Goal: Task Accomplishment & Management: Use online tool/utility

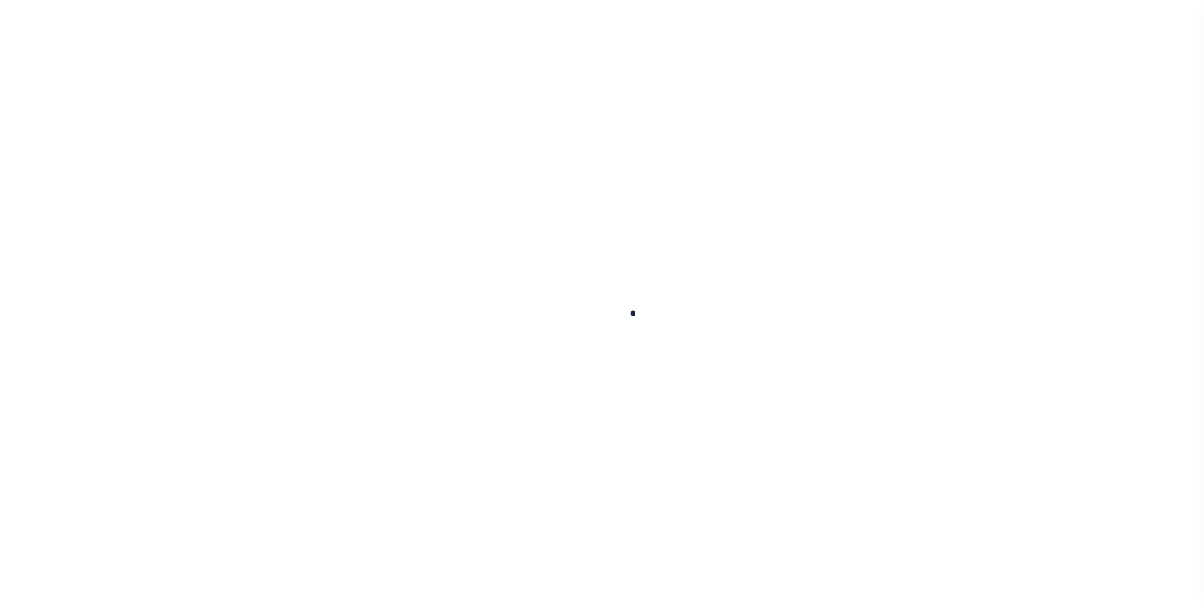
select select "200"
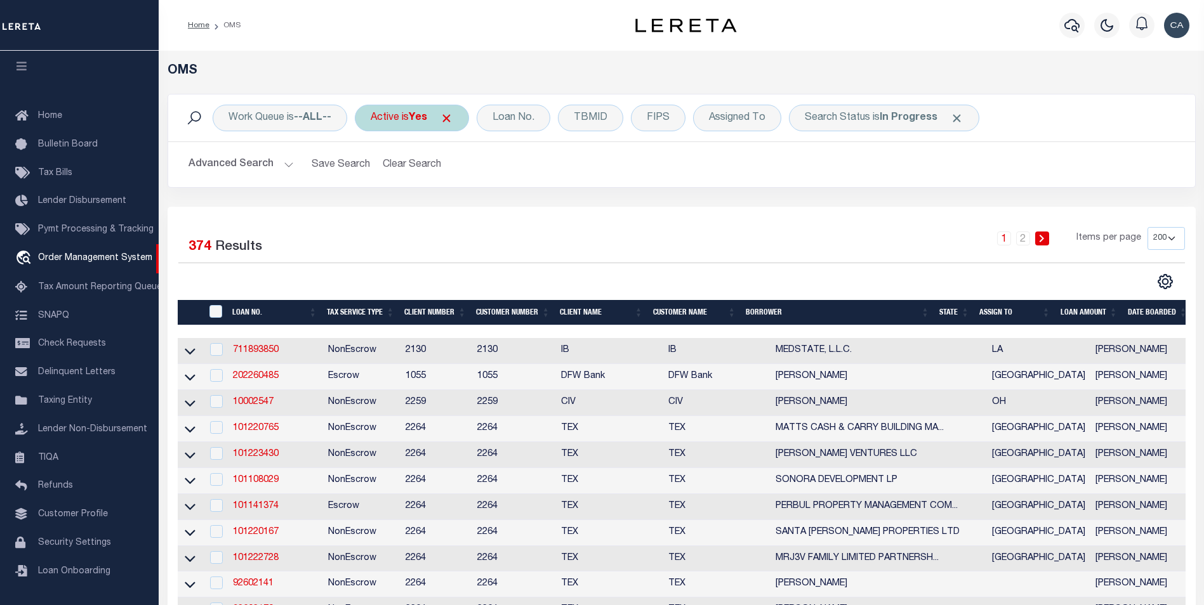
click at [453, 112] on span "Click to Remove" at bounding box center [446, 118] width 13 height 13
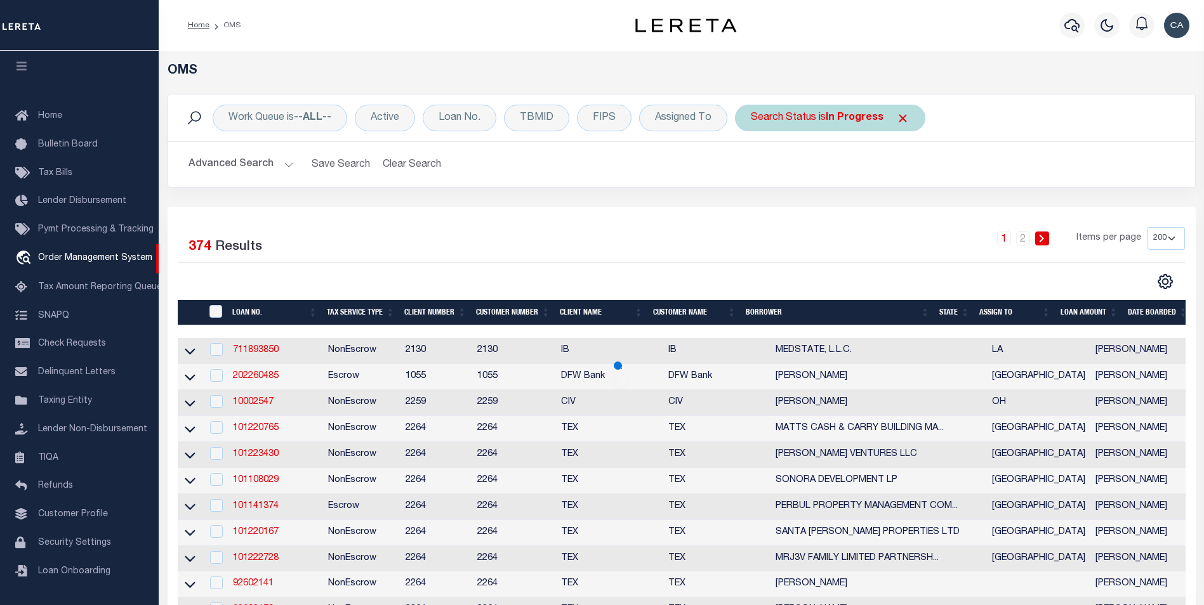
click at [896, 114] on span "Click to Remove" at bounding box center [902, 118] width 13 height 13
click at [670, 173] on h2 "Advanced Search Save Search Clear Search tblSearchTopScreen_dynamictable_____De…" at bounding box center [681, 164] width 1006 height 25
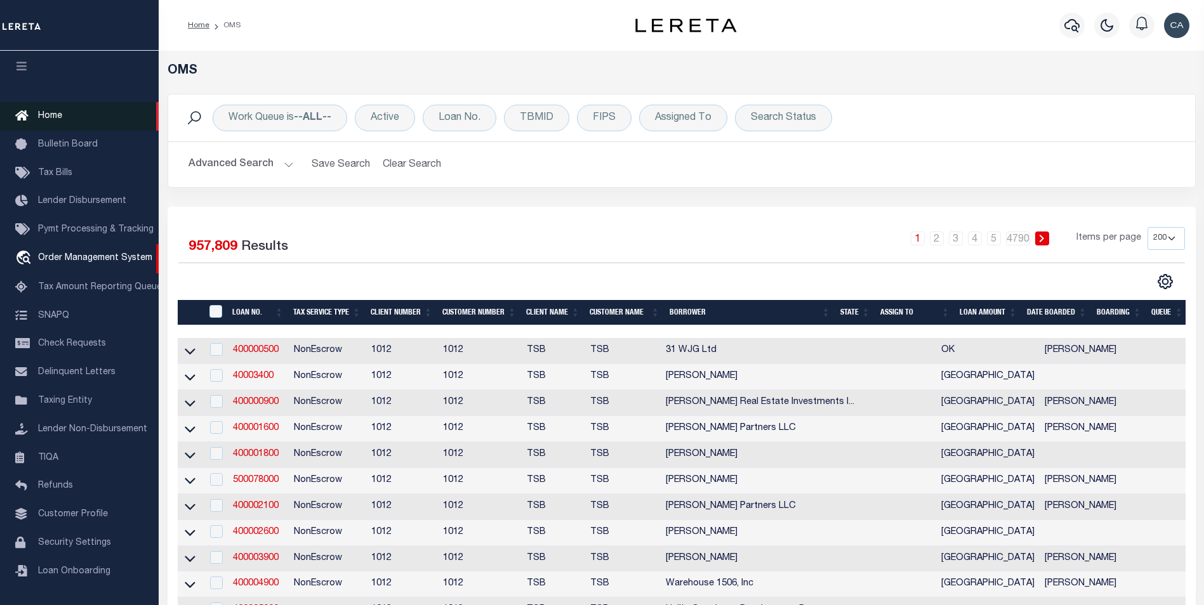
click at [91, 105] on link "Home" at bounding box center [79, 116] width 159 height 29
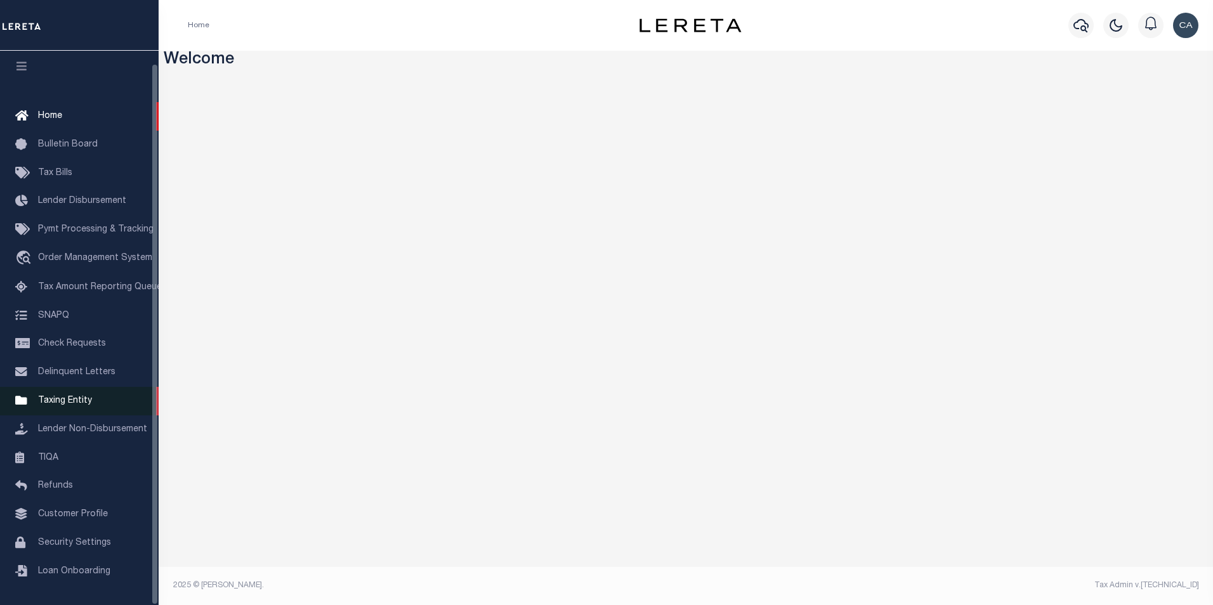
scroll to position [13, 0]
click at [1184, 25] on img "button" at bounding box center [1185, 25] width 25 height 25
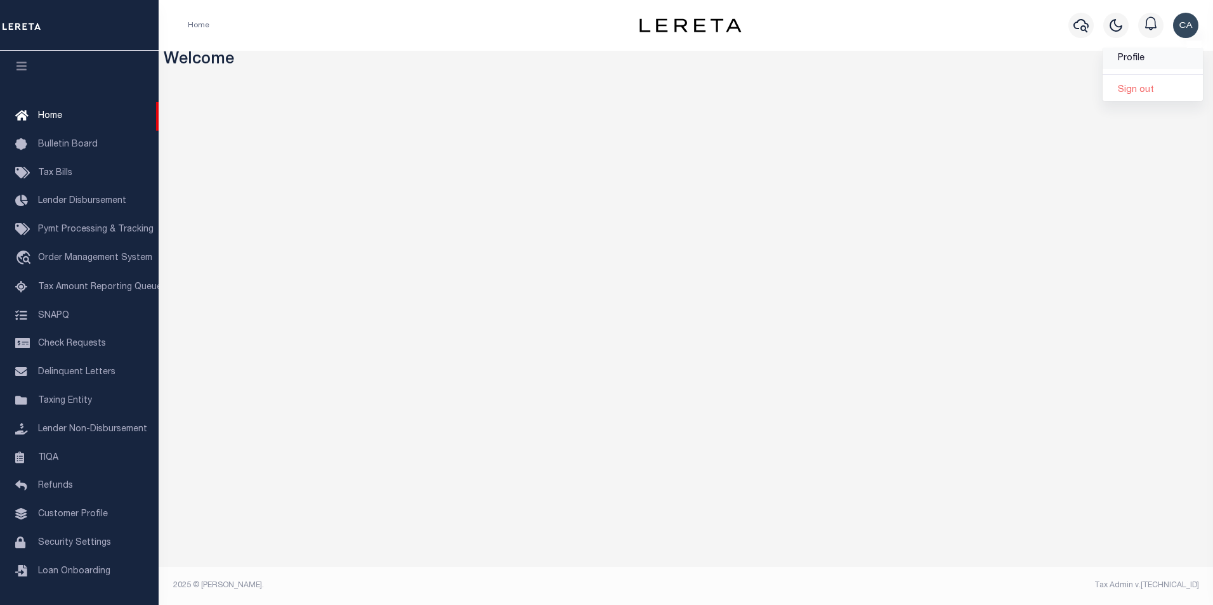
click at [1145, 59] on link "Profile" at bounding box center [1153, 58] width 100 height 21
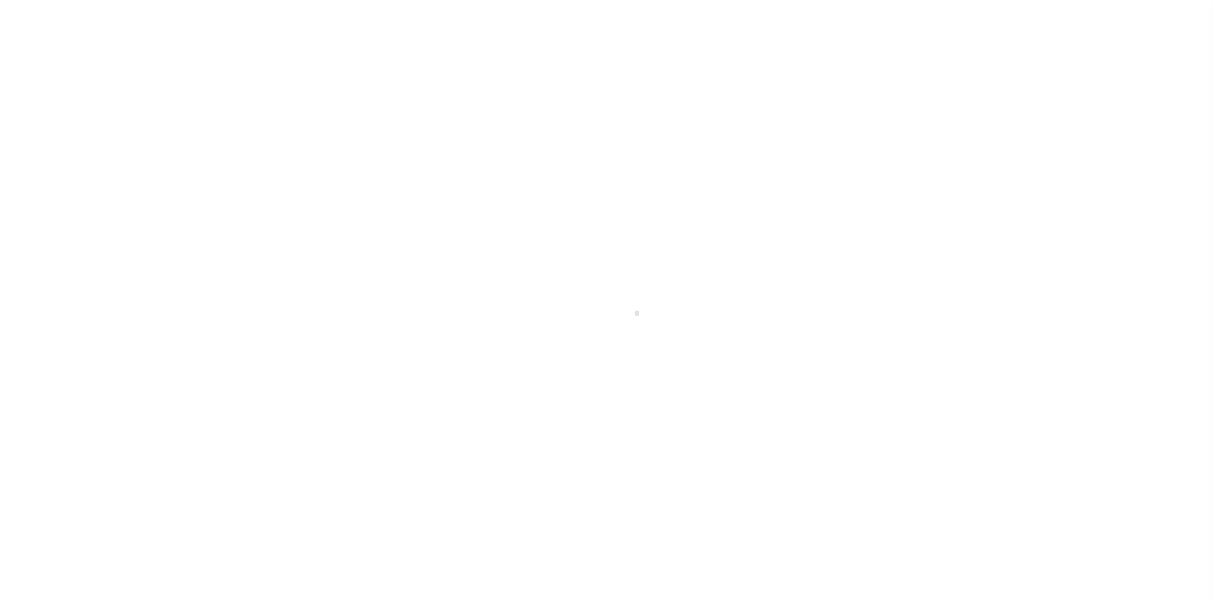
type input "[PERSON_NAME]"
type input "[PERSON_NAME][EMAIL_ADDRESS][PERSON_NAME][DOMAIN_NAME]"
type input "-"
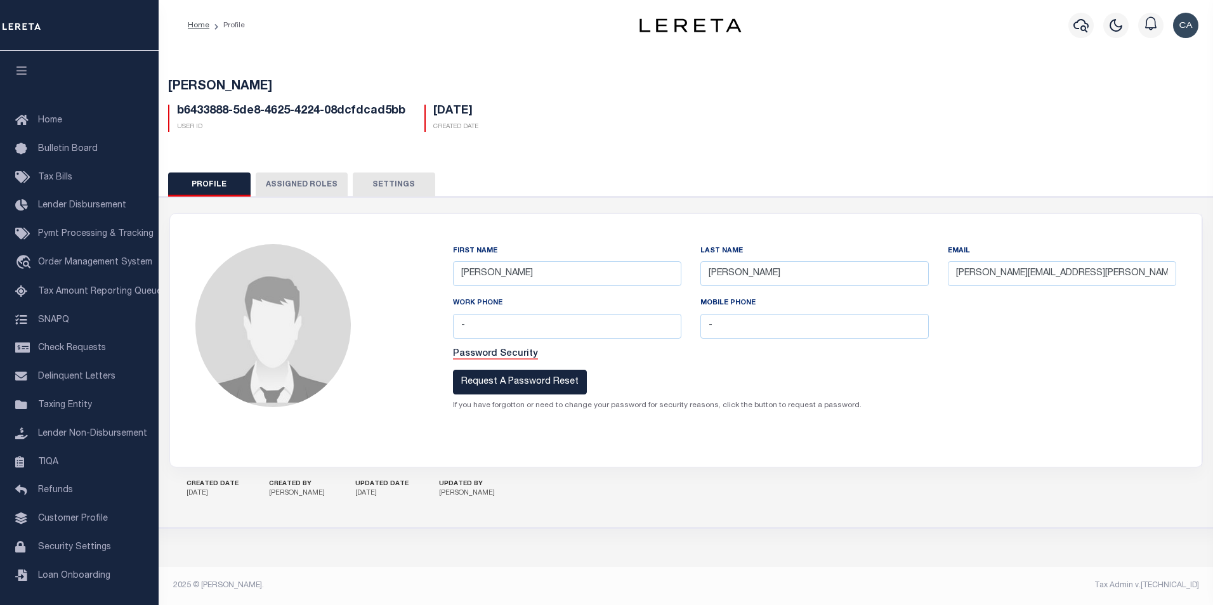
click at [298, 181] on button "Assigned Roles" at bounding box center [302, 185] width 92 height 24
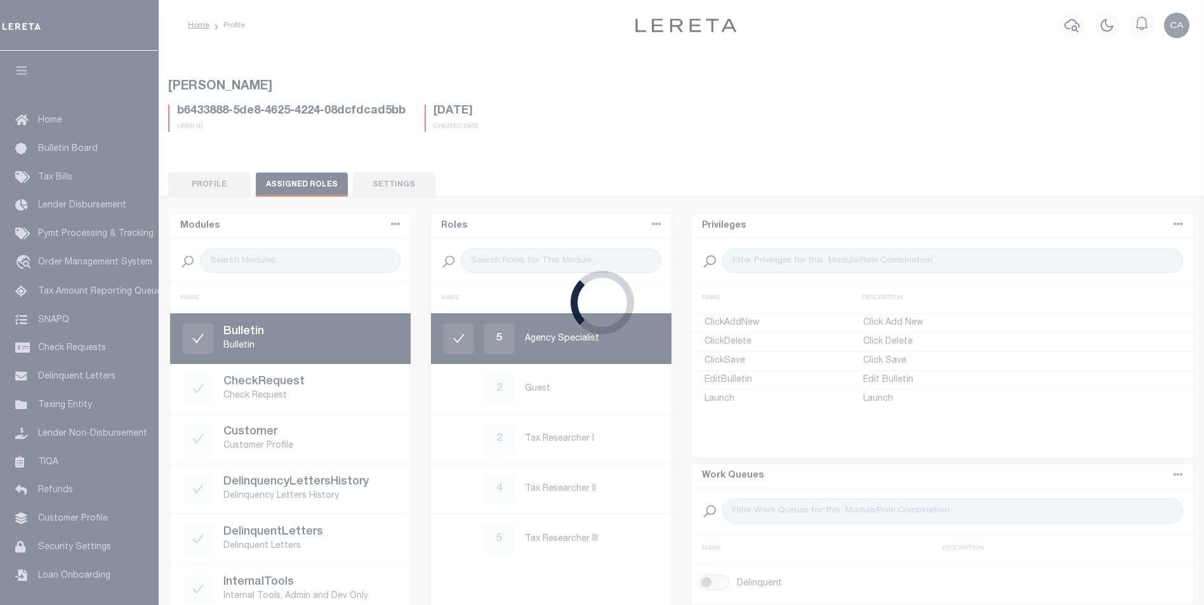
click at [401, 186] on div "Loading..." at bounding box center [602, 302] width 1204 height 605
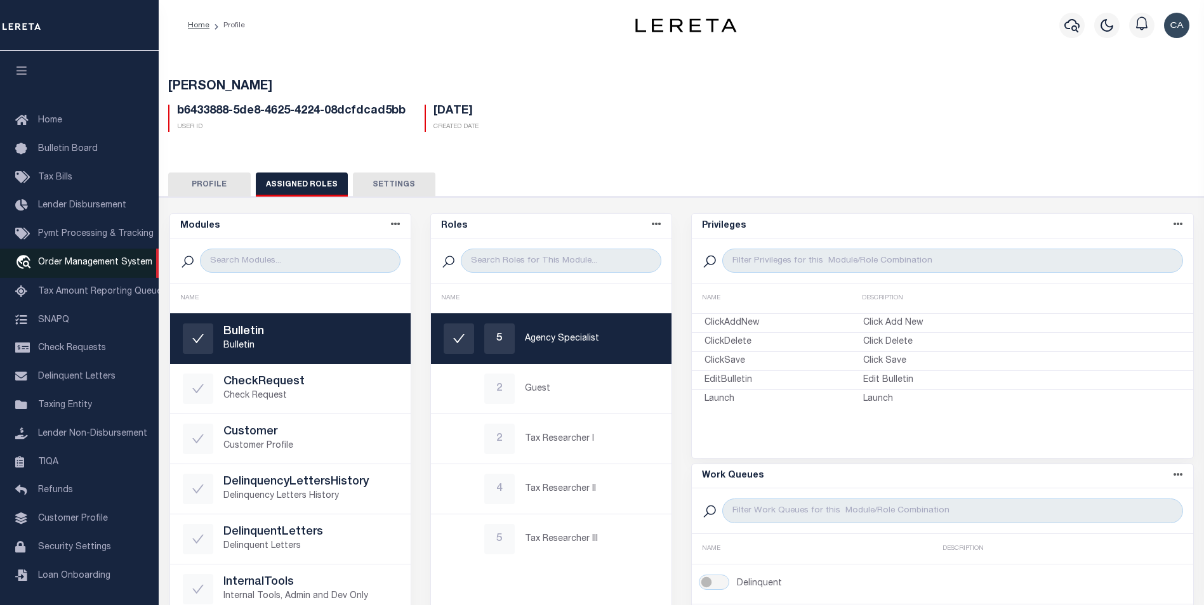
click at [107, 255] on link "travel_explore Order Management System" at bounding box center [79, 263] width 159 height 29
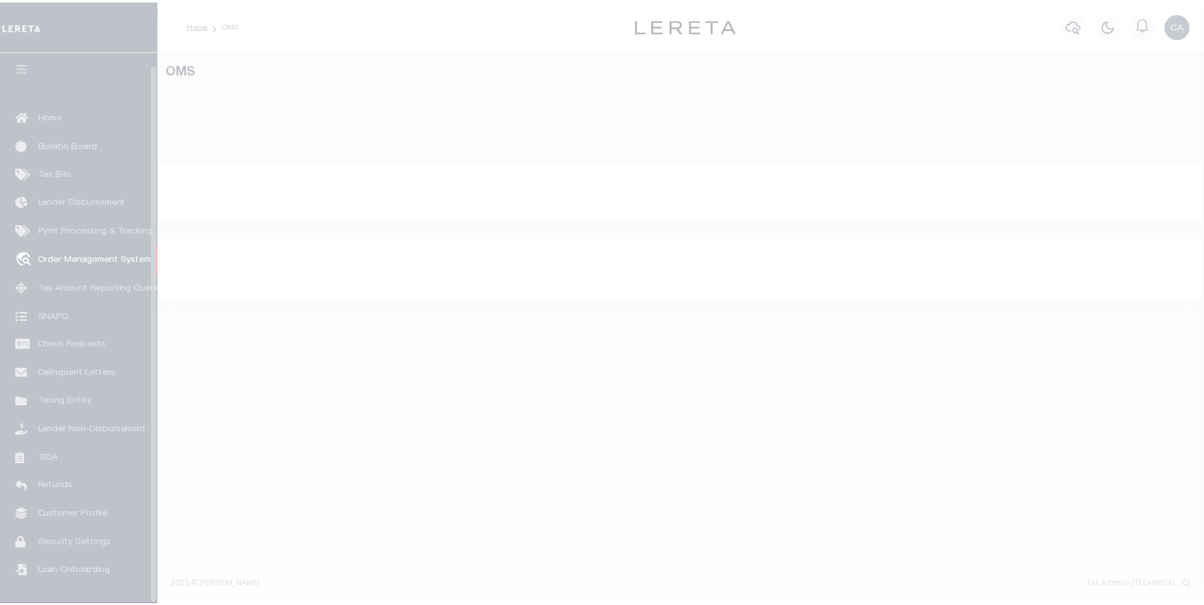
scroll to position [13, 0]
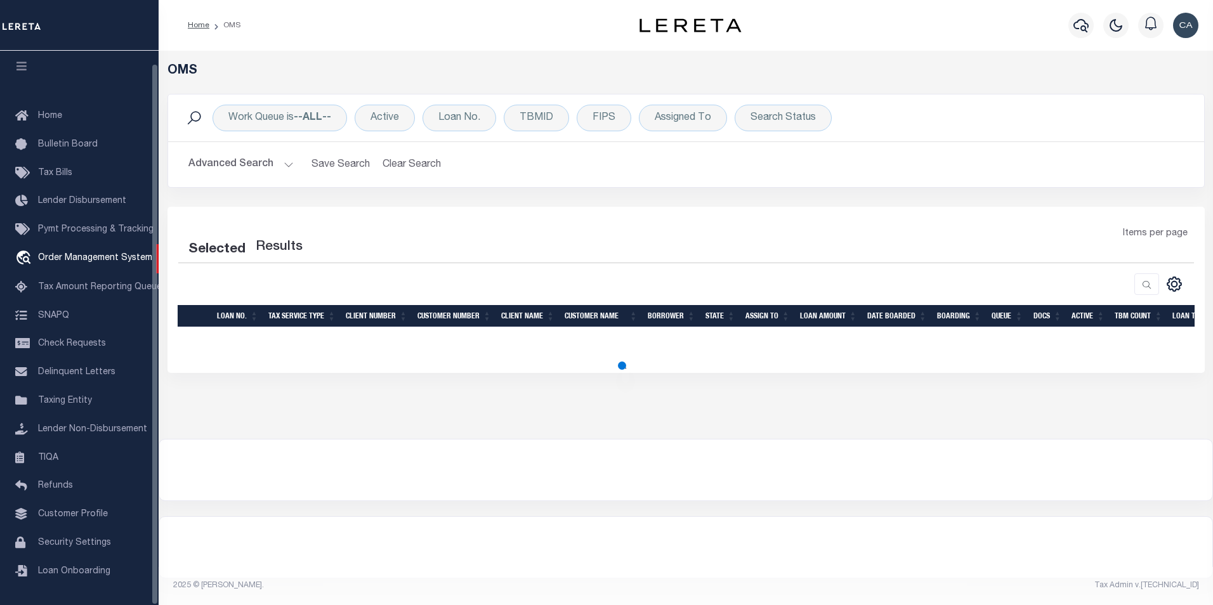
select select "200"
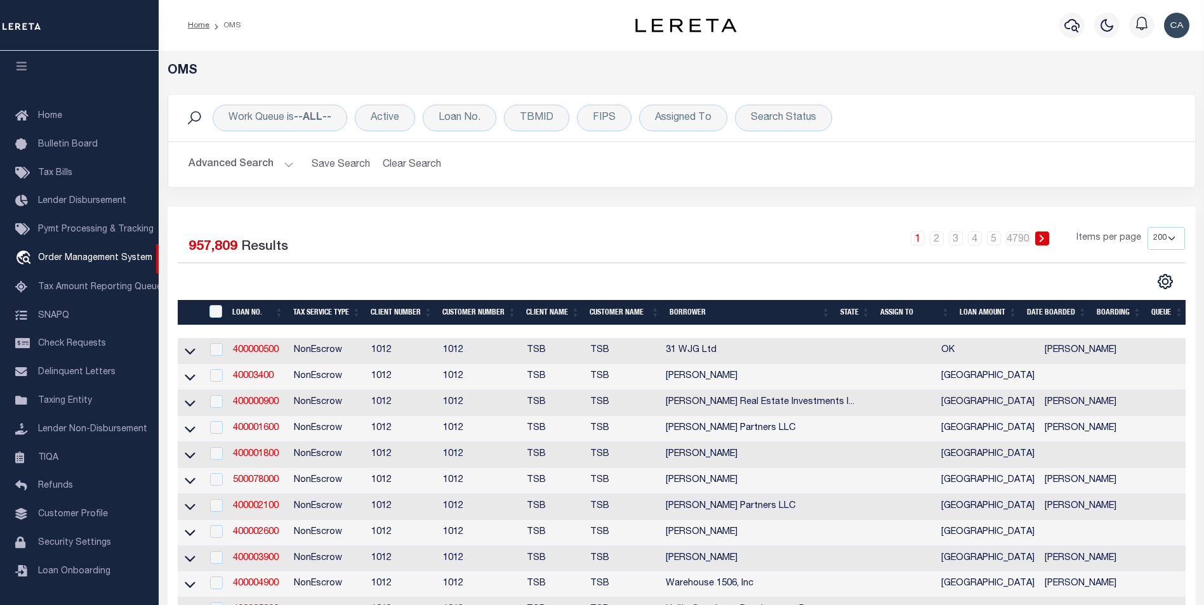
click at [456, 194] on div "Work Queue is --ALL-- Active Loan No. TBMID FIPS Assigned To Search Status Sear…" at bounding box center [681, 150] width 1047 height 113
click at [389, 115] on div "Active" at bounding box center [385, 118] width 60 height 27
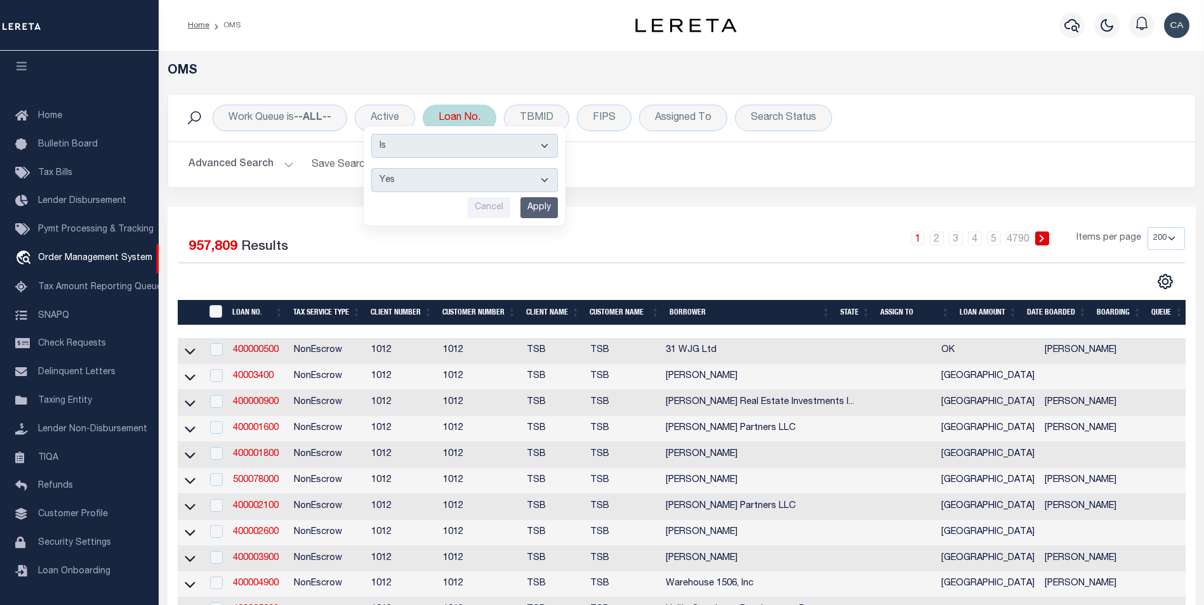
click at [445, 118] on div "Loan No." at bounding box center [460, 118] width 74 height 27
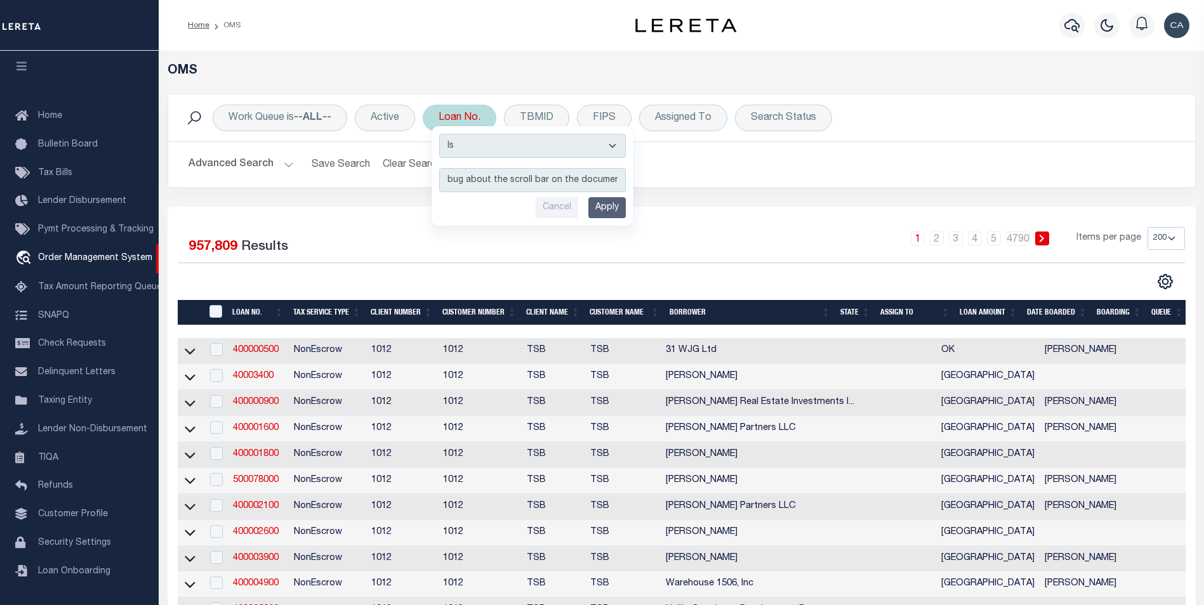
scroll to position [0, 13]
type input "bug about the scroll bar on the document grid"
drag, startPoint x: 624, startPoint y: 215, endPoint x: 569, endPoint y: 258, distance: 69.6
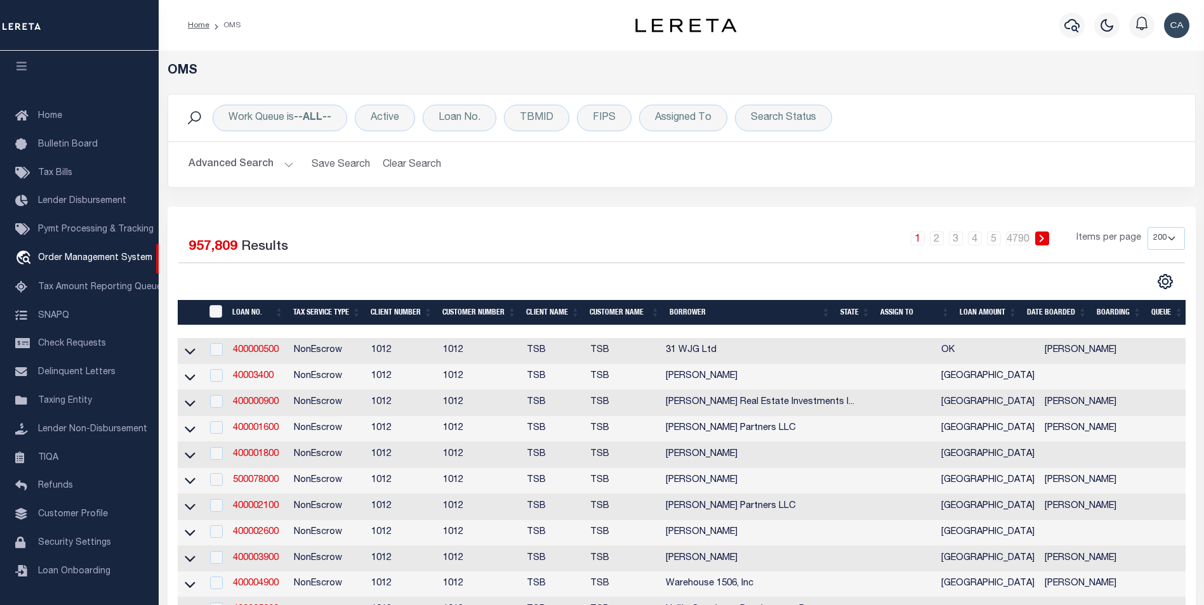
click at [538, 142] on hr at bounding box center [681, 142] width 1027 height 1
click at [547, 115] on div "TBMID" at bounding box center [536, 118] width 65 height 27
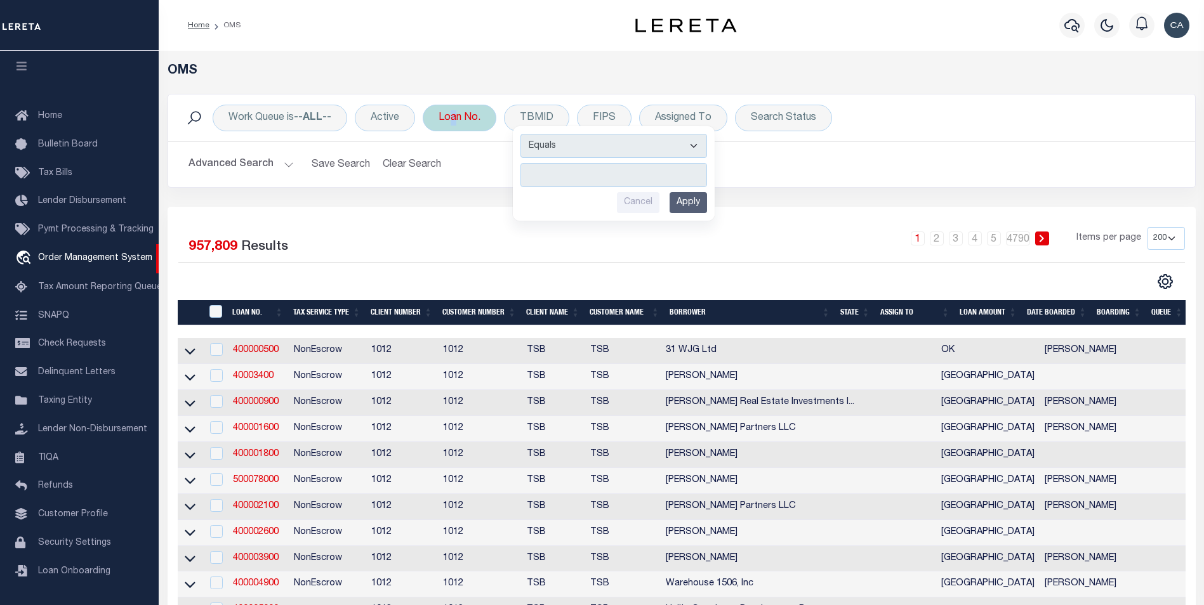
click at [447, 119] on div "Loan No." at bounding box center [460, 118] width 74 height 27
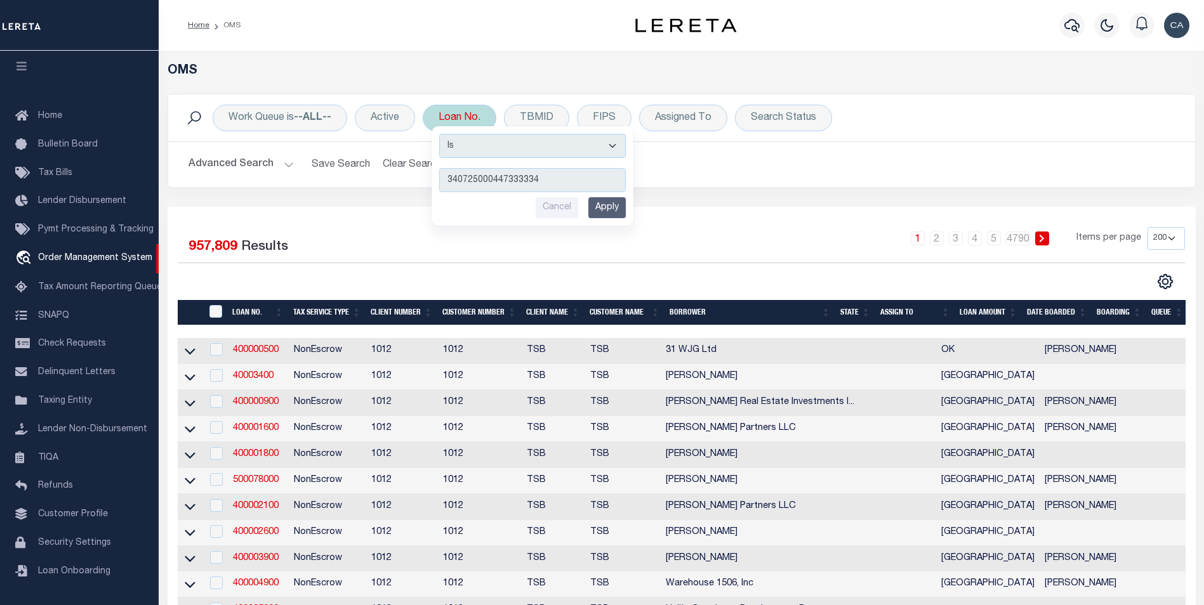
type input "340725000447333334"
click at [608, 204] on input "Apply" at bounding box center [606, 207] width 37 height 21
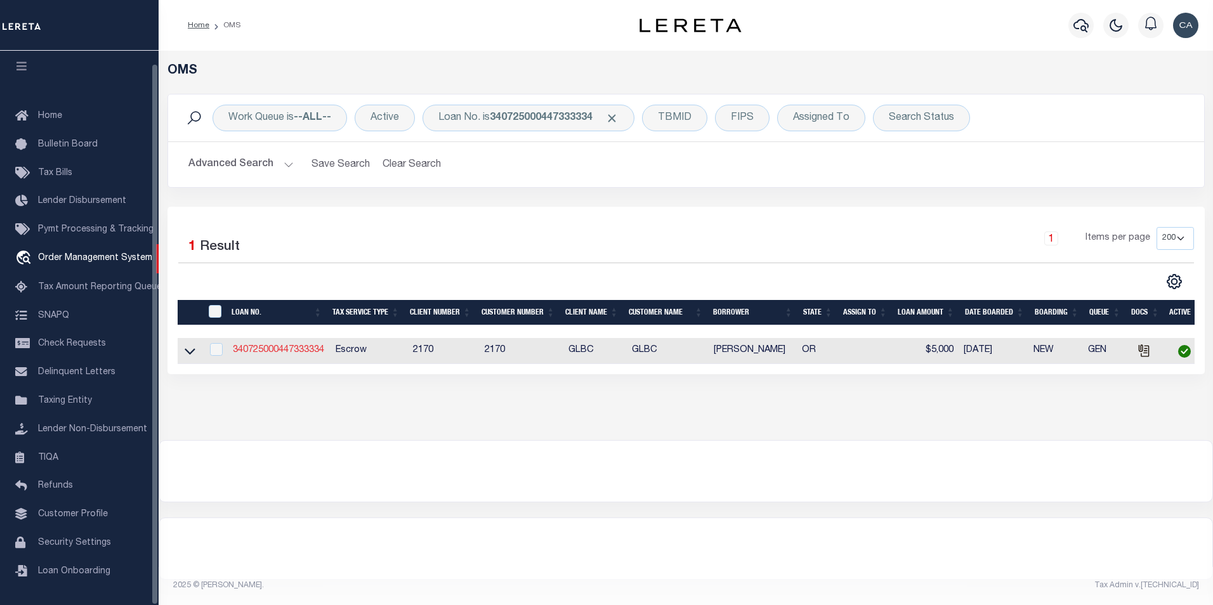
click at [275, 348] on link "340725000447333334" at bounding box center [278, 350] width 91 height 9
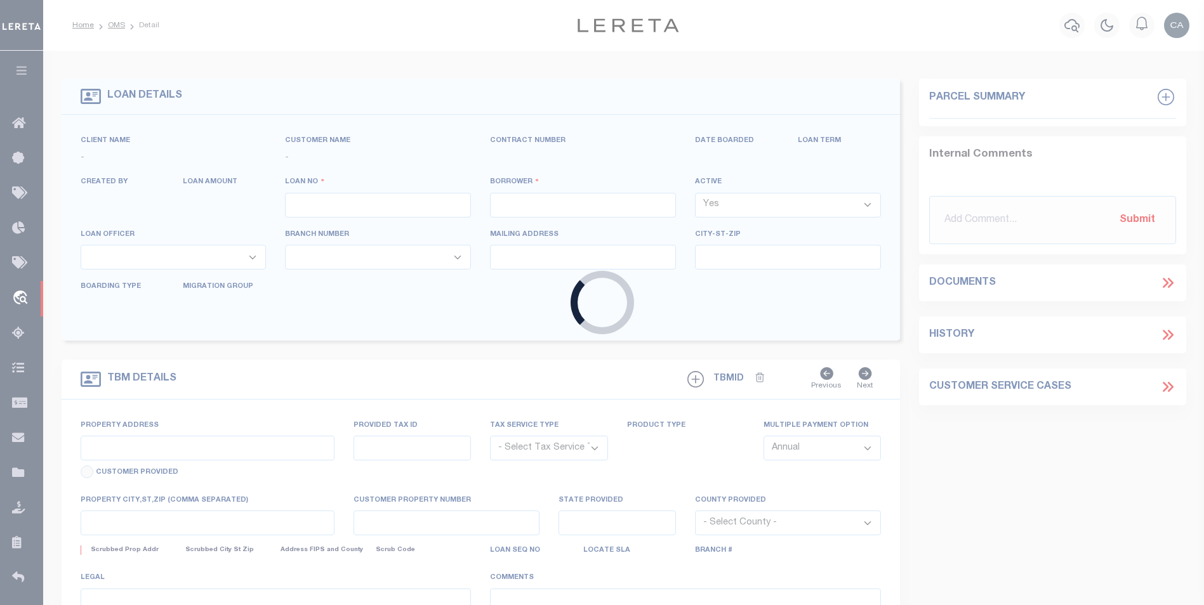
type input "340725000447333334"
type input "[PERSON_NAME]"
select select
type input "13875 SW MERIDIAN ST UNIT 141"
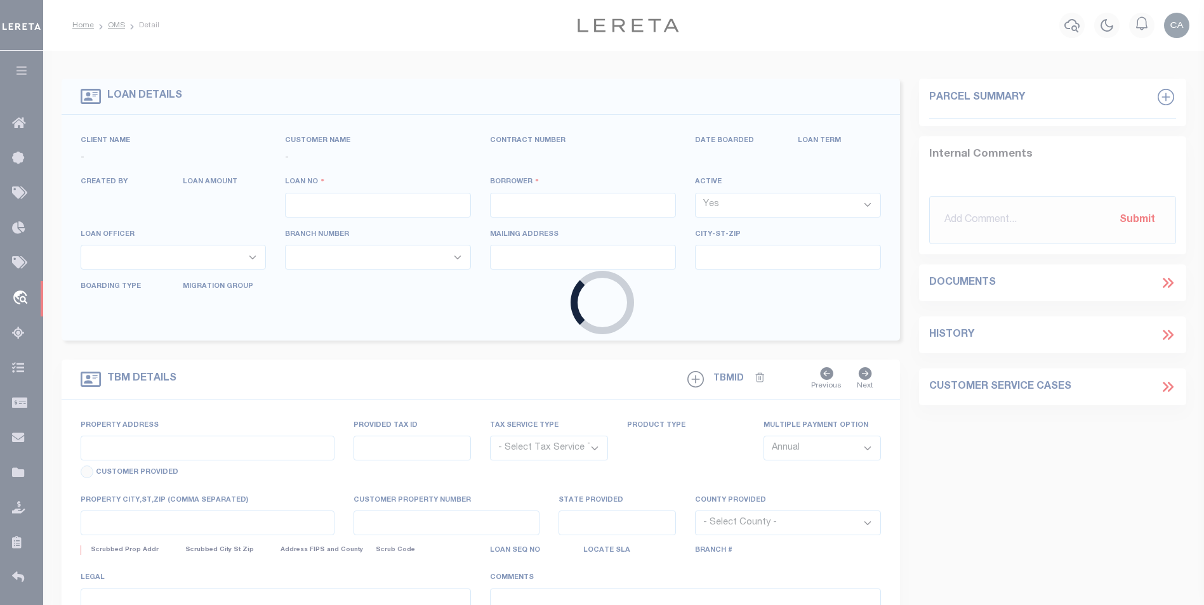
type input "BEAVERTON OR 97005-2483"
type input "08/18/2025"
select select "10"
select select "Escrow"
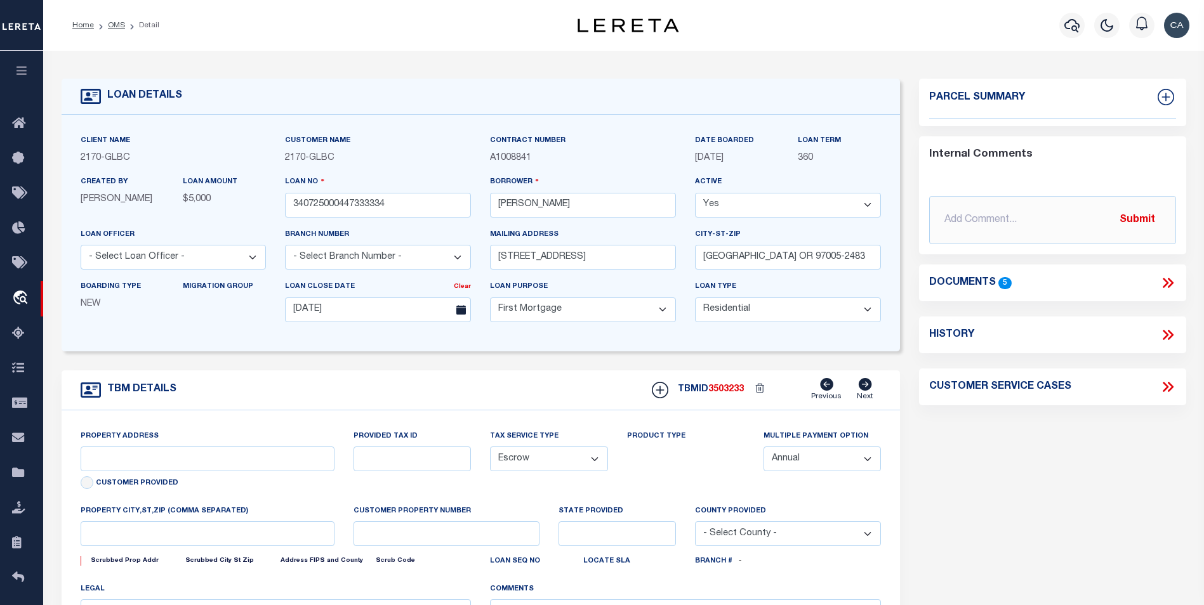
drag, startPoint x: 998, startPoint y: 509, endPoint x: 1033, endPoint y: 438, distance: 79.5
click at [999, 509] on div "Parcel Summary Internal Comments Submit Documents 5" at bounding box center [1052, 424] width 286 height 690
type input "13875 SW MERIDIAN ST UNIT 141"
type input "1"
type input "BEAVERTON OR 97005-2483"
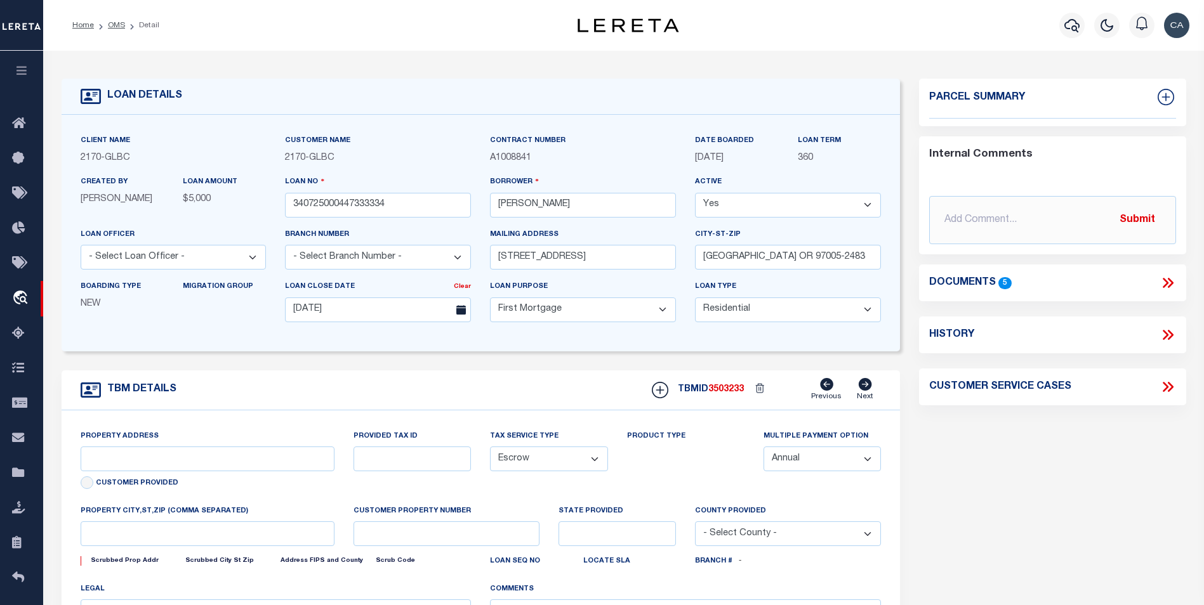
type input "1302"
type input "OR"
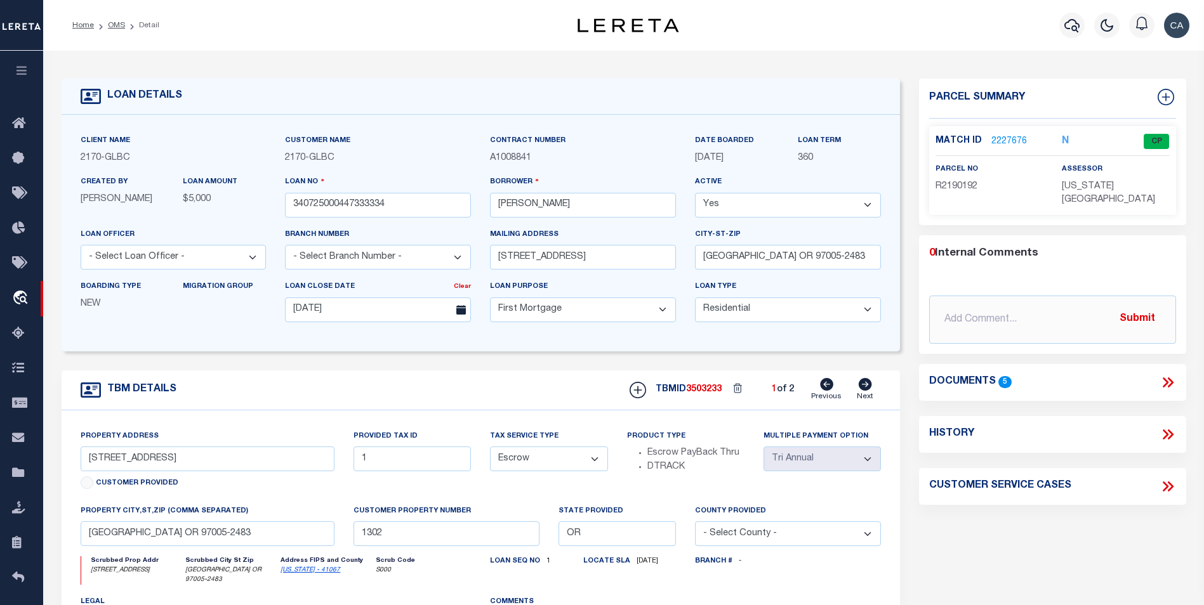
click at [1162, 374] on icon at bounding box center [1167, 382] width 16 height 16
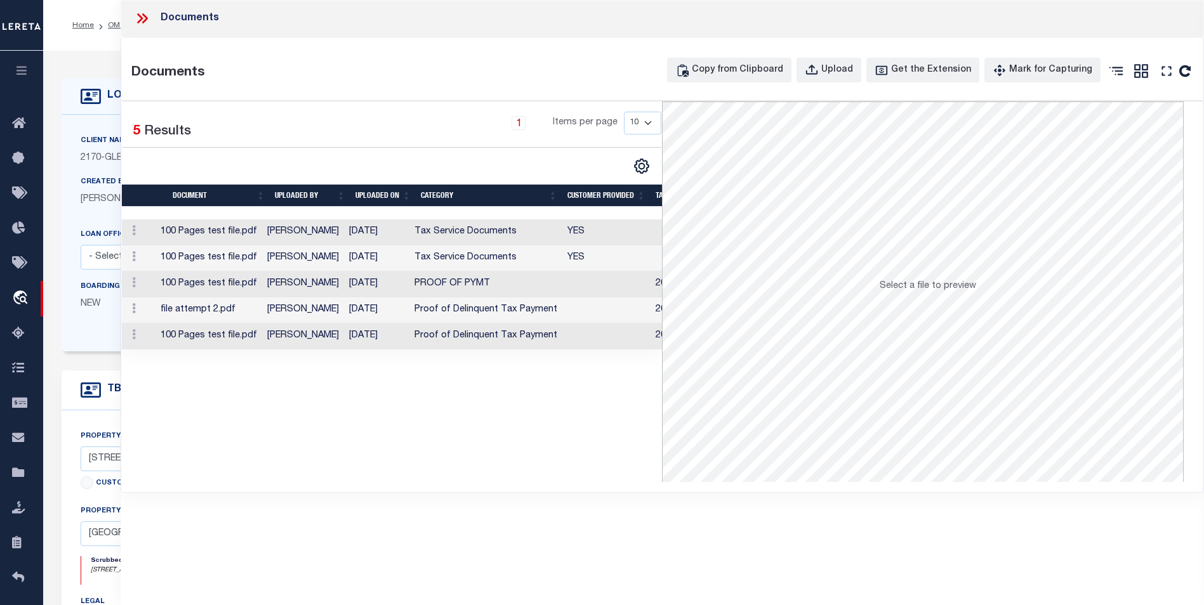
click at [142, 16] on icon at bounding box center [142, 18] width 16 height 16
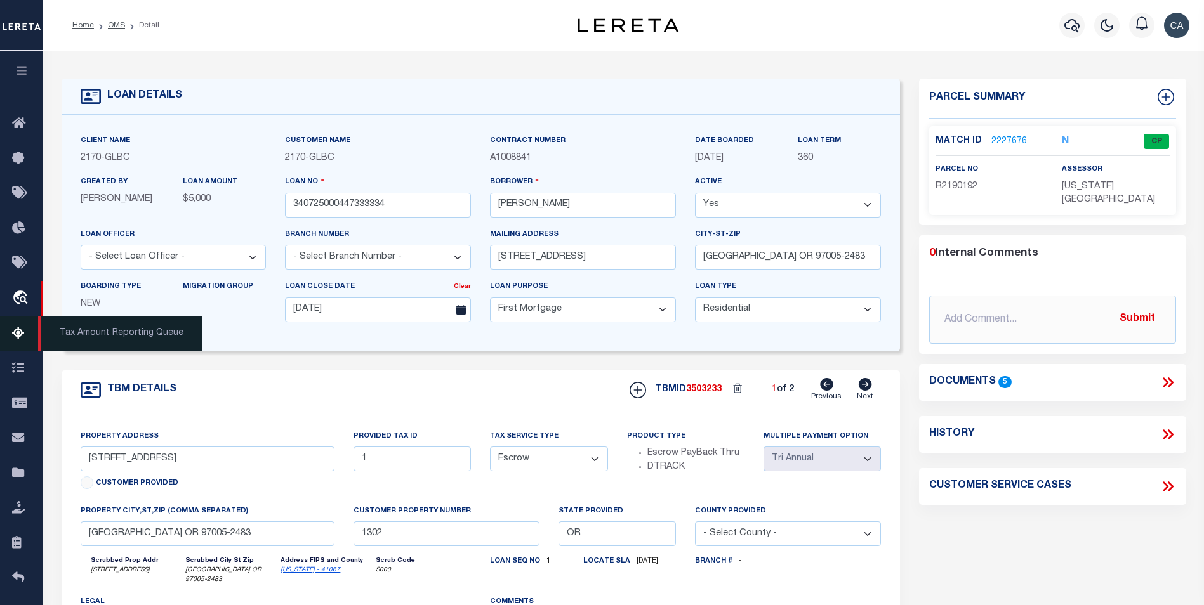
click at [4, 327] on link "Tax Amount Reporting Queue" at bounding box center [21, 334] width 43 height 35
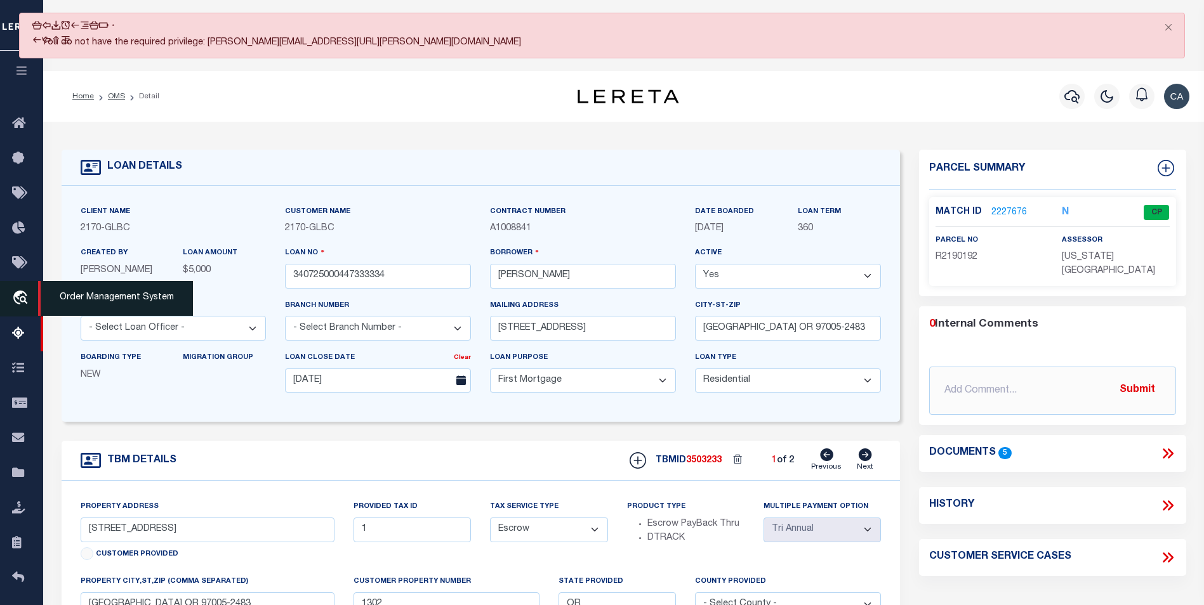
click at [13, 307] on icon "travel_explore" at bounding box center [22, 299] width 20 height 16
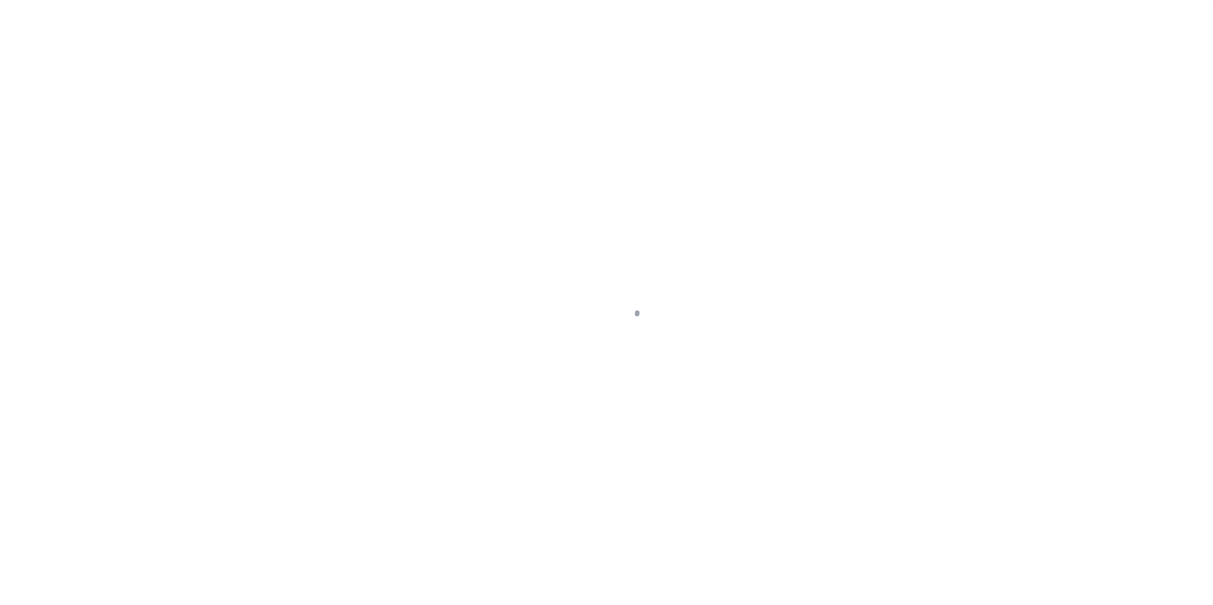
scroll to position [13, 0]
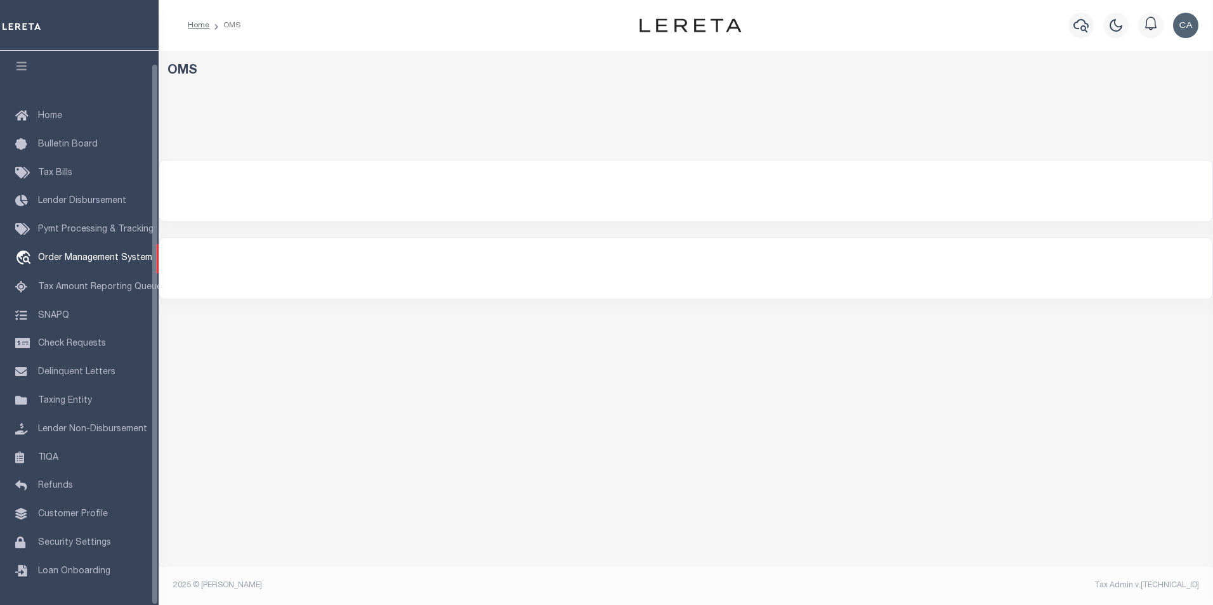
select select "200"
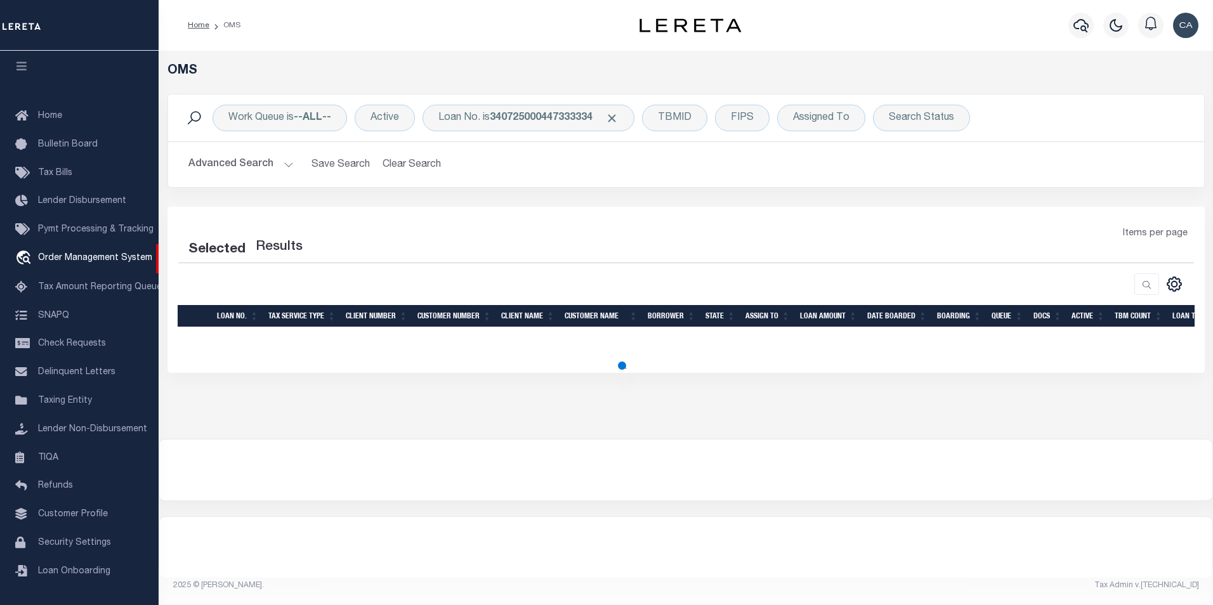
select select "200"
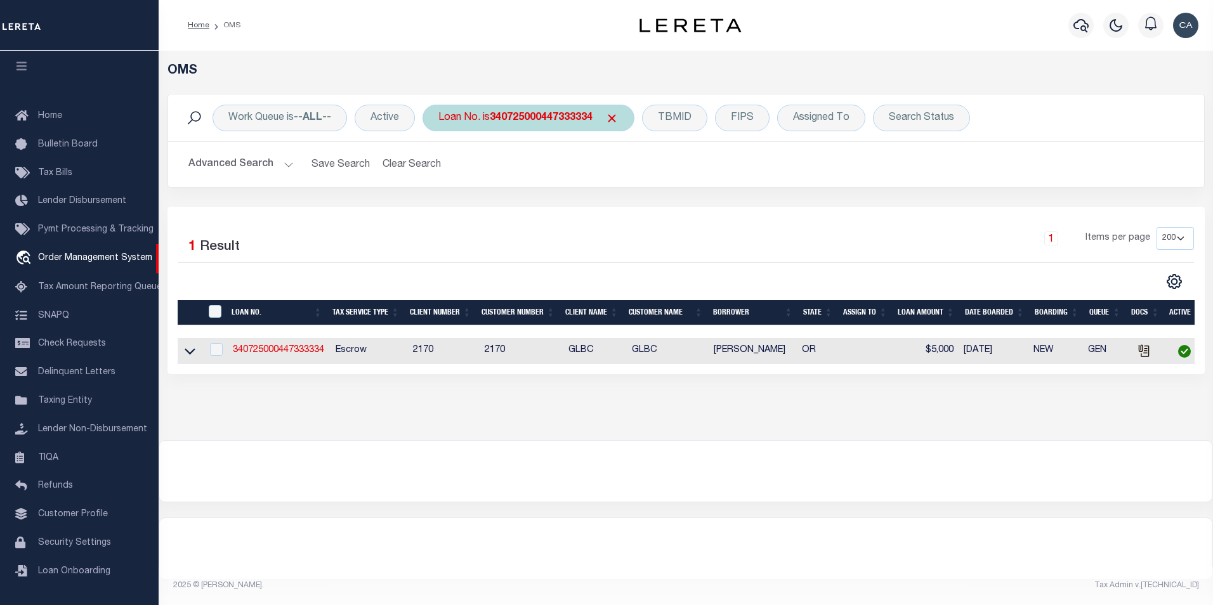
click at [491, 111] on div "Loan No. is 340725000447333334" at bounding box center [529, 118] width 212 height 27
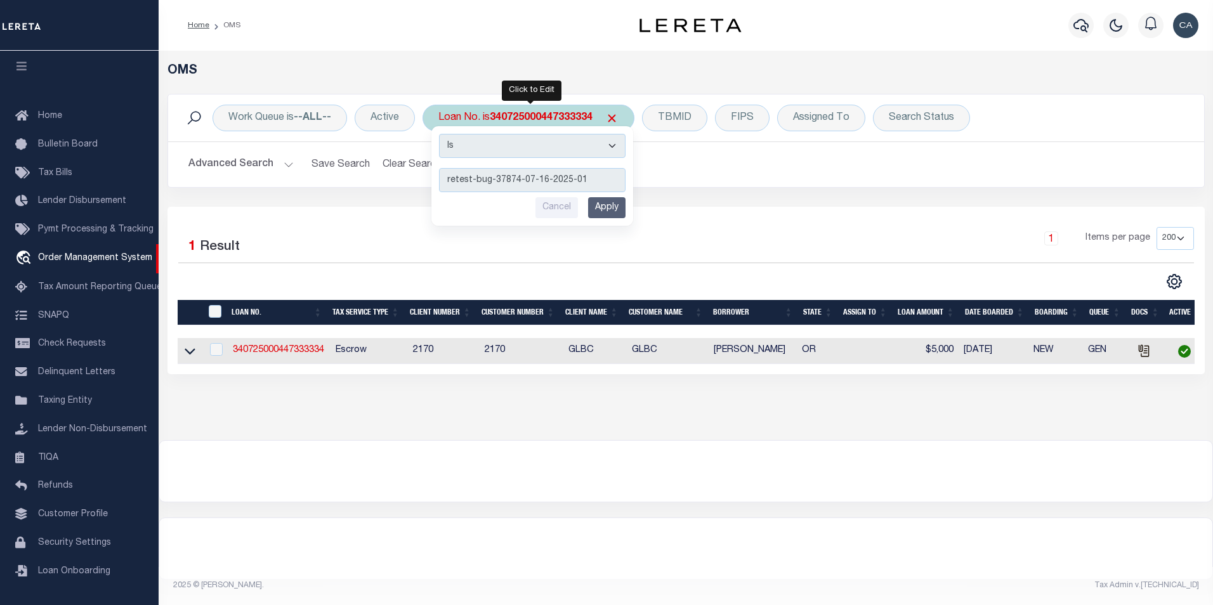
type input "retest-bug-37874-07-16-2025-01"
click at [600, 208] on input "Apply" at bounding box center [606, 207] width 37 height 21
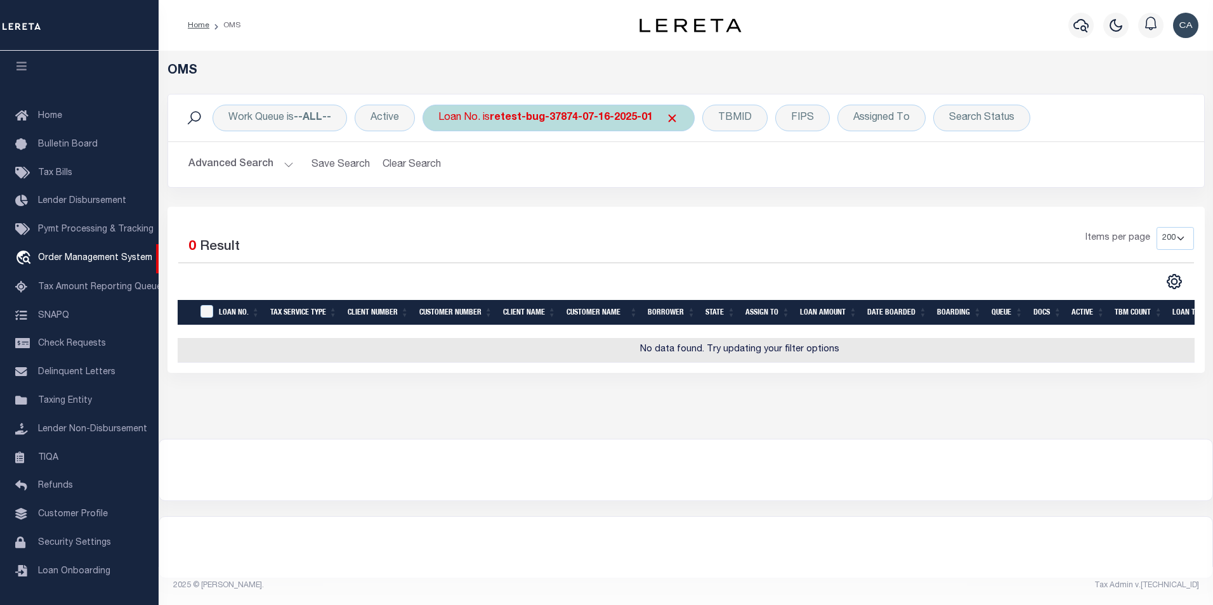
click at [617, 121] on b "retest-bug-37874-07-16-2025-01" at bounding box center [571, 118] width 163 height 10
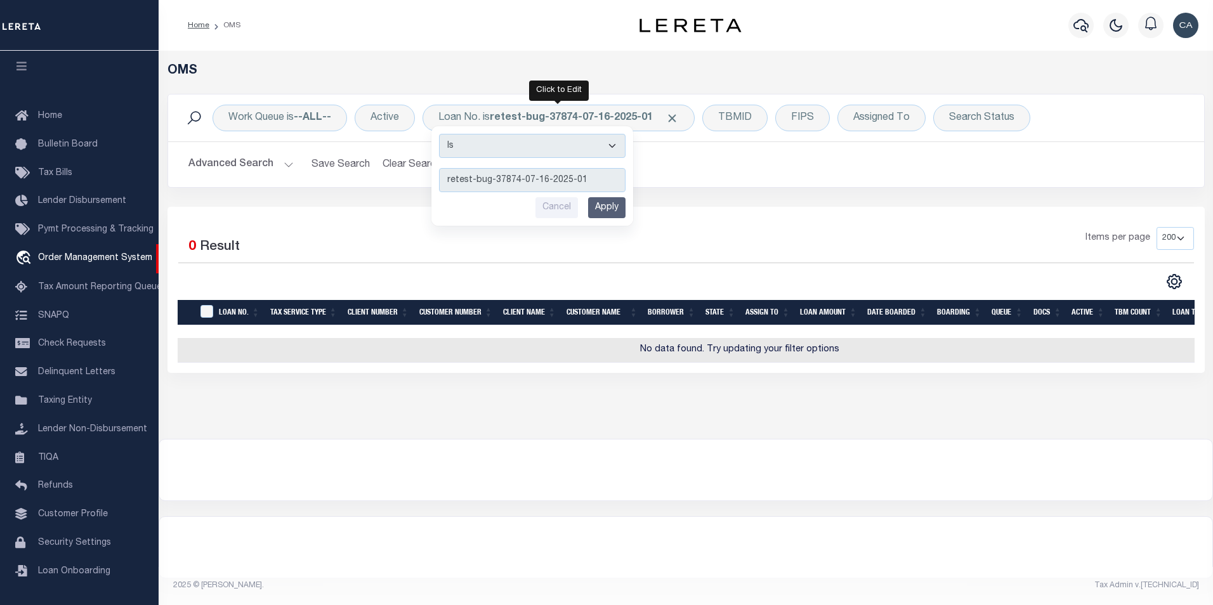
click at [685, 257] on div "Items per page 10 25 50 100 200" at bounding box center [815, 243] width 757 height 33
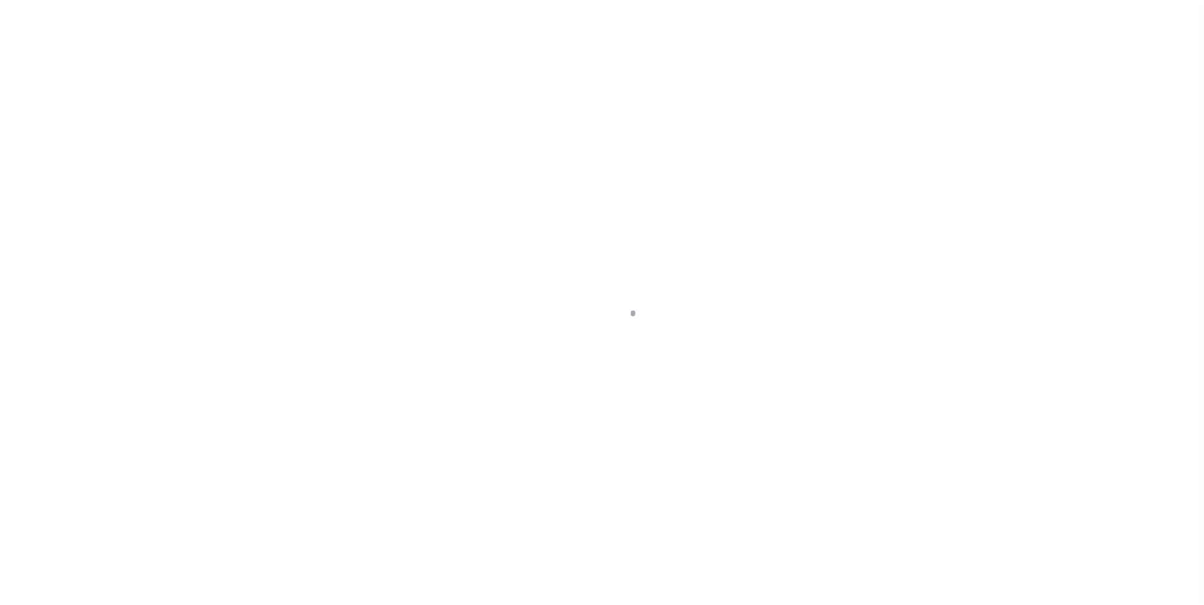
select select "10"
select select "Escrow"
select select
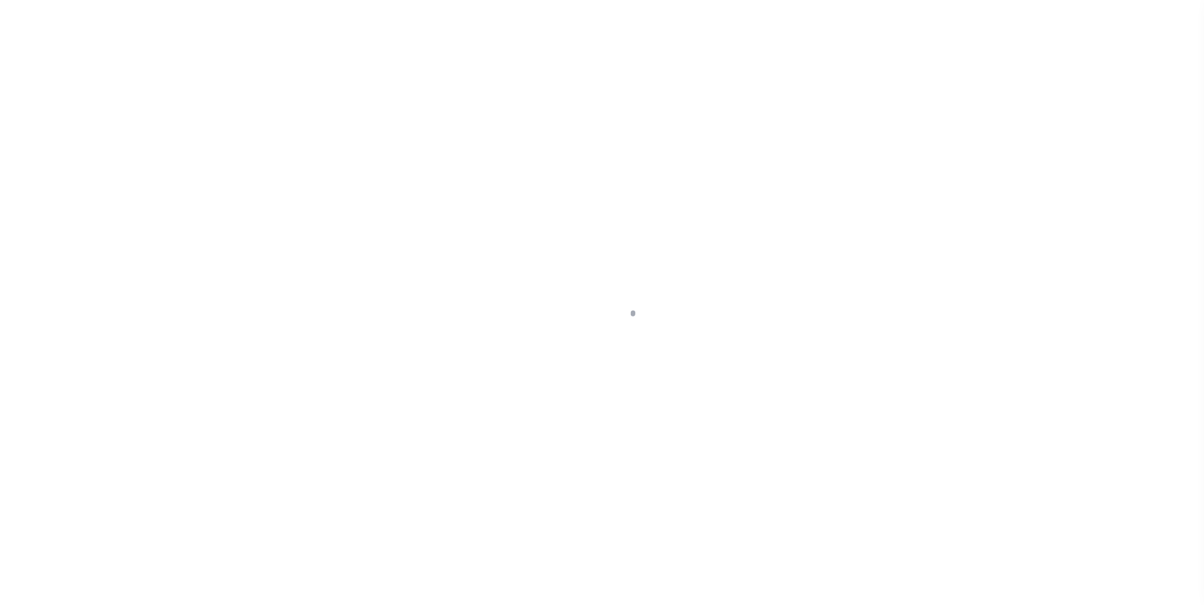
select select
type input "[DATE]"
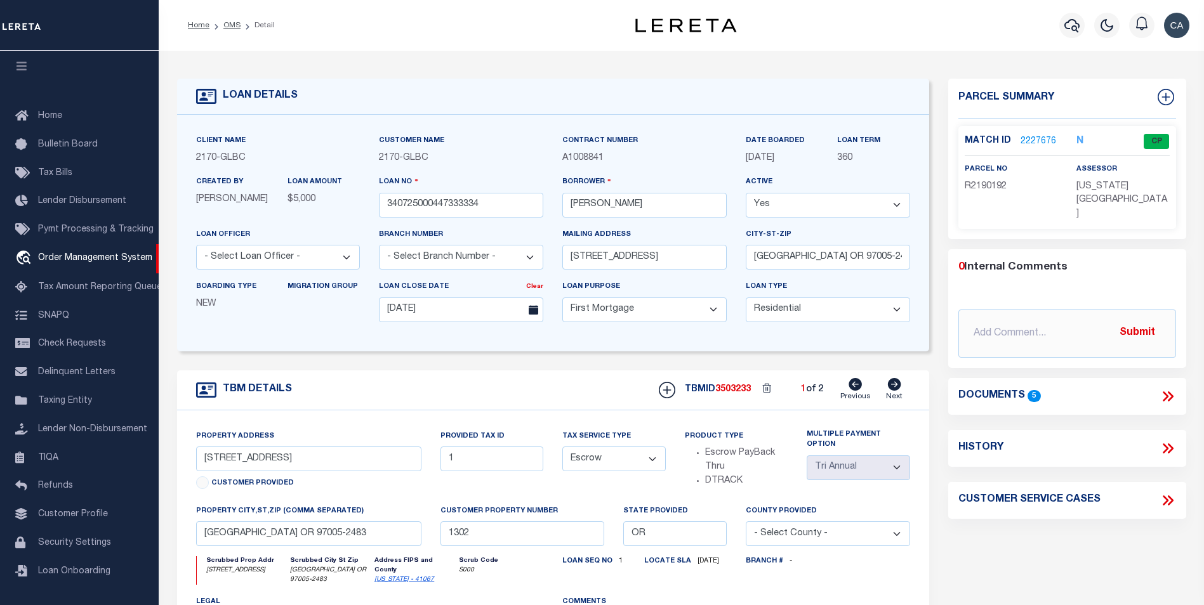
click at [1187, 383] on div "Parcel Summary Match ID 2227676 N parcel no R2190192 assessor 0" at bounding box center [1067, 430] width 257 height 703
click at [1169, 388] on icon at bounding box center [1167, 396] width 16 height 16
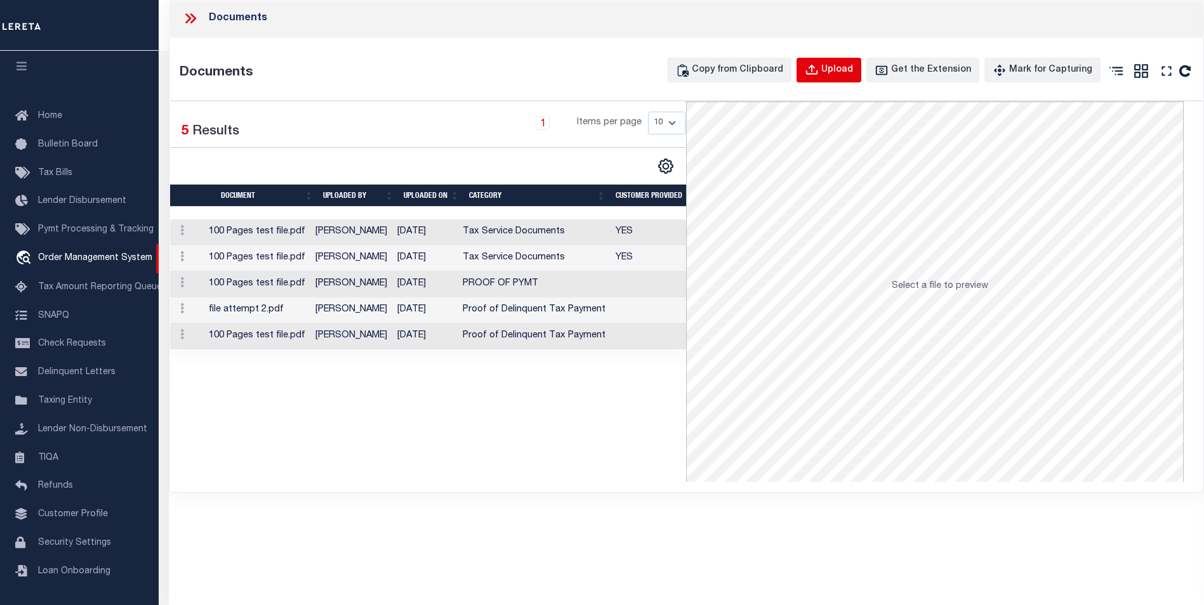
click at [861, 72] on button "Upload" at bounding box center [828, 70] width 65 height 25
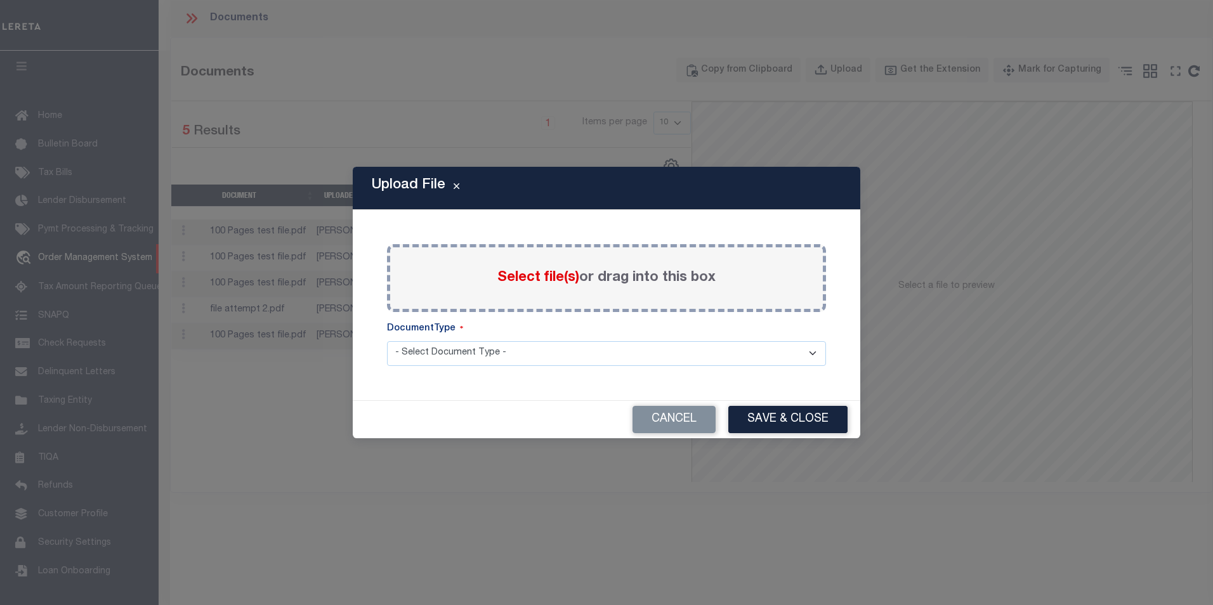
click at [538, 281] on span "Select file(s)" at bounding box center [539, 278] width 82 height 14
click at [0, 0] on input "Select file(s) or drag into this box" at bounding box center [0, 0] width 0 height 0
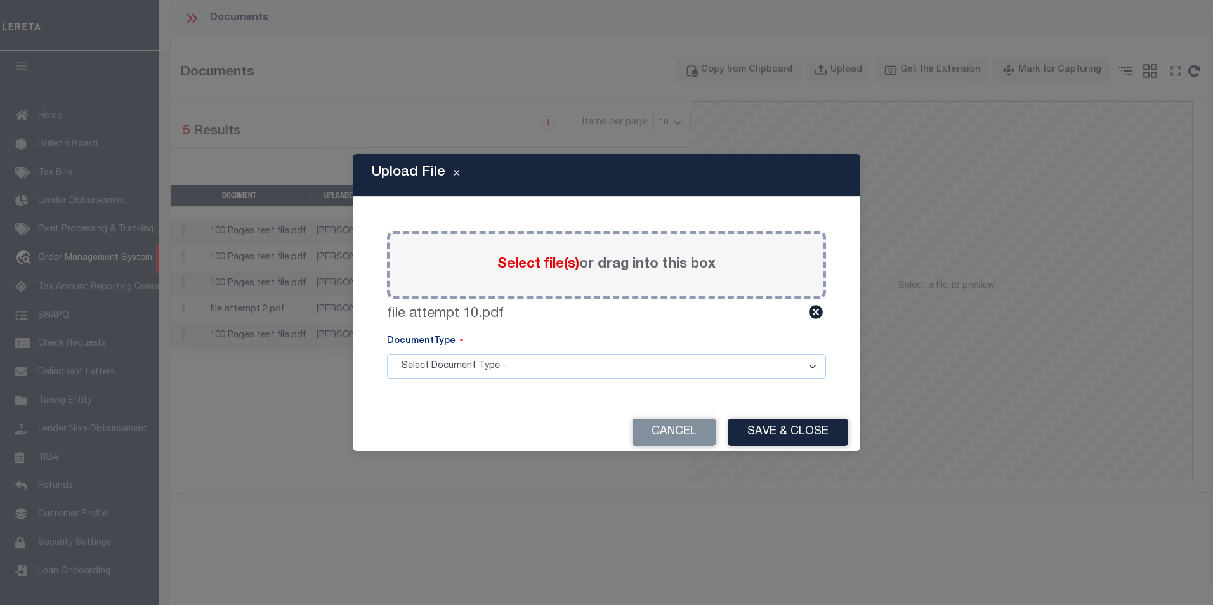
click at [642, 360] on select "- Select Document Type - Tax Service Documents" at bounding box center [606, 366] width 439 height 25
click at [628, 371] on select "- Select Document Type - Tax Service Documents" at bounding box center [606, 366] width 439 height 25
select select "TAX"
click at [387, 354] on select "- Select Document Type - Tax Service Documents" at bounding box center [606, 366] width 439 height 25
click at [791, 434] on button "Save & Close" at bounding box center [788, 432] width 119 height 27
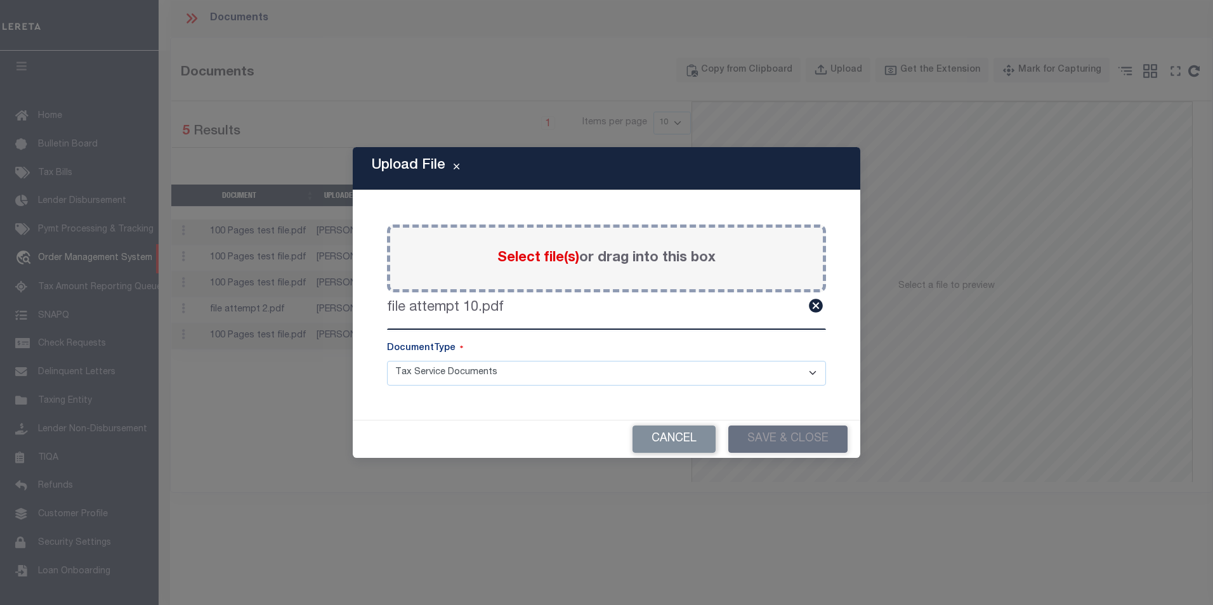
click at [463, 500] on div "Upload File Paste copied image or file into this box Select file(s) or drag int…" at bounding box center [606, 302] width 1213 height 605
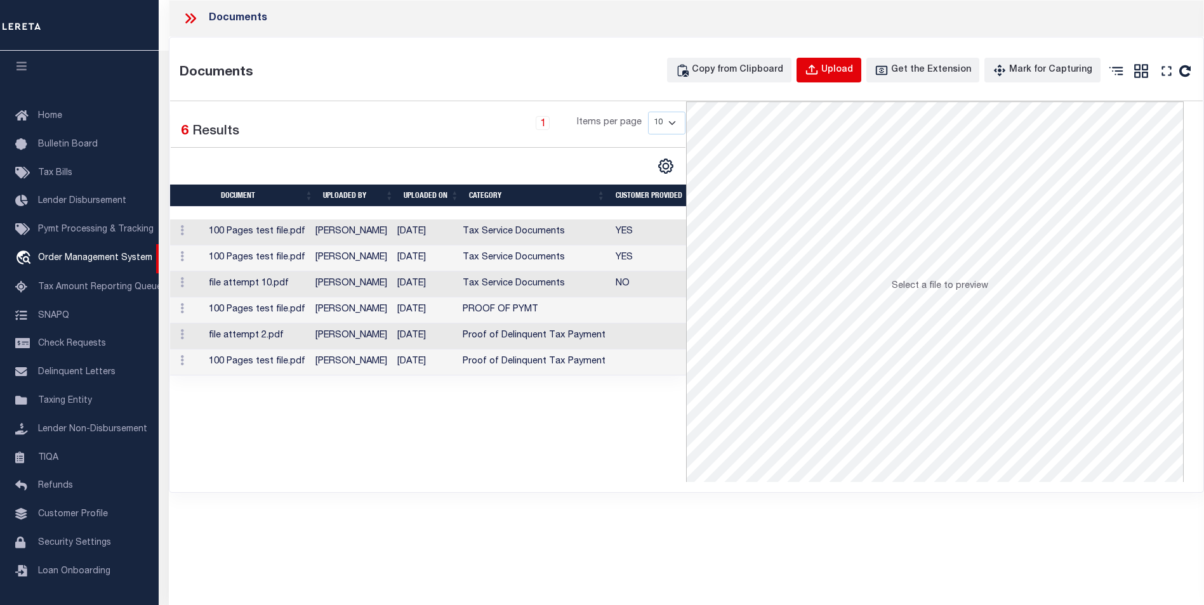
click at [814, 62] on button "Upload" at bounding box center [828, 70] width 65 height 25
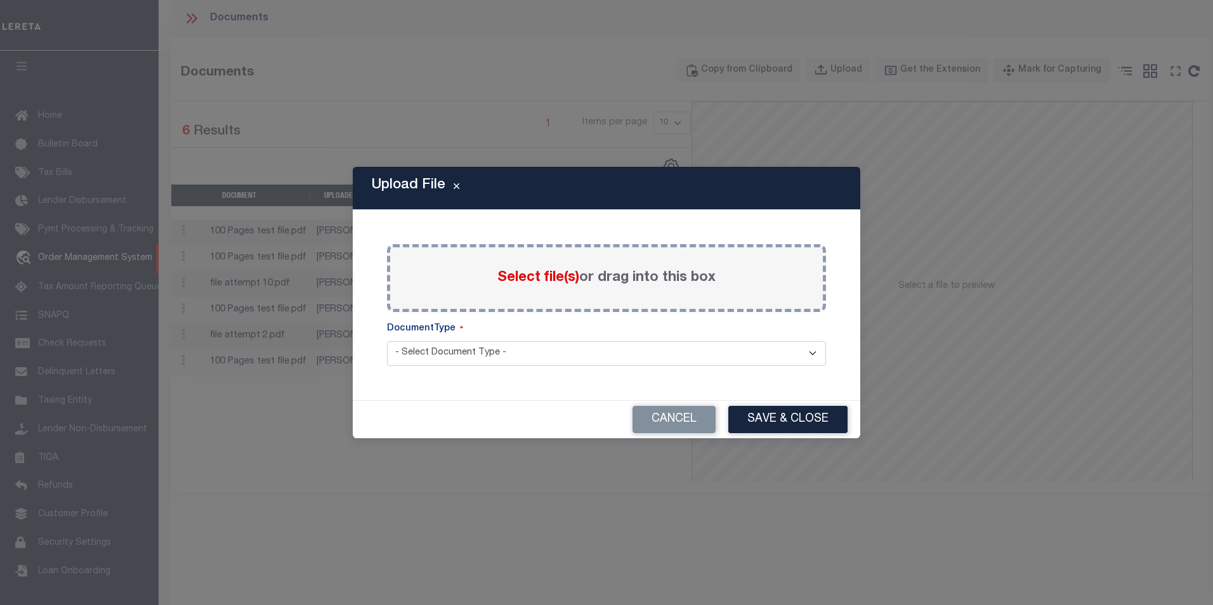
click at [547, 353] on select "- Select Document Type - Tax Service Documents" at bounding box center [606, 353] width 439 height 25
select select "TAX"
click at [387, 341] on select "- Select Document Type - Tax Service Documents" at bounding box center [606, 353] width 439 height 25
click at [564, 292] on div "Select file(s) or drag into this box" at bounding box center [606, 278] width 439 height 68
click at [562, 274] on span "Select file(s)" at bounding box center [539, 278] width 82 height 14
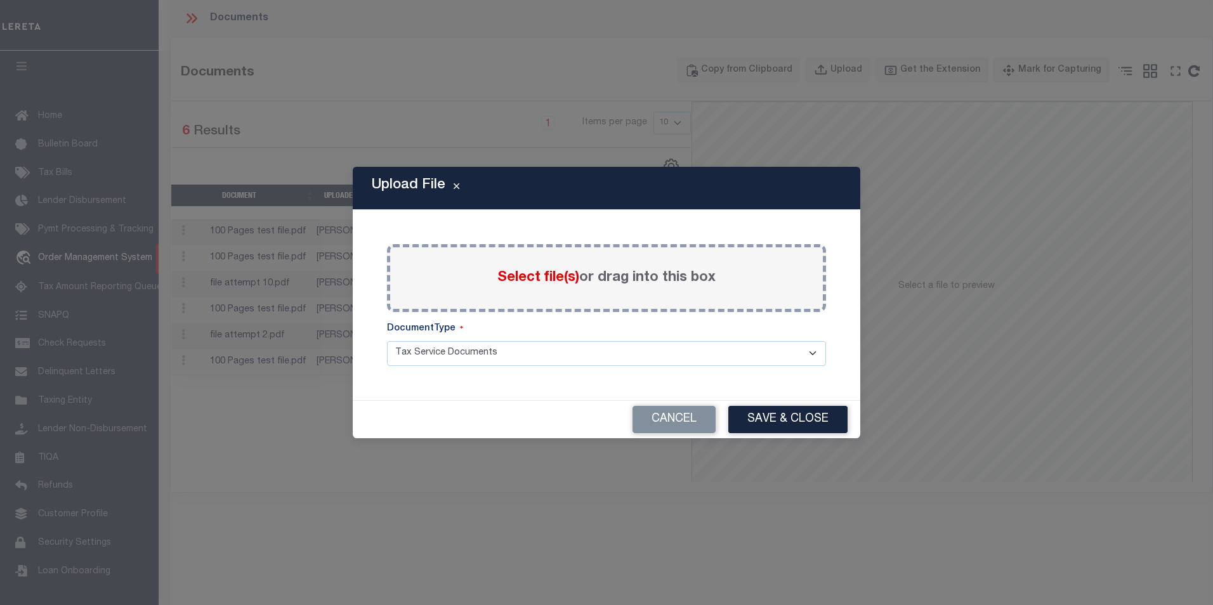
click at [0, 0] on input "Select file(s) or drag into this box" at bounding box center [0, 0] width 0 height 0
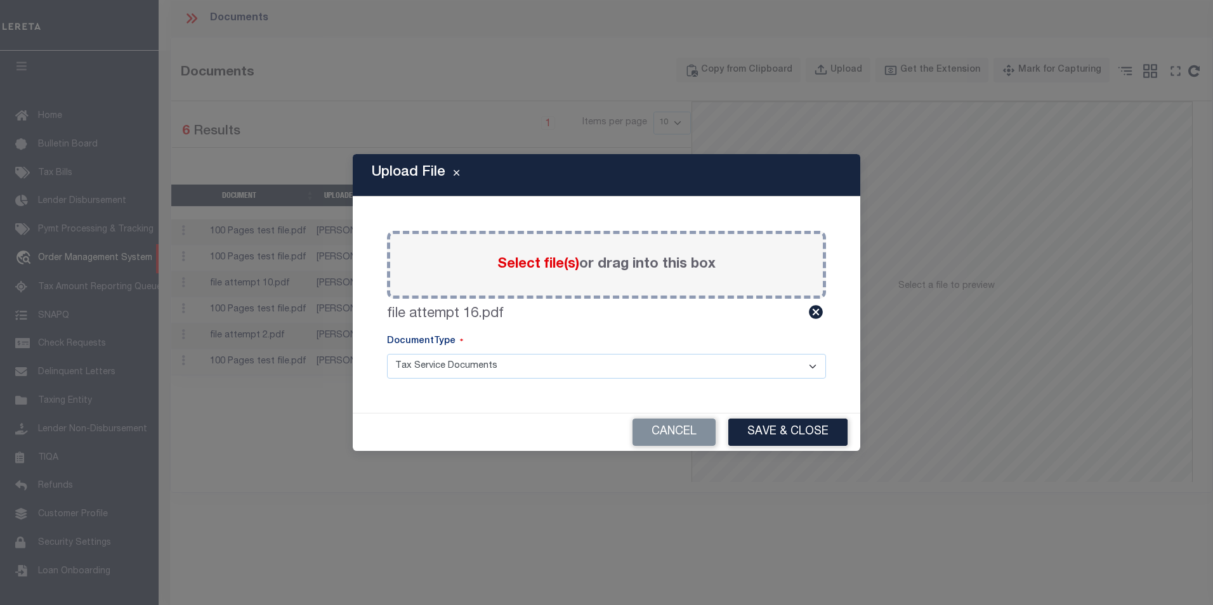
click at [791, 443] on button "Save & Close" at bounding box center [788, 432] width 119 height 27
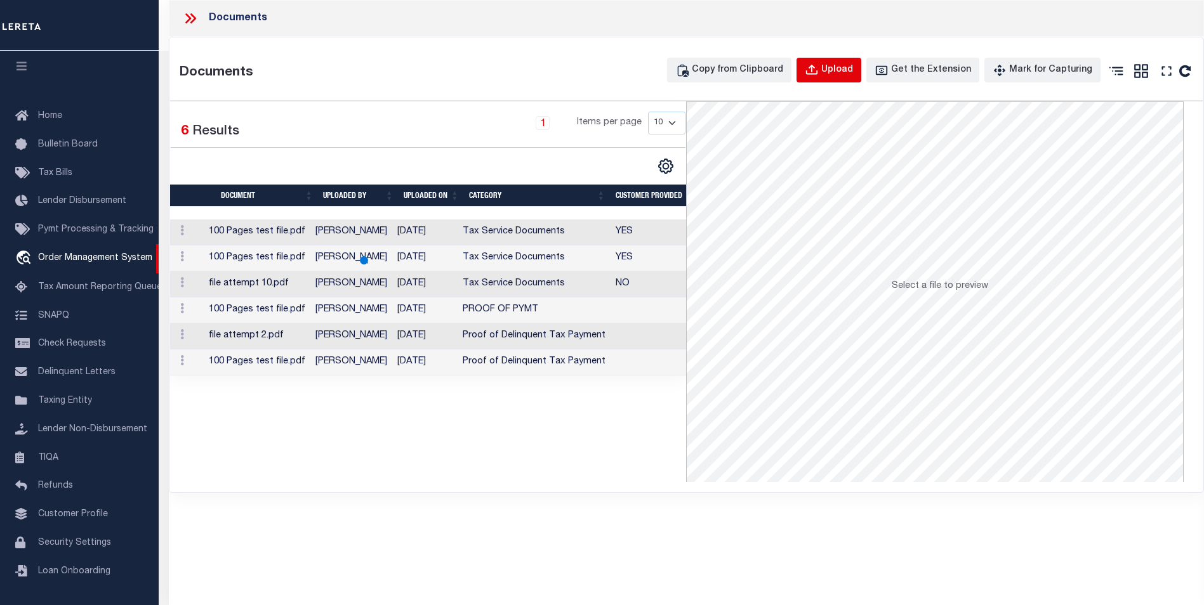
click at [853, 69] on div "Upload" at bounding box center [837, 70] width 32 height 14
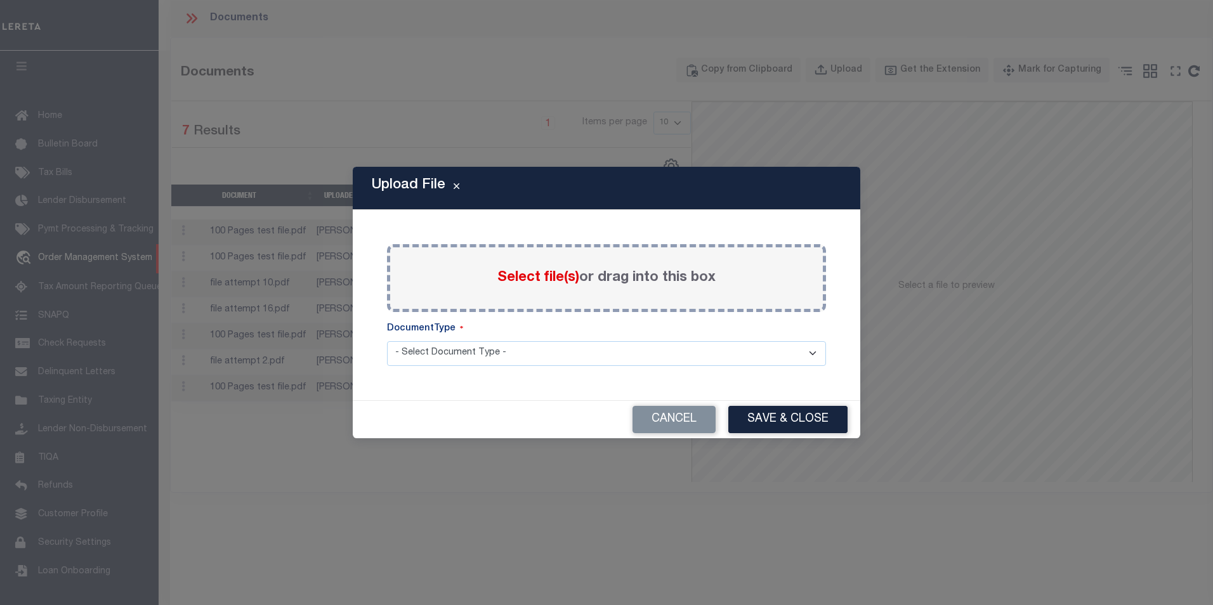
click at [511, 341] on select "- Select Document Type - Tax Service Documents" at bounding box center [606, 353] width 439 height 25
select select "TAX"
click at [387, 341] on select "- Select Document Type - Tax Service Documents" at bounding box center [606, 353] width 439 height 25
click at [543, 278] on span "Select file(s)" at bounding box center [539, 278] width 82 height 14
click at [0, 0] on input "Select file(s) or drag into this box" at bounding box center [0, 0] width 0 height 0
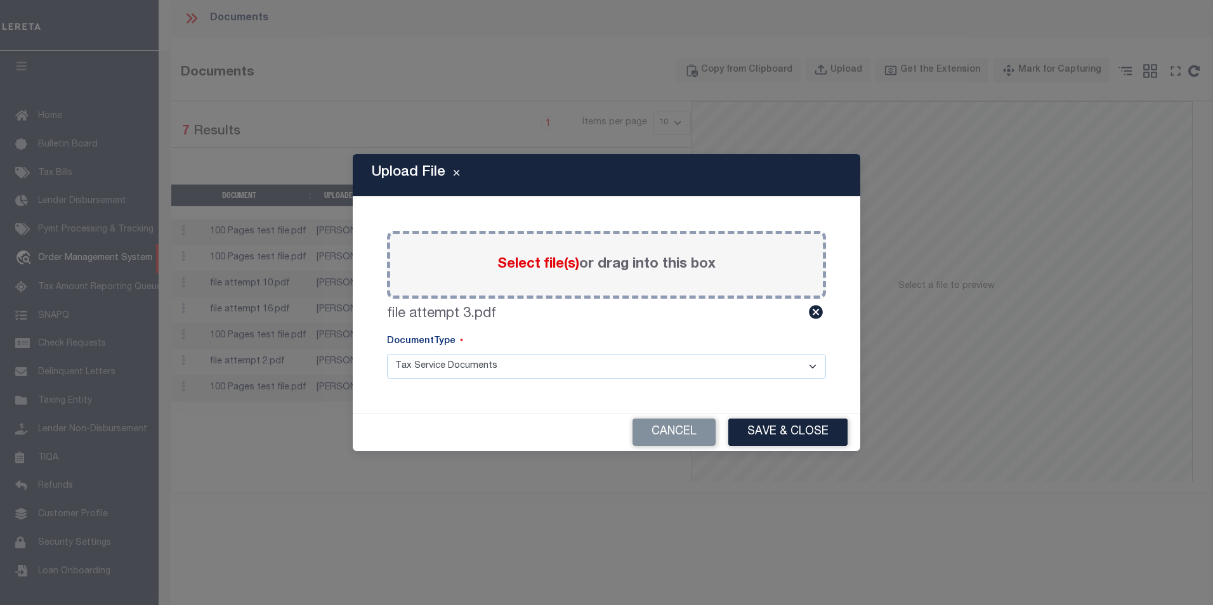
click at [785, 449] on div "Cancel Save & Close" at bounding box center [607, 432] width 508 height 37
click at [791, 433] on button "Save & Close" at bounding box center [788, 432] width 119 height 27
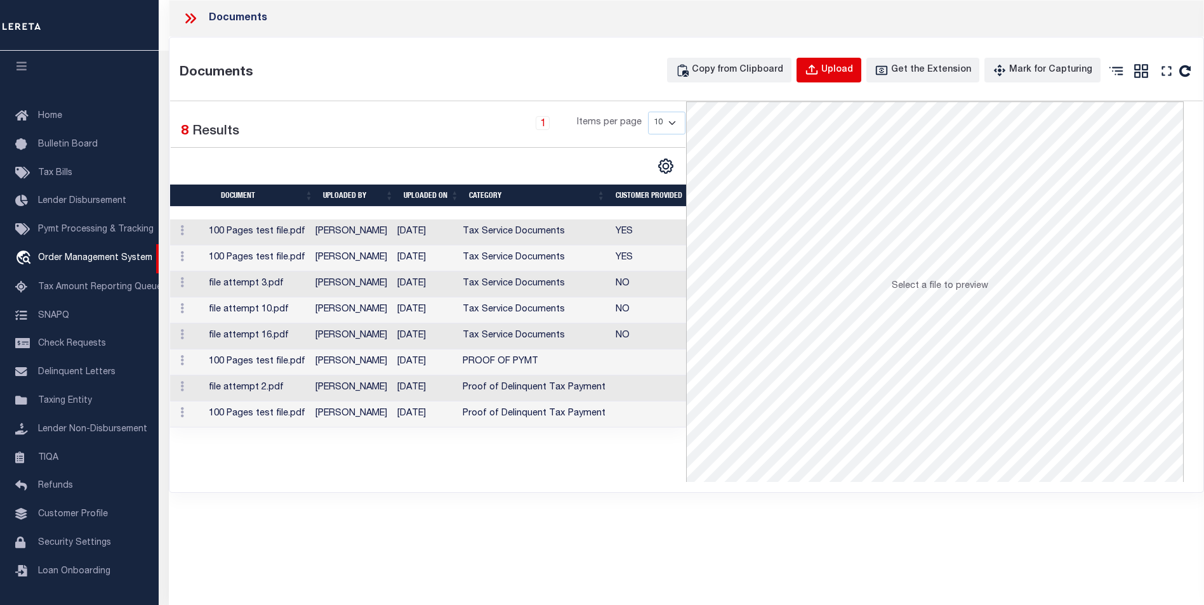
click at [853, 70] on div "Upload" at bounding box center [837, 70] width 32 height 14
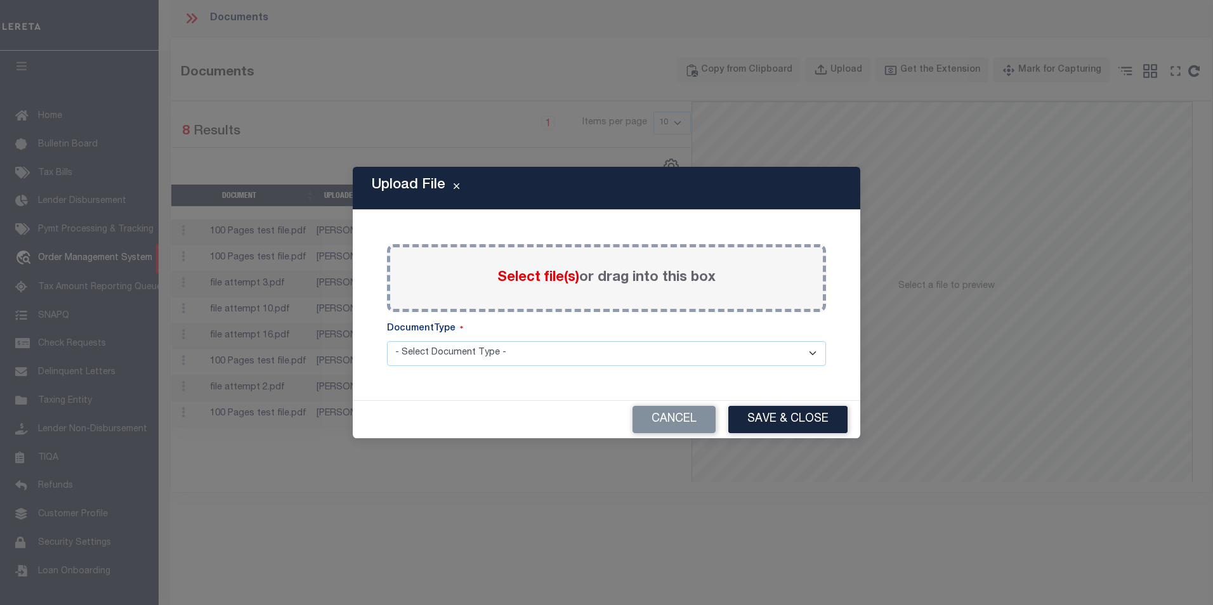
click at [628, 345] on select "- Select Document Type - Tax Service Documents" at bounding box center [606, 353] width 439 height 25
select select "TAX"
click at [387, 341] on select "- Select Document Type - Tax Service Documents" at bounding box center [606, 353] width 439 height 25
click at [661, 293] on div "Select file(s) or drag into this box" at bounding box center [606, 278] width 439 height 68
click at [534, 284] on span "Select file(s)" at bounding box center [539, 278] width 82 height 14
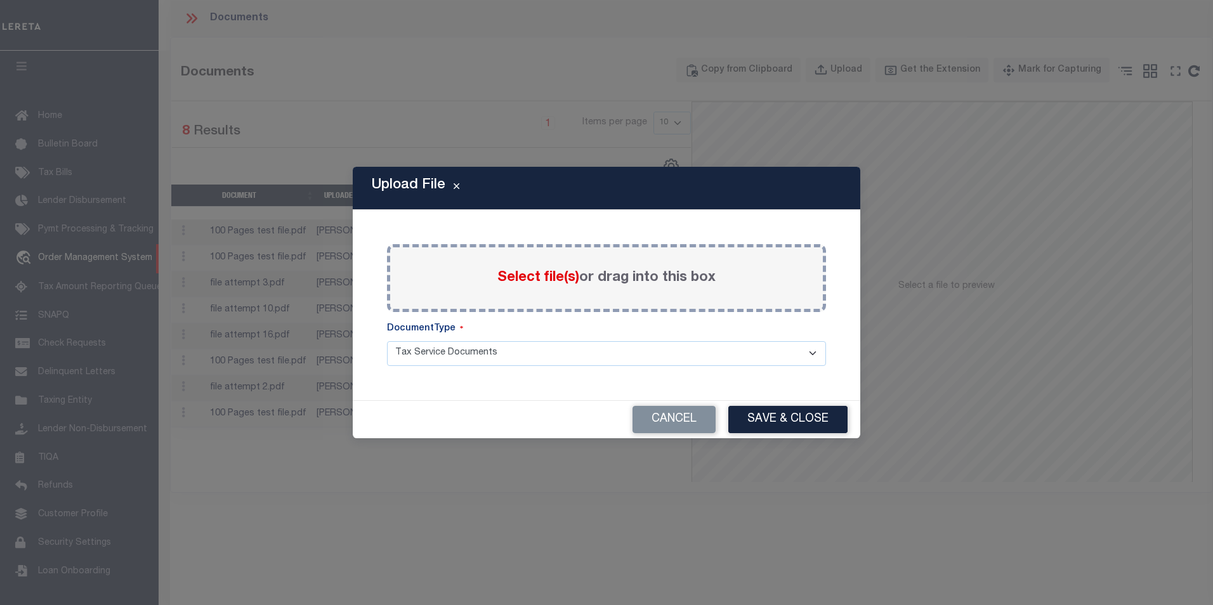
click at [0, 0] on input "Select file(s) or drag into this box" at bounding box center [0, 0] width 0 height 0
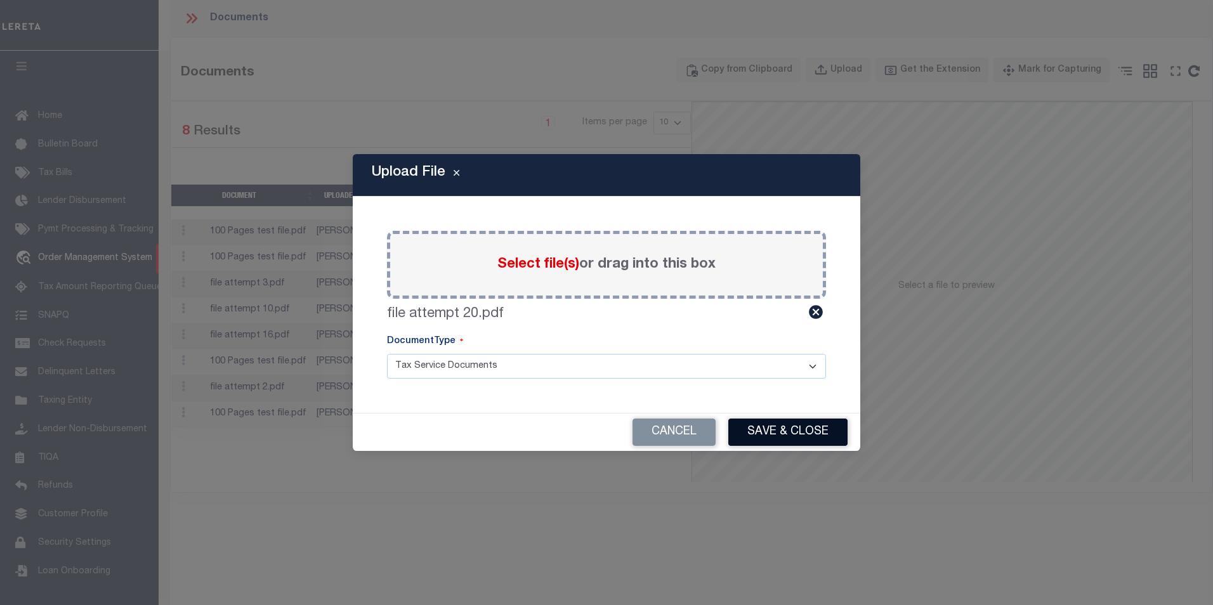
click at [762, 440] on button "Save & Close" at bounding box center [788, 432] width 119 height 27
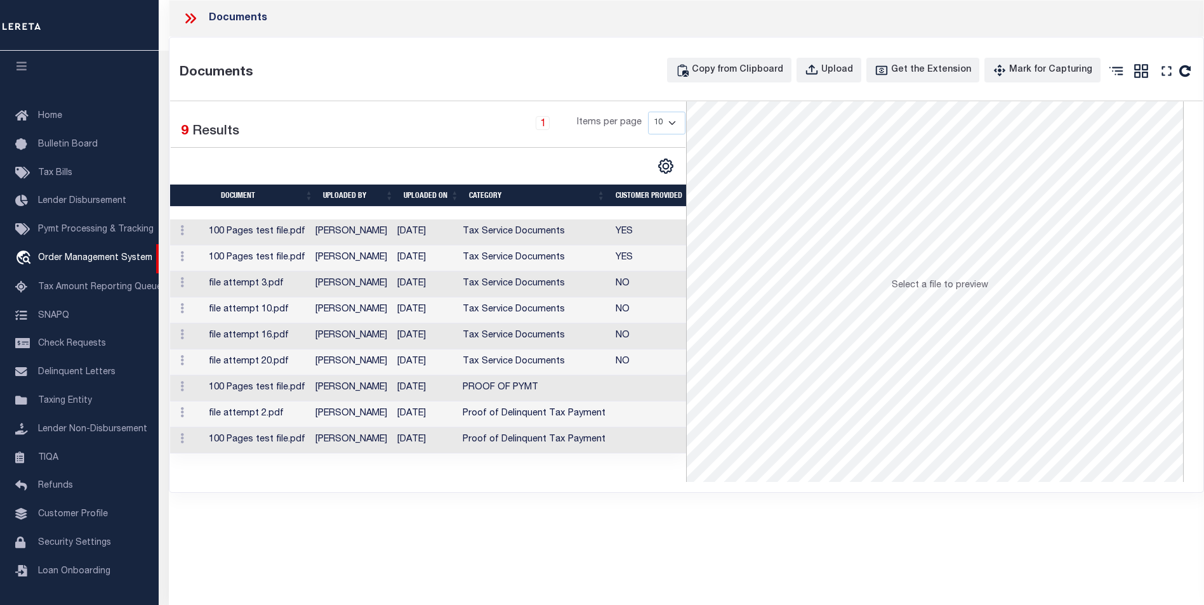
scroll to position [0, 0]
click at [205, 16] on div at bounding box center [195, 18] width 27 height 16
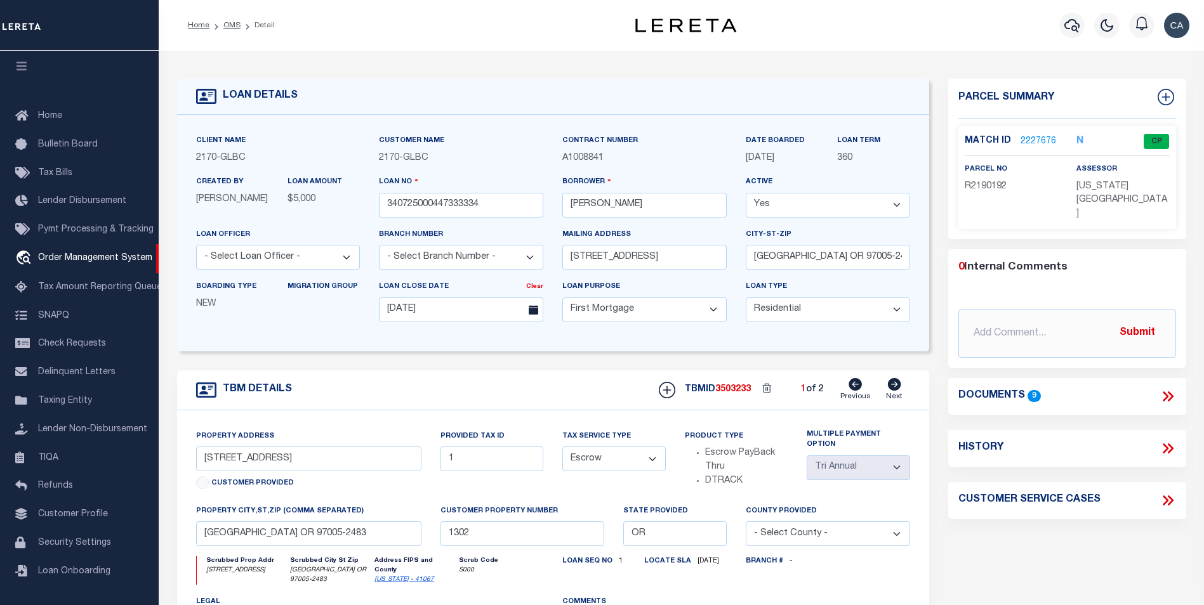
click at [1036, 140] on link "2227676" at bounding box center [1038, 141] width 36 height 13
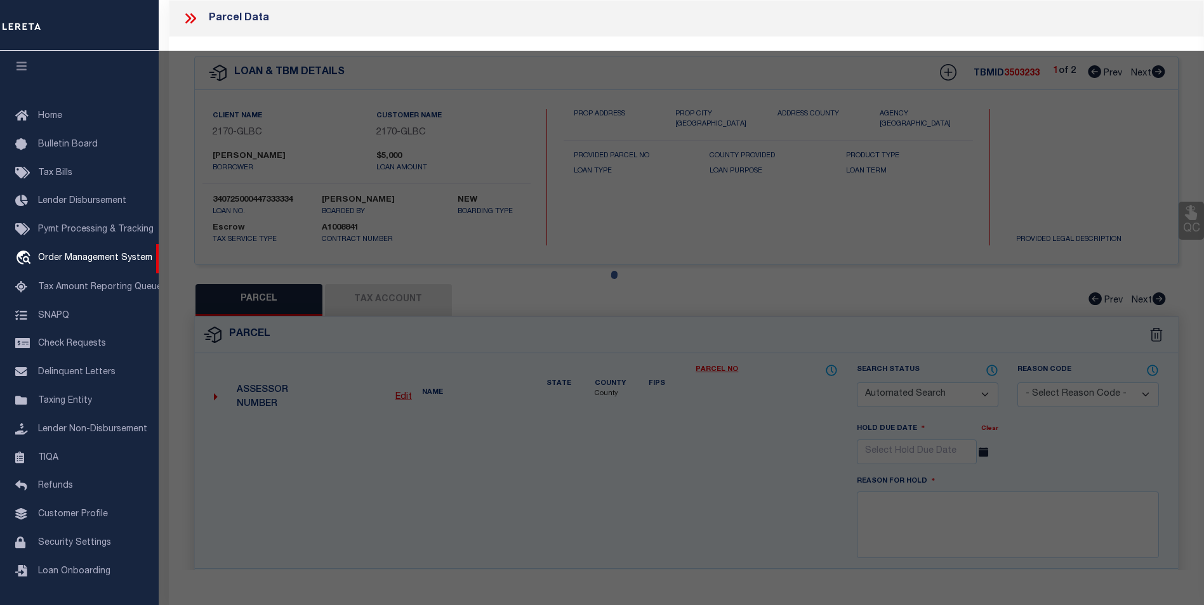
checkbox input "false"
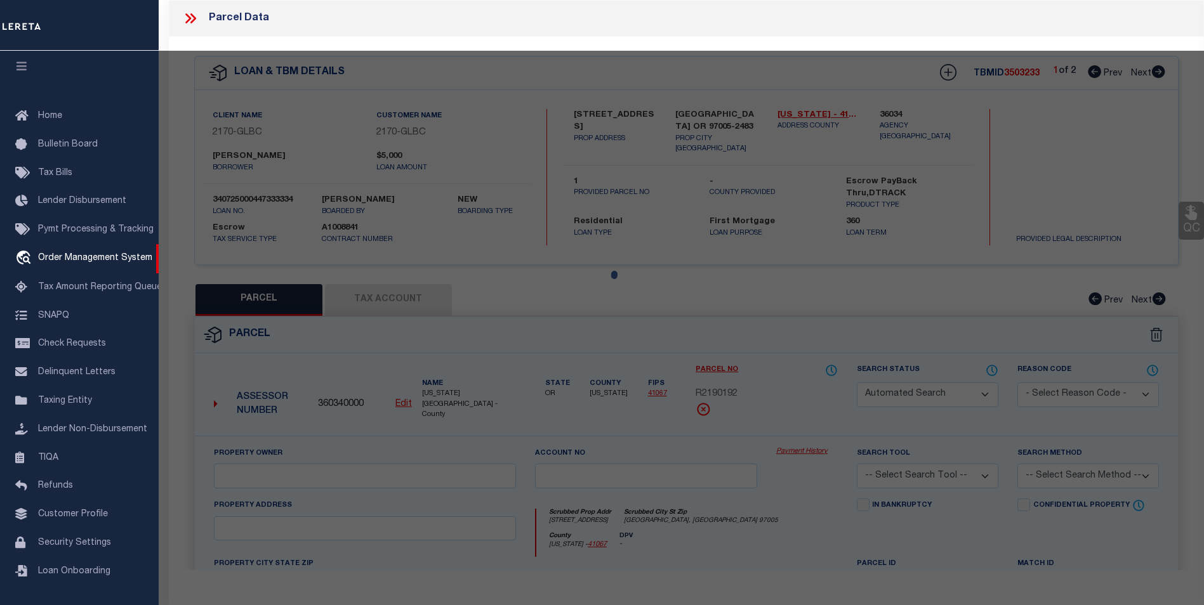
select select "CP"
type input "TE,CHARLES H"
select select "ATL"
select select "ADD"
type input "13875 SW MERIDIAN ST , #141"
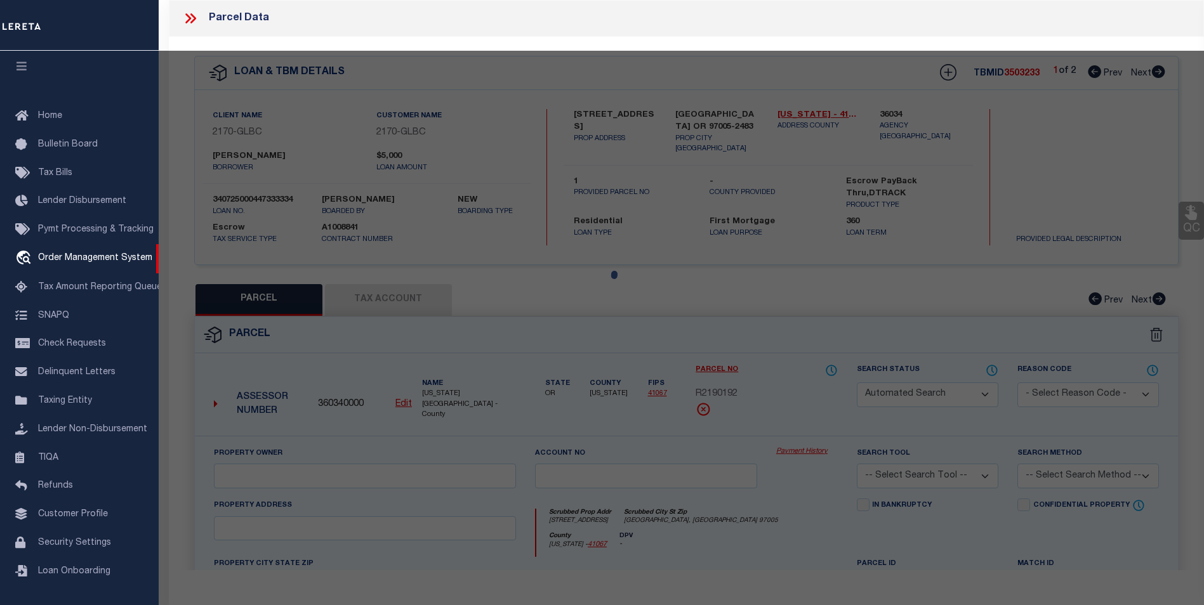
checkbox input "false"
type input "BEAVERTON, OR 97005"
type textarea "LOFTS AT 45 CENTRAL CONDO SUPP NO. 5: ANNEX STG 6, LOT 141"
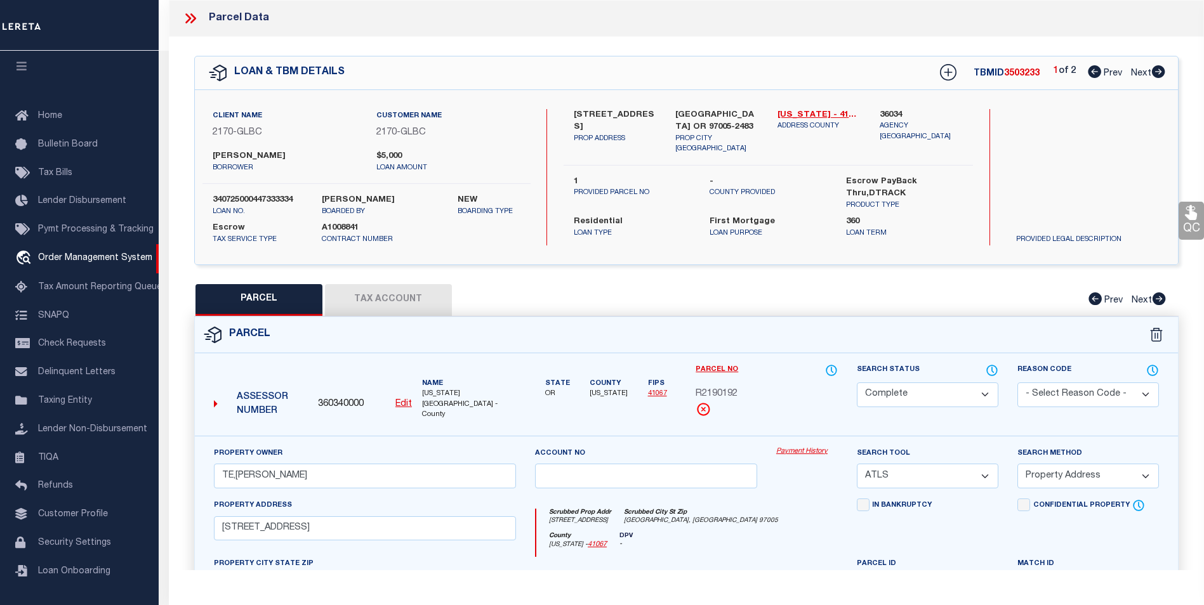
click at [794, 437] on div "Property Owner TE,CHARLES H Account no Payment History Search Tool -- Select Se…" at bounding box center [686, 602] width 983 height 332
click at [793, 447] on link "Payment History" at bounding box center [807, 452] width 62 height 11
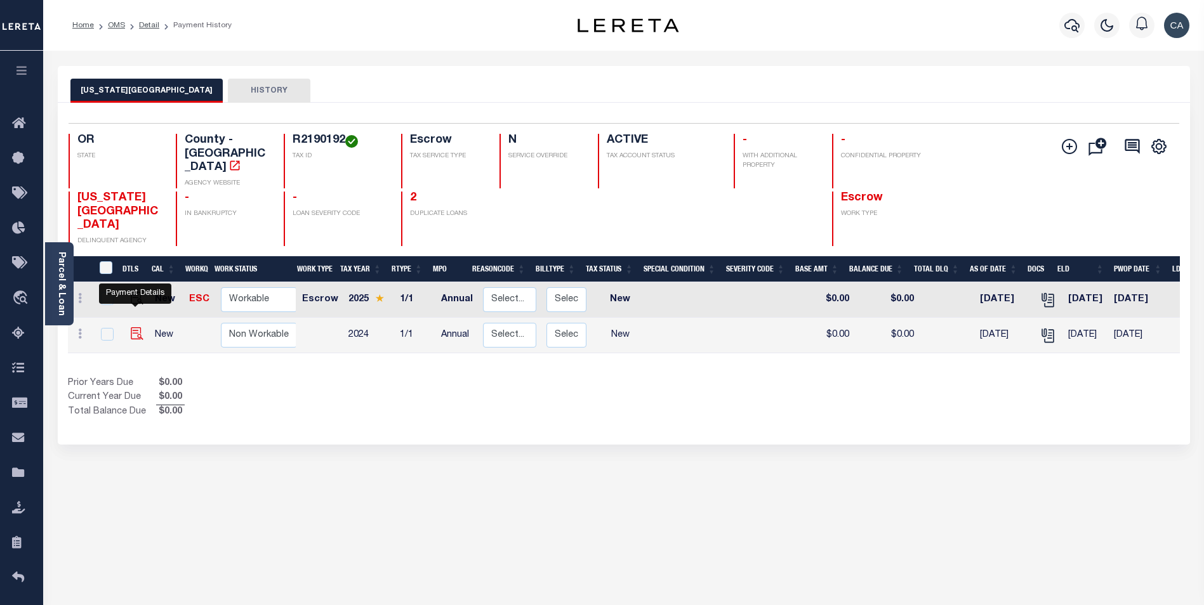
click at [140, 327] on img "" at bounding box center [137, 333] width 13 height 13
checkbox input "true"
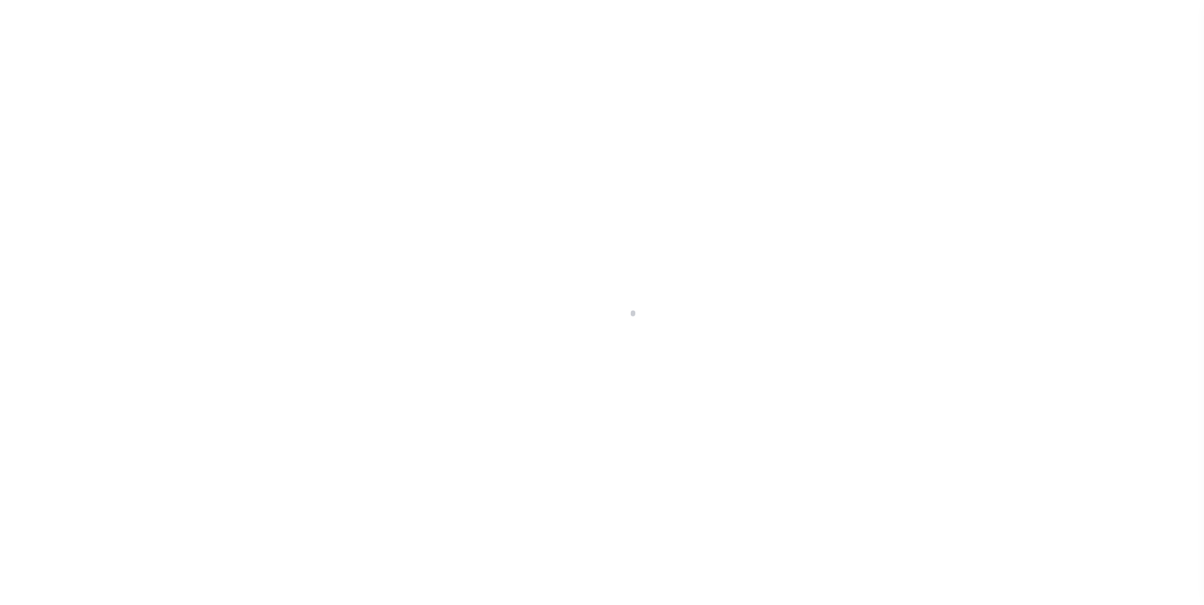
checkbox input "false"
type input "Annual"
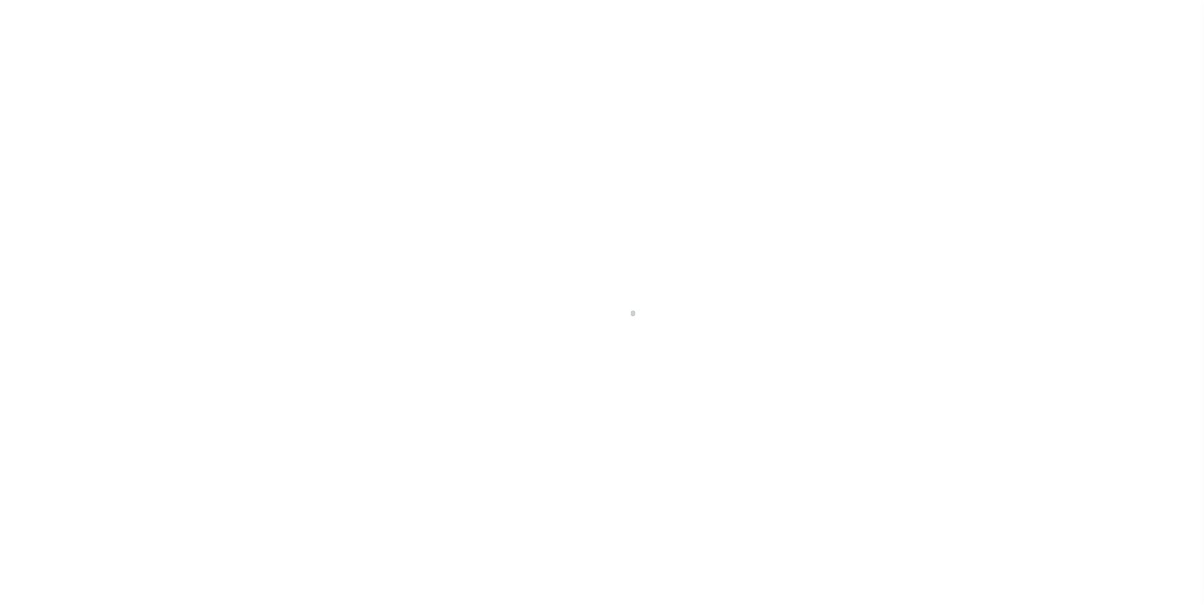
type input "[DATE]"
select select "NW2"
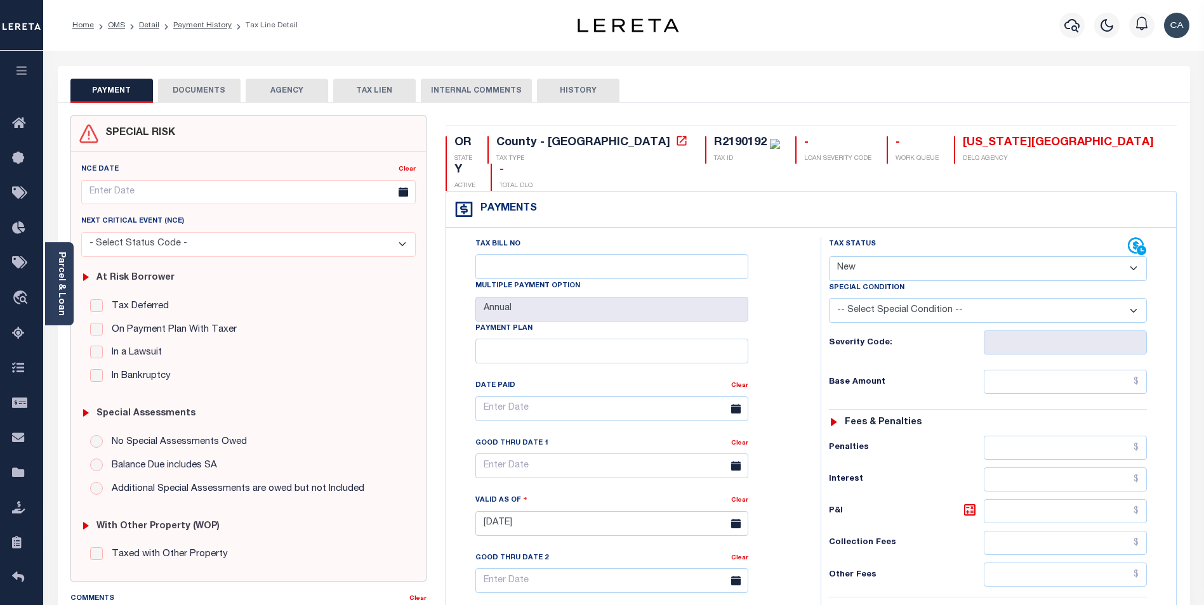
drag, startPoint x: 717, startPoint y: 182, endPoint x: 720, endPoint y: 176, distance: 6.5
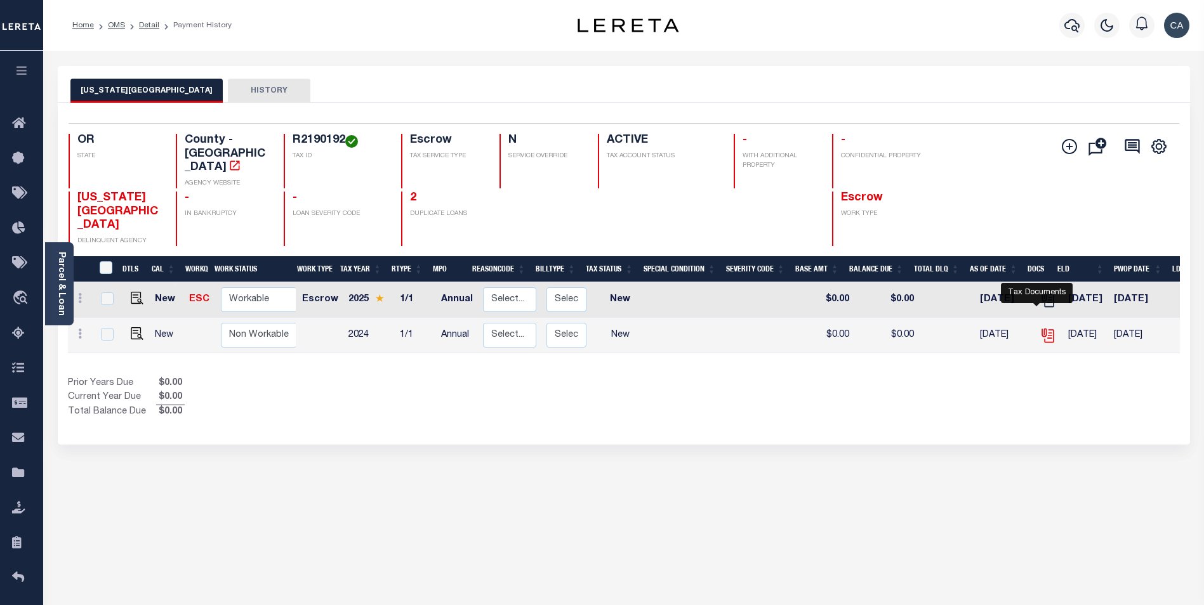
click at [1045, 329] on icon "" at bounding box center [1050, 335] width 10 height 13
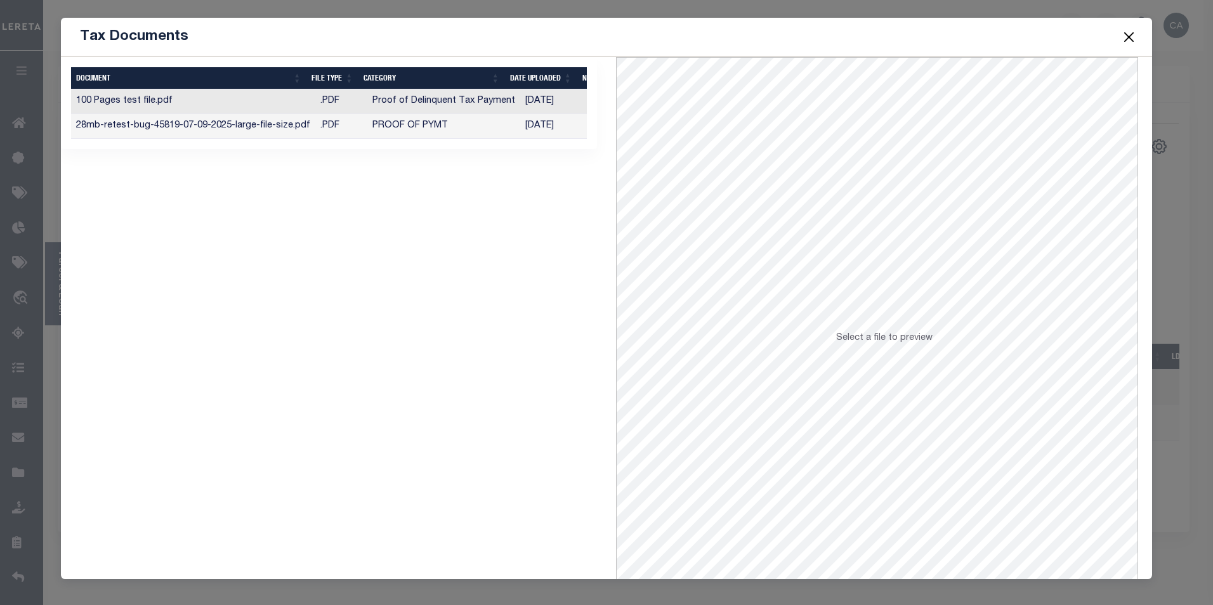
click at [445, 98] on td "Proof of Delinquent Tax Payment" at bounding box center [443, 101] width 153 height 25
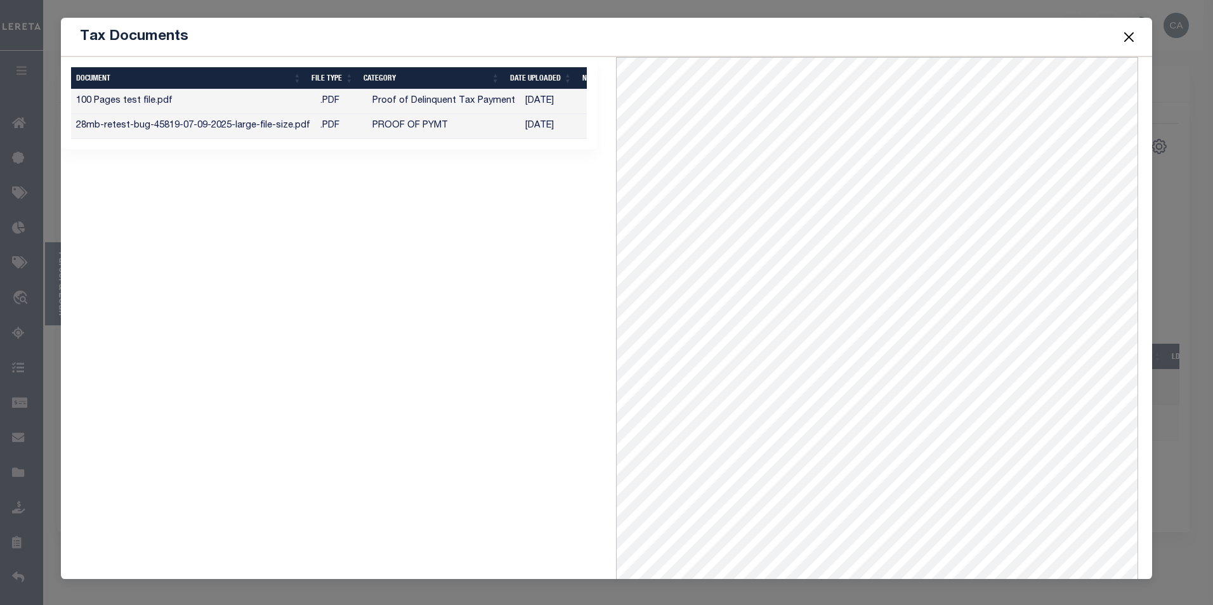
click at [455, 121] on td "PROOF OF PYMT" at bounding box center [443, 126] width 153 height 25
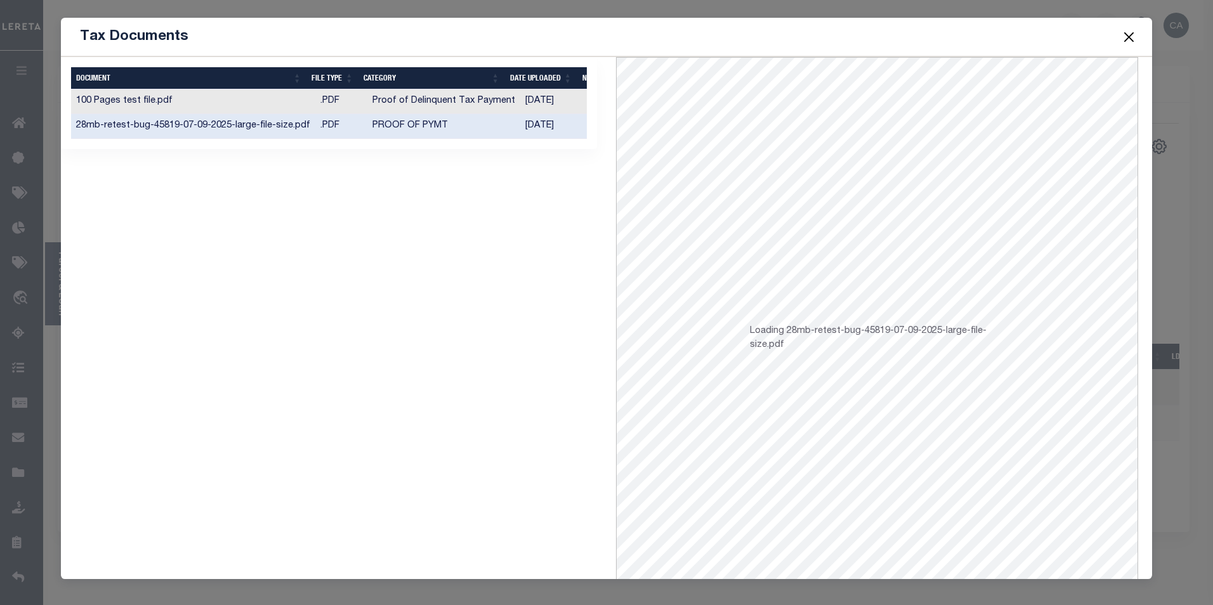
click at [1137, 41] on button "Close" at bounding box center [1129, 37] width 16 height 16
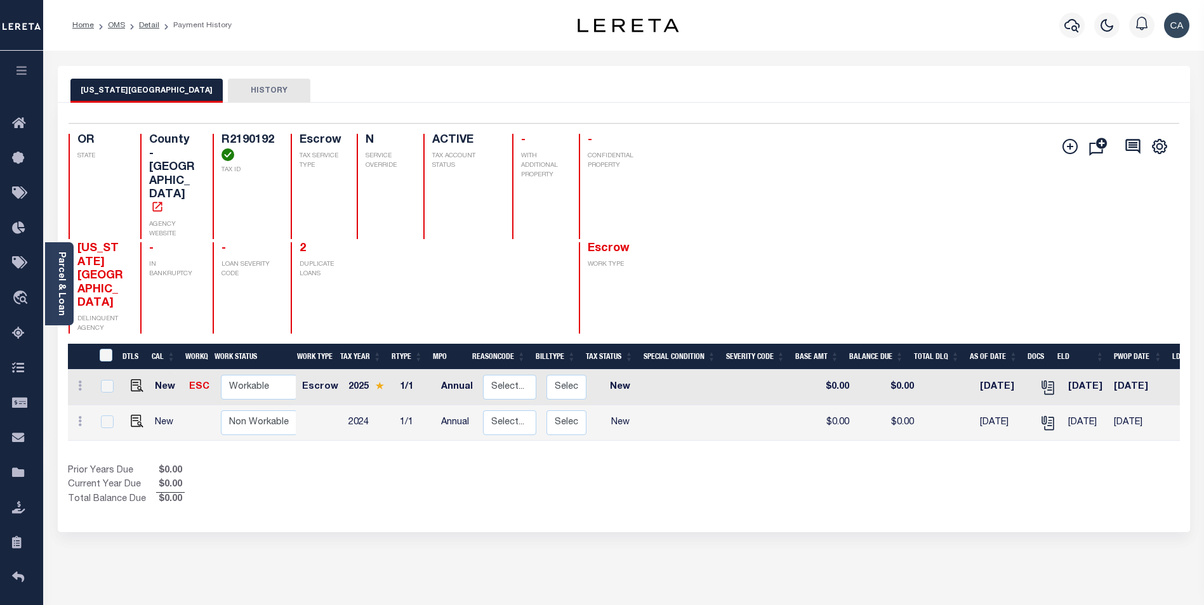
click at [1046, 406] on td at bounding box center [1048, 424] width 30 height 36
checkbox input "true"
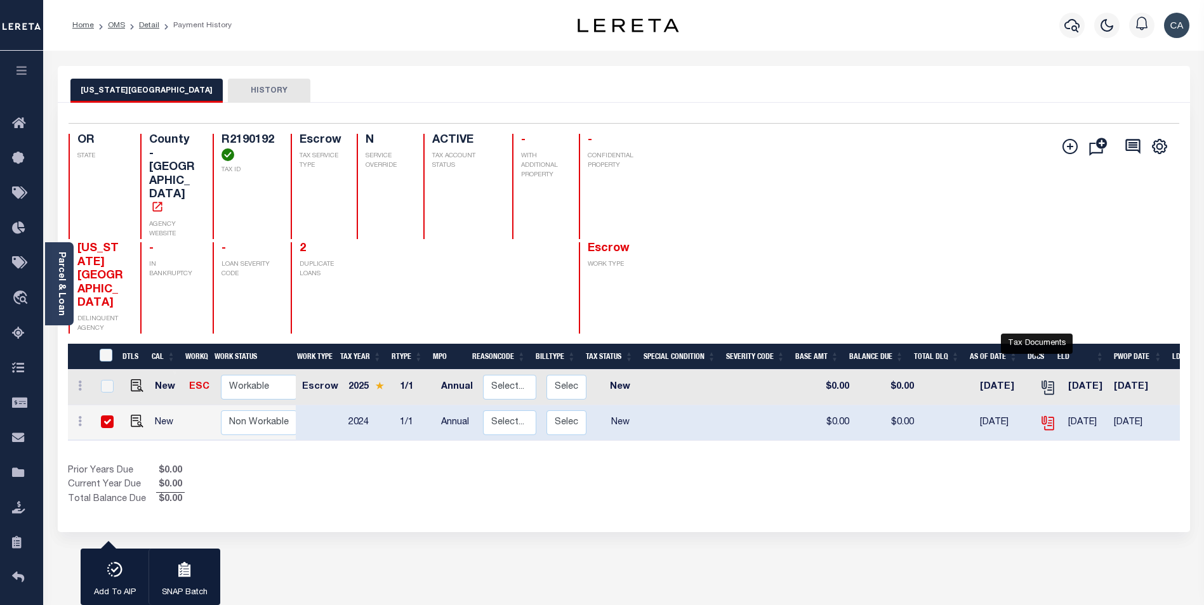
click at [1042, 416] on icon "" at bounding box center [1047, 421] width 10 height 10
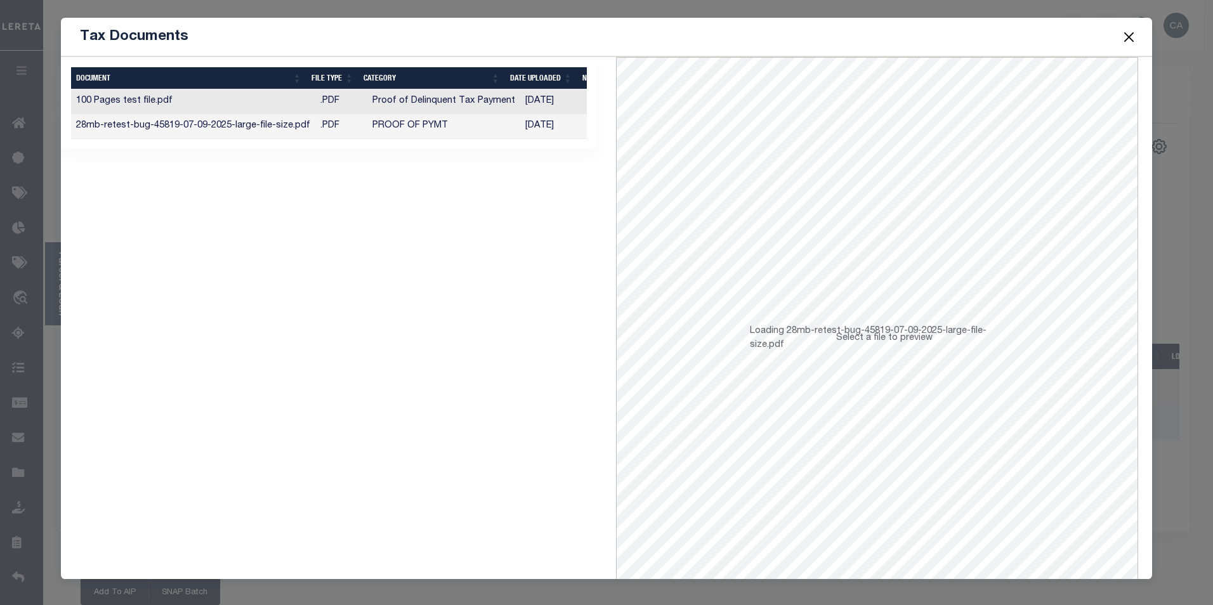
click at [282, 132] on td "28mb-retest-bug-45819-07-09-2025-large-file-size.pdf" at bounding box center [193, 126] width 244 height 25
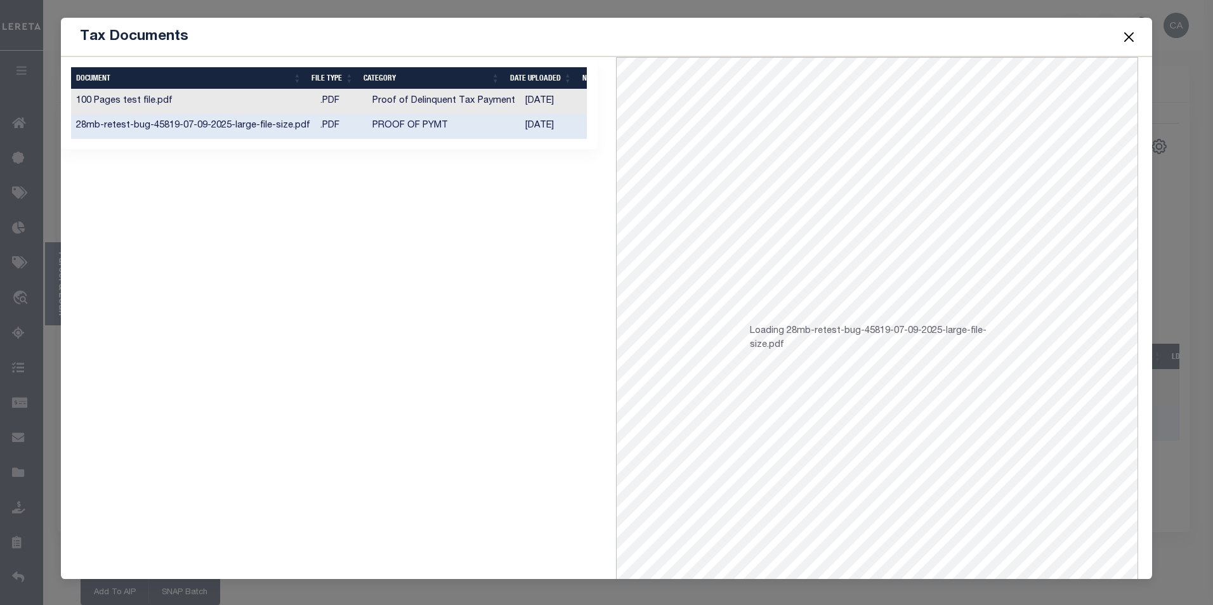
click at [373, 111] on td "Proof of Delinquent Tax Payment" at bounding box center [443, 101] width 153 height 25
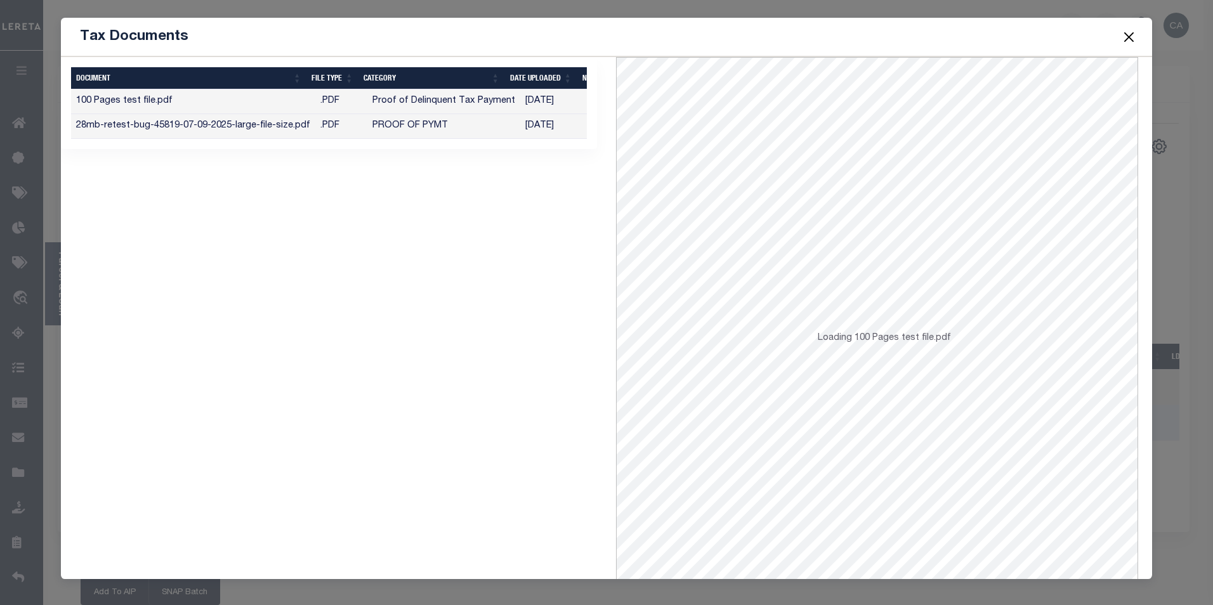
click at [373, 107] on td "Proof of Delinquent Tax Payment" at bounding box center [443, 101] width 153 height 25
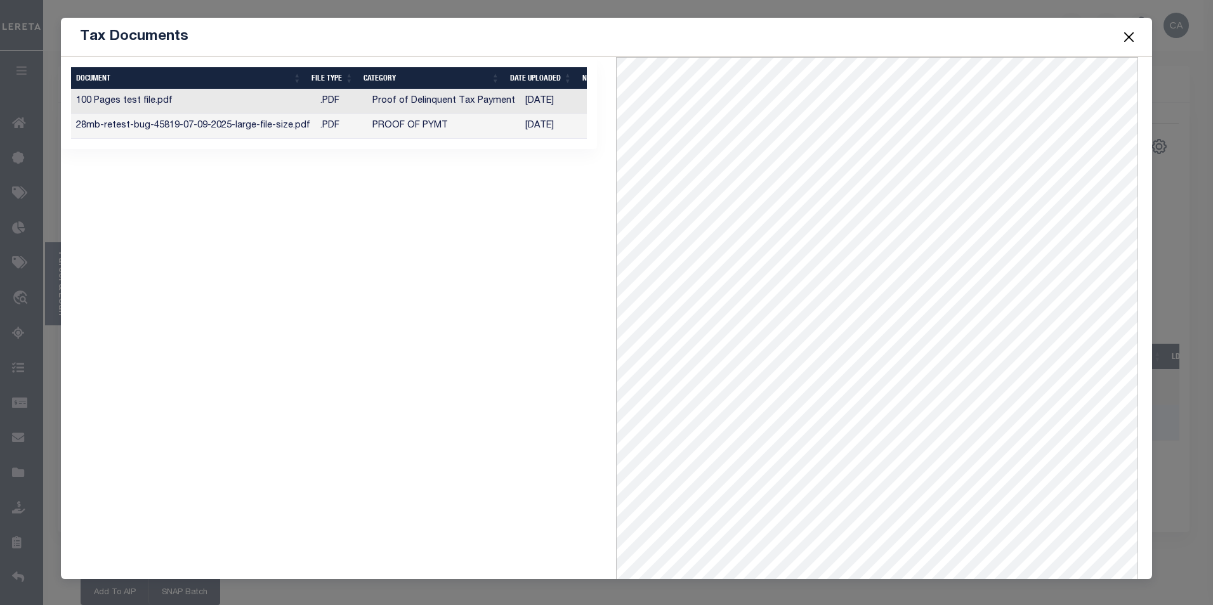
click at [286, 133] on td "28mb-retest-bug-45819-07-09-2025-large-file-size.pdf" at bounding box center [193, 126] width 244 height 25
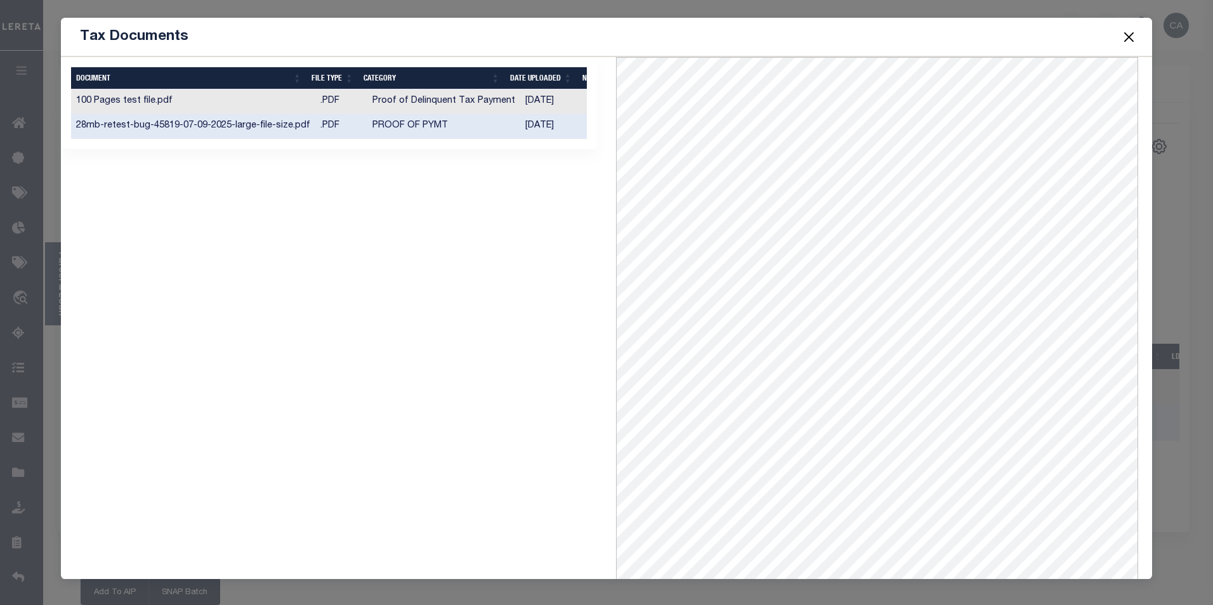
click at [1130, 34] on button "Close" at bounding box center [1129, 37] width 16 height 16
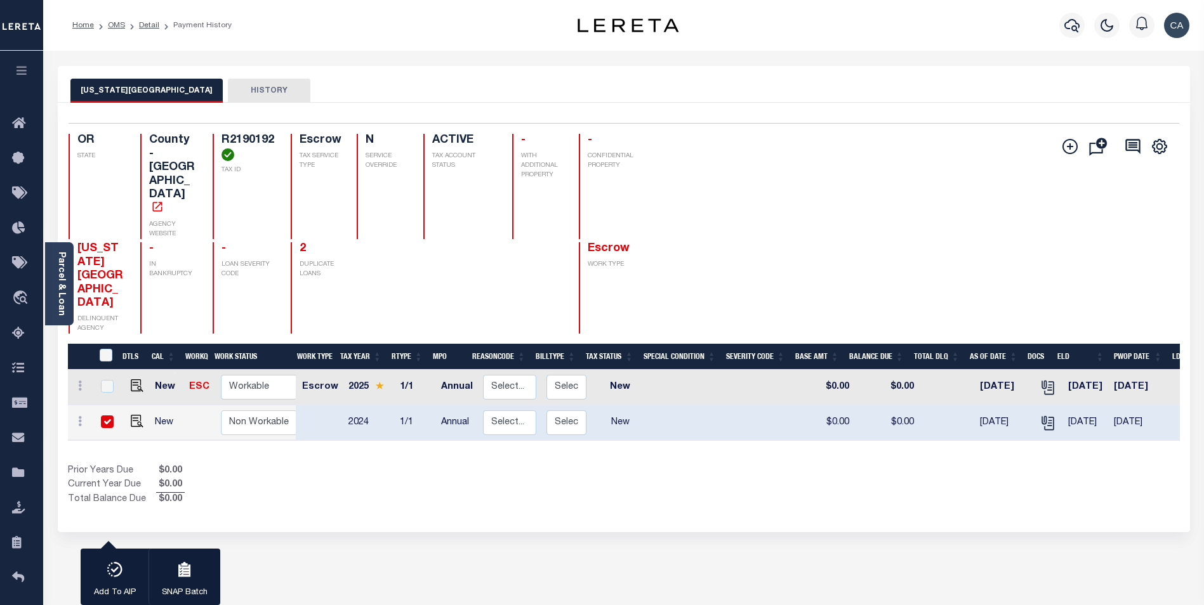
click at [139, 406] on td at bounding box center [134, 424] width 30 height 36
checkbox input "false"
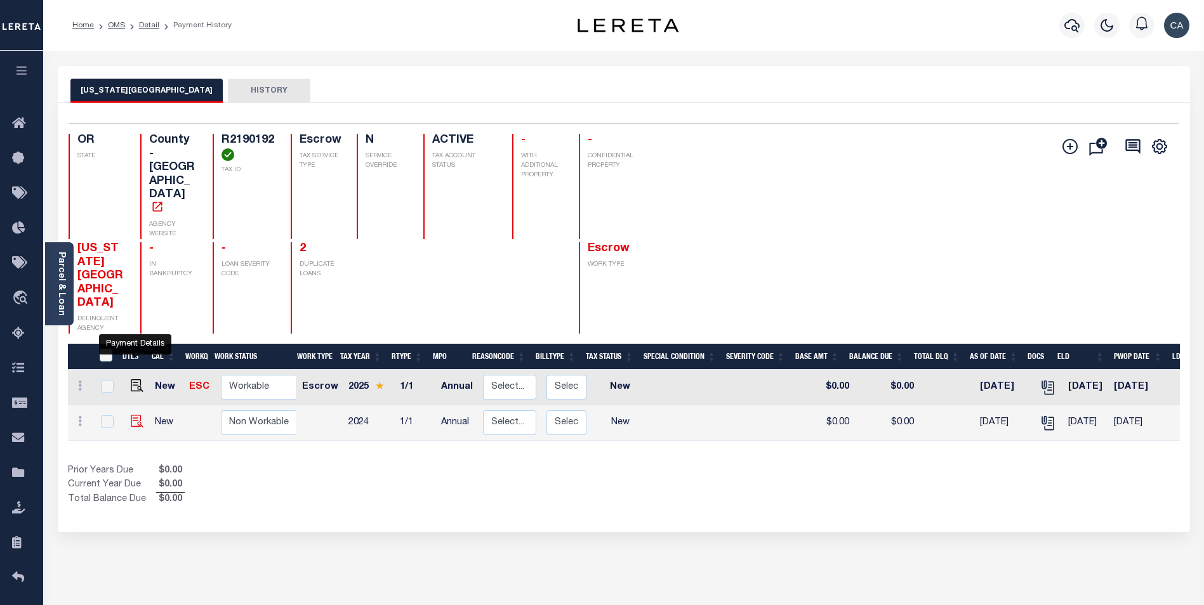
click at [136, 415] on img "" at bounding box center [137, 421] width 13 height 13
checkbox input "true"
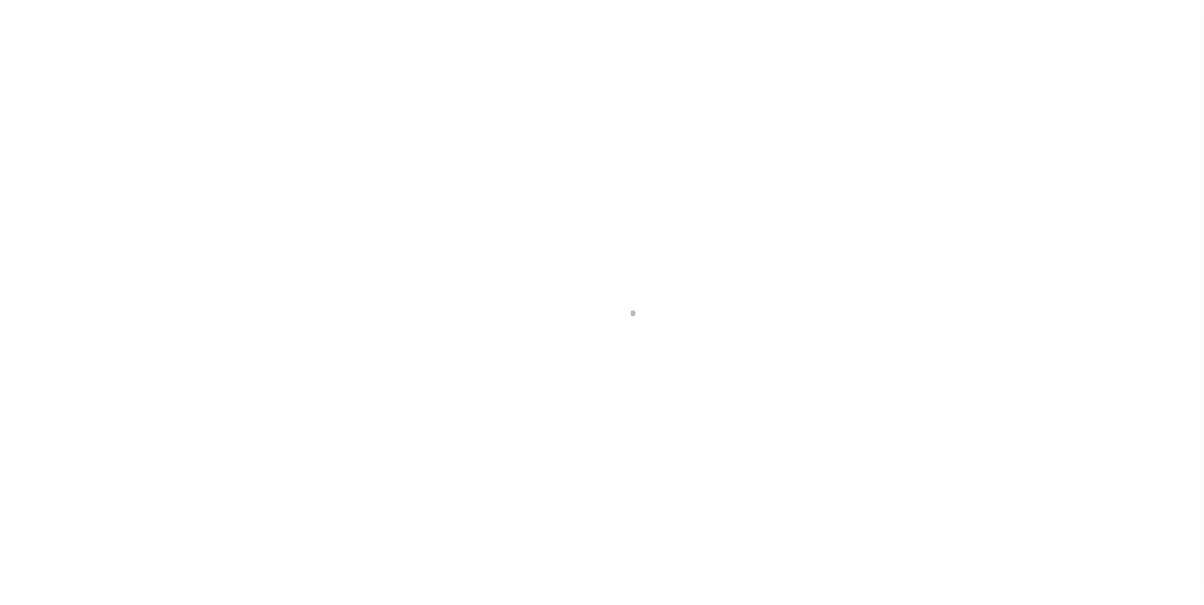
checkbox input "false"
type input "Annual"
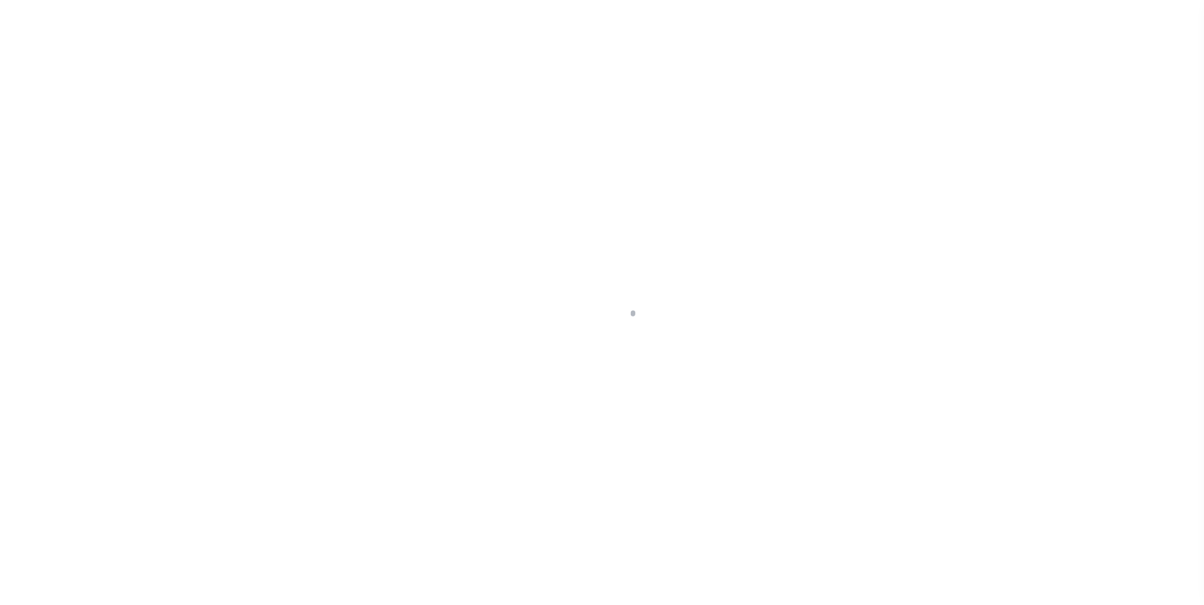
type input "[DATE]"
select select "NW2"
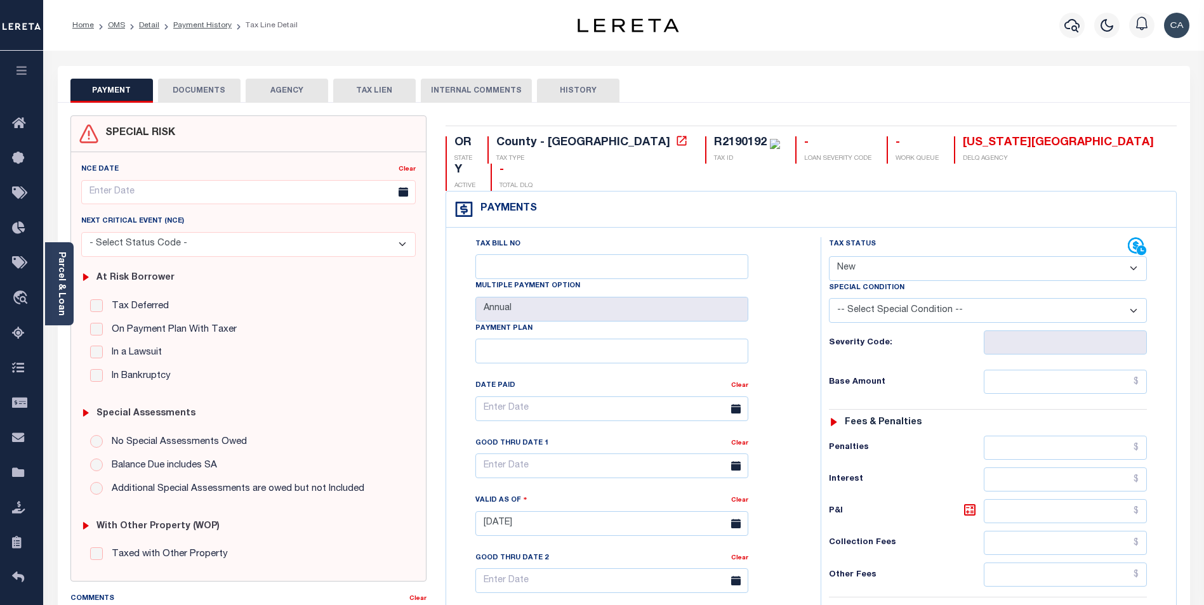
click at [211, 92] on button "DOCUMENTS" at bounding box center [199, 91] width 82 height 24
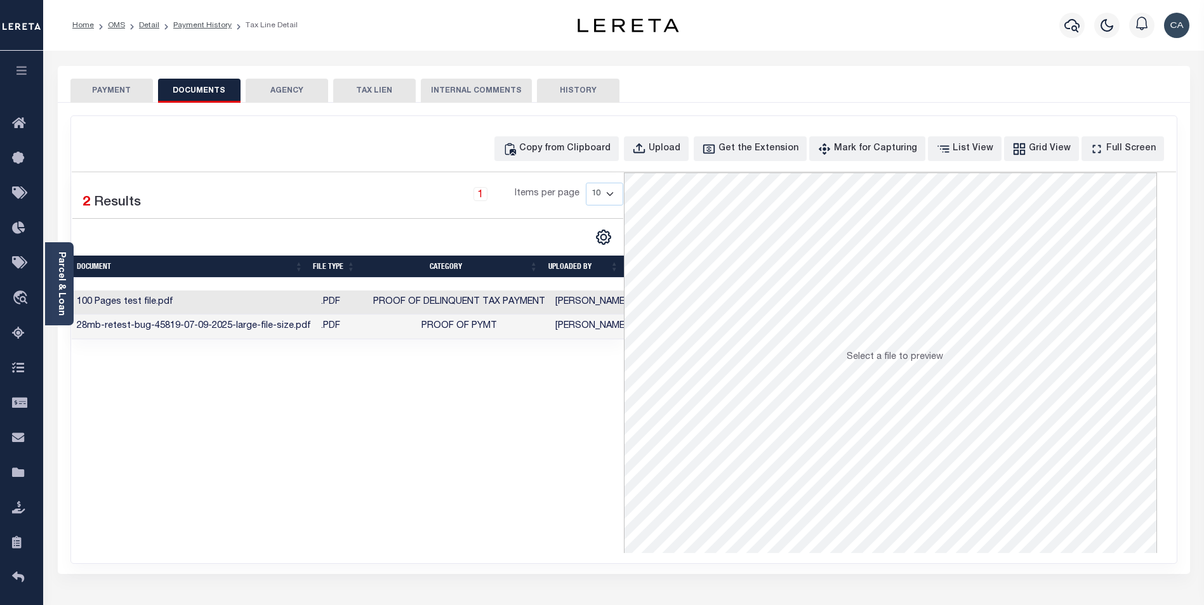
click at [267, 86] on button "AGENCY" at bounding box center [287, 91] width 82 height 24
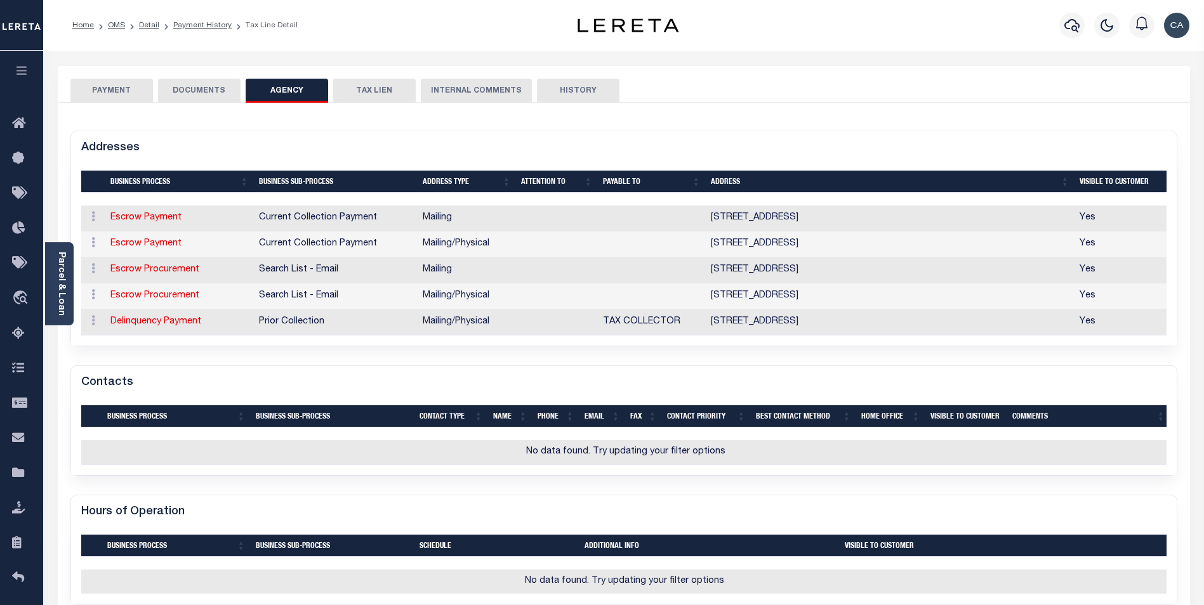
click at [212, 83] on button "DOCUMENTS" at bounding box center [199, 91] width 82 height 24
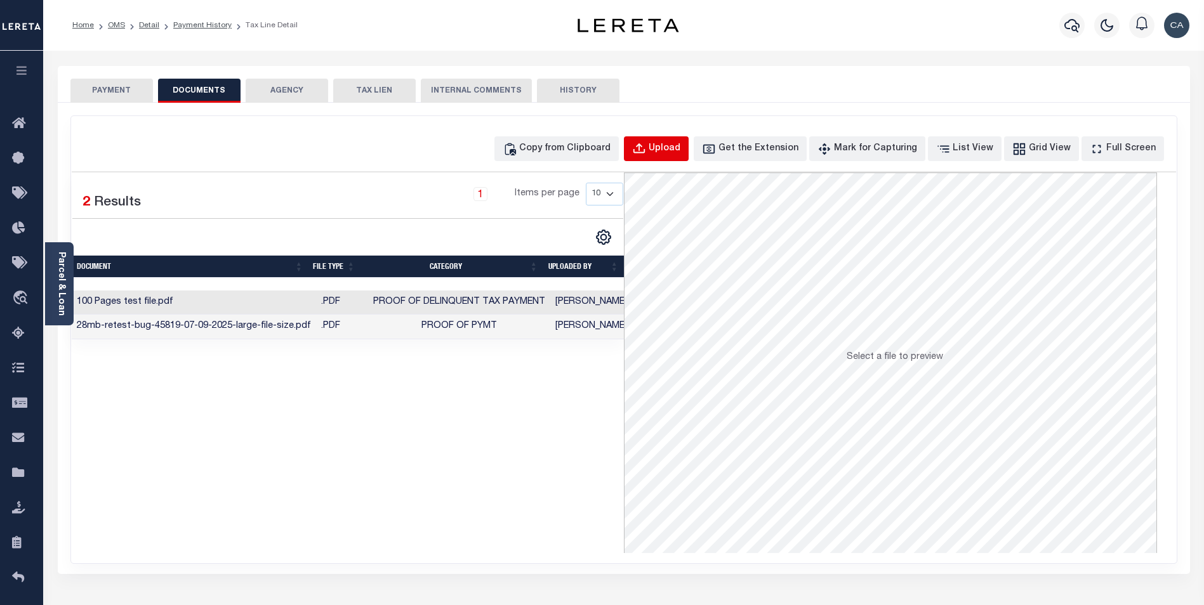
click at [689, 154] on button "Upload" at bounding box center [656, 148] width 65 height 25
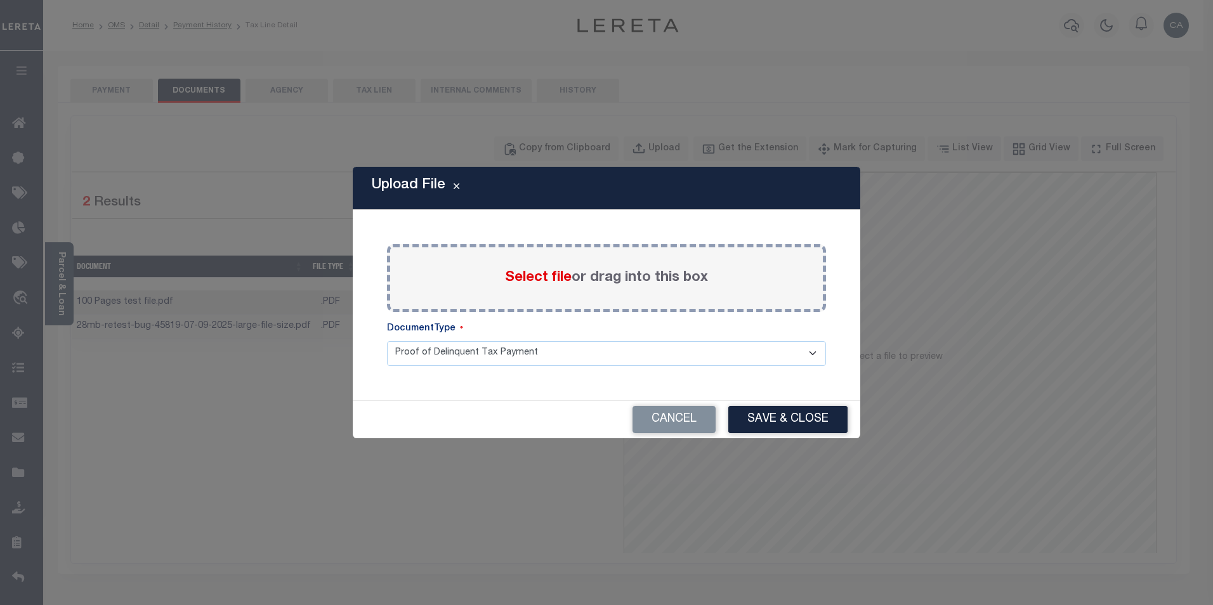
click at [566, 280] on span "Select file" at bounding box center [538, 278] width 67 height 14
click at [0, 0] on input "Select file or drag into this box" at bounding box center [0, 0] width 0 height 0
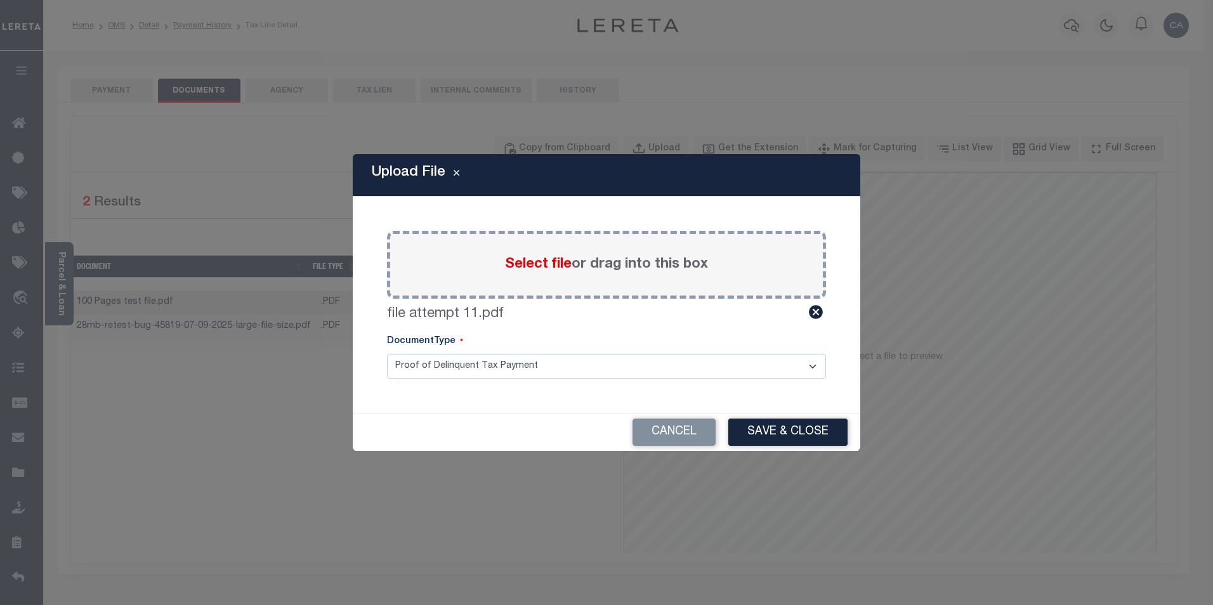
click at [691, 357] on select "Proof of Delinquent Tax Payment" at bounding box center [606, 366] width 439 height 25
click at [659, 406] on div "Upload File Paste copied image or file into this box Select file or drag into t…" at bounding box center [607, 302] width 508 height 297
click at [799, 450] on div "Cancel Save & Close" at bounding box center [607, 432] width 508 height 37
click at [802, 436] on button "Save & Close" at bounding box center [788, 432] width 119 height 27
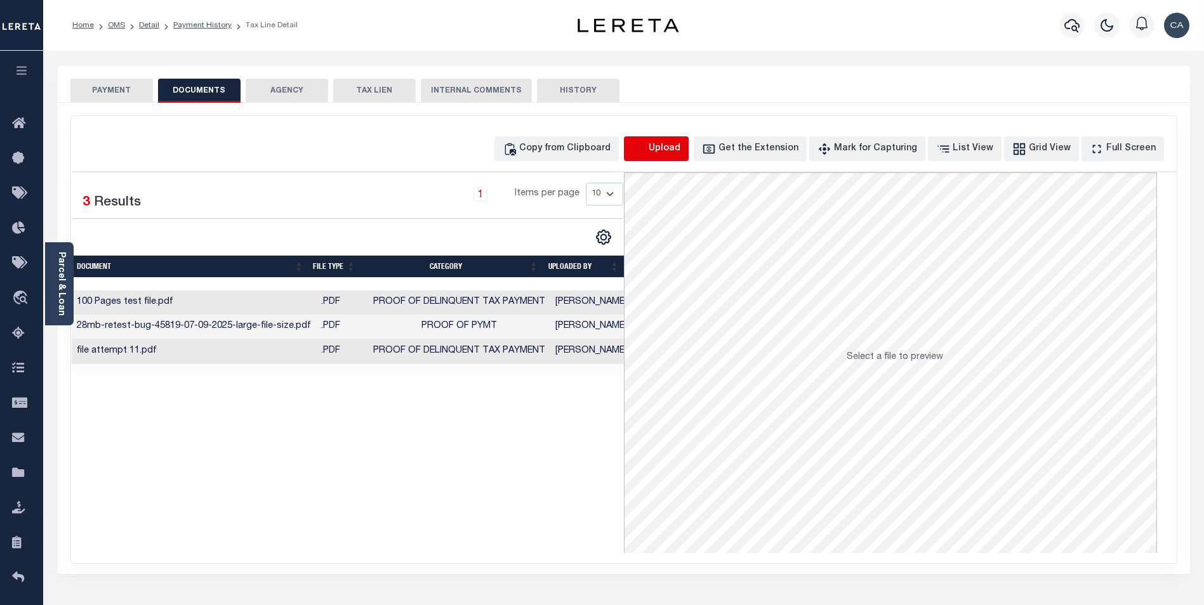
click at [646, 155] on icon "button" at bounding box center [639, 149] width 14 height 14
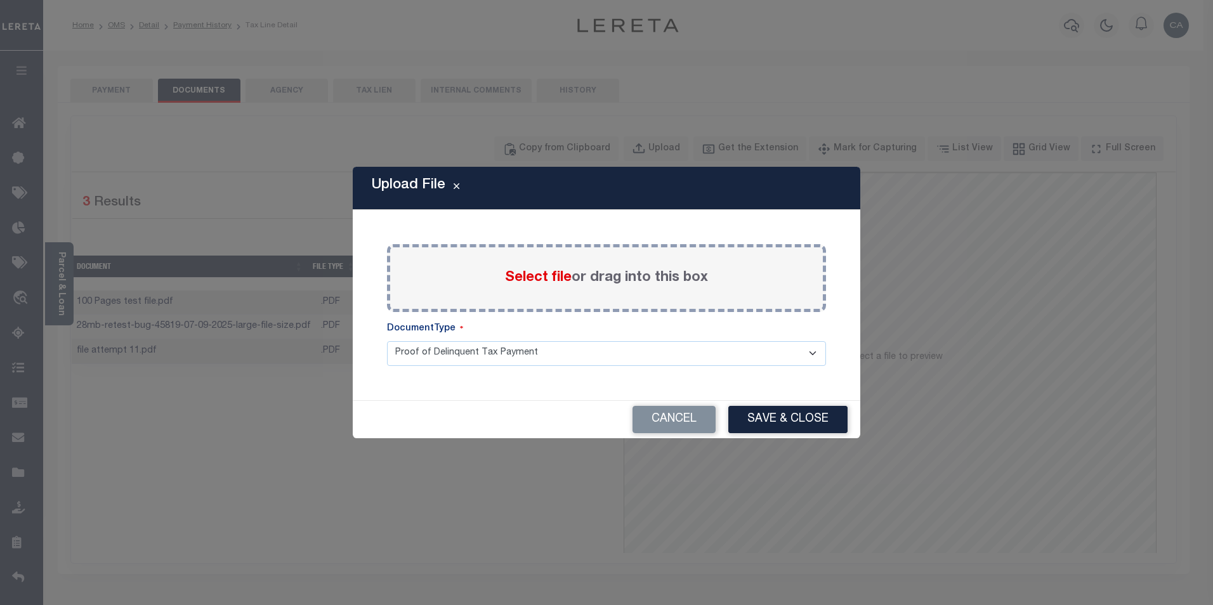
click at [516, 275] on span "Select file" at bounding box center [538, 278] width 67 height 14
click at [0, 0] on input "Select file or drag into this box" at bounding box center [0, 0] width 0 height 0
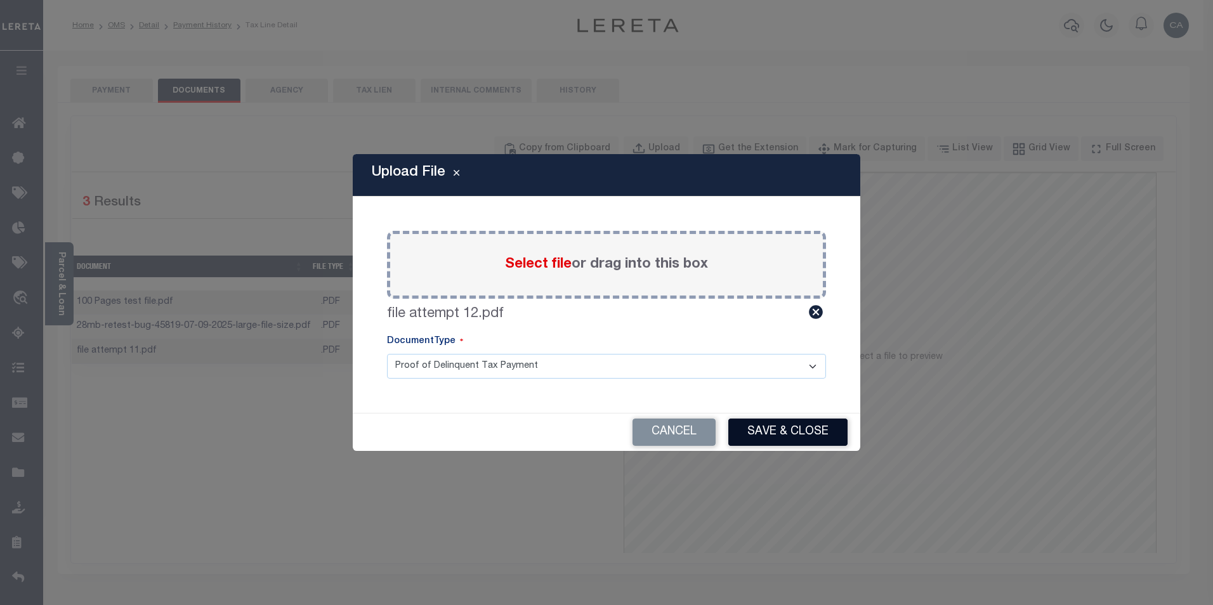
click at [816, 425] on button "Save & Close" at bounding box center [788, 432] width 119 height 27
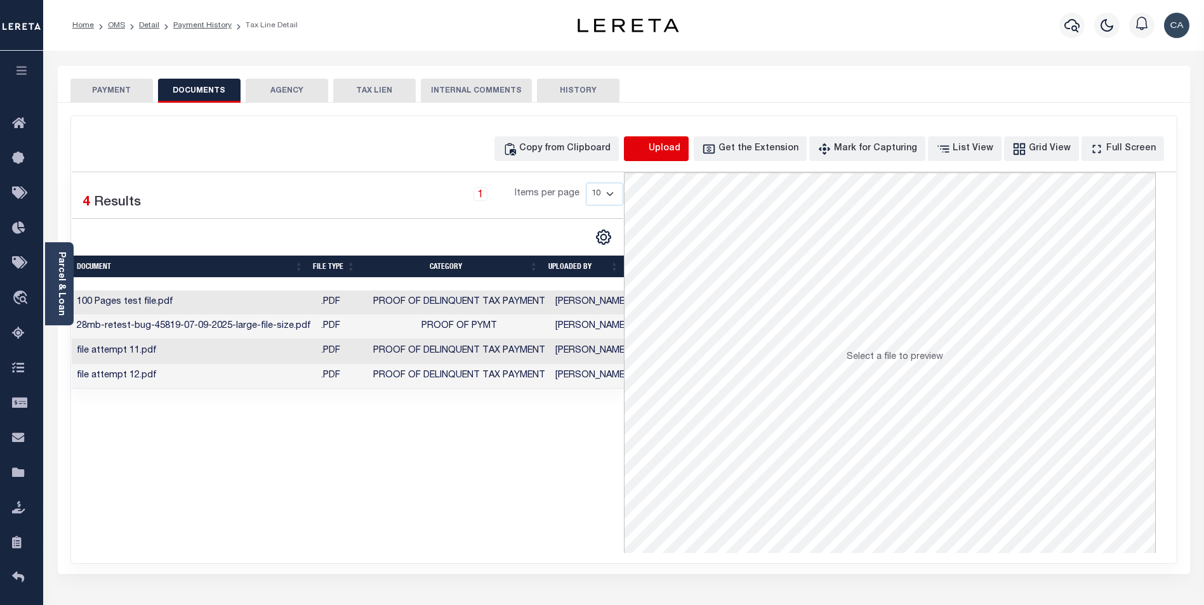
click at [646, 153] on icon "button" at bounding box center [639, 149] width 14 height 14
select select "POP"
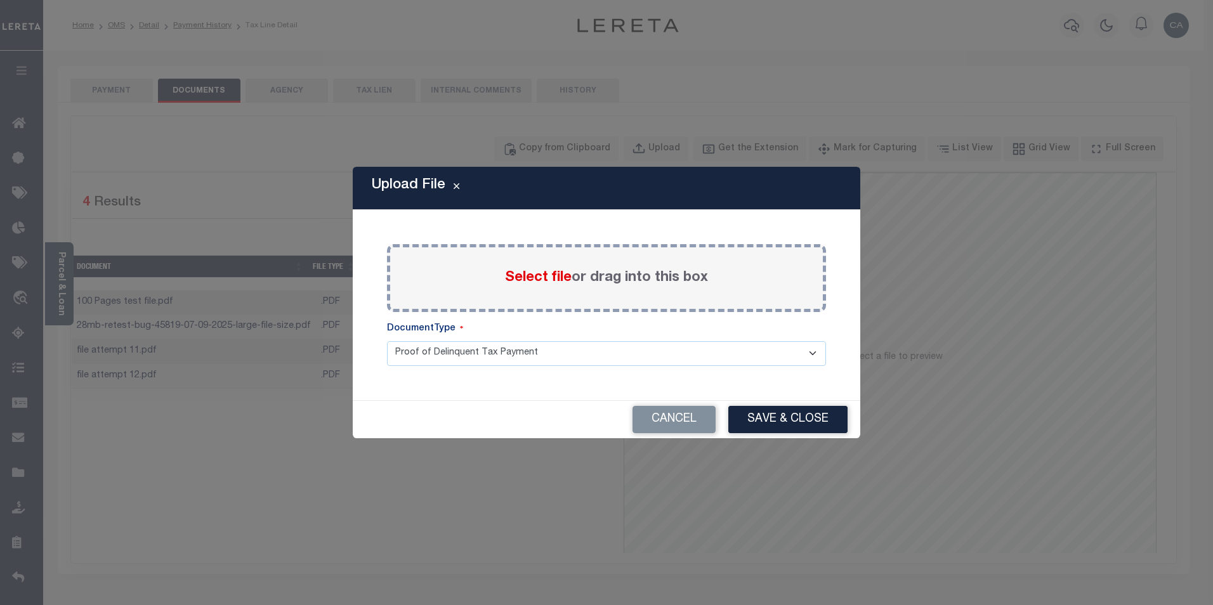
click at [548, 264] on div "Select file or drag into this box" at bounding box center [606, 278] width 439 height 68
click at [538, 285] on span "Select file" at bounding box center [538, 278] width 67 height 14
click at [0, 0] on input "Select file or drag into this box" at bounding box center [0, 0] width 0 height 0
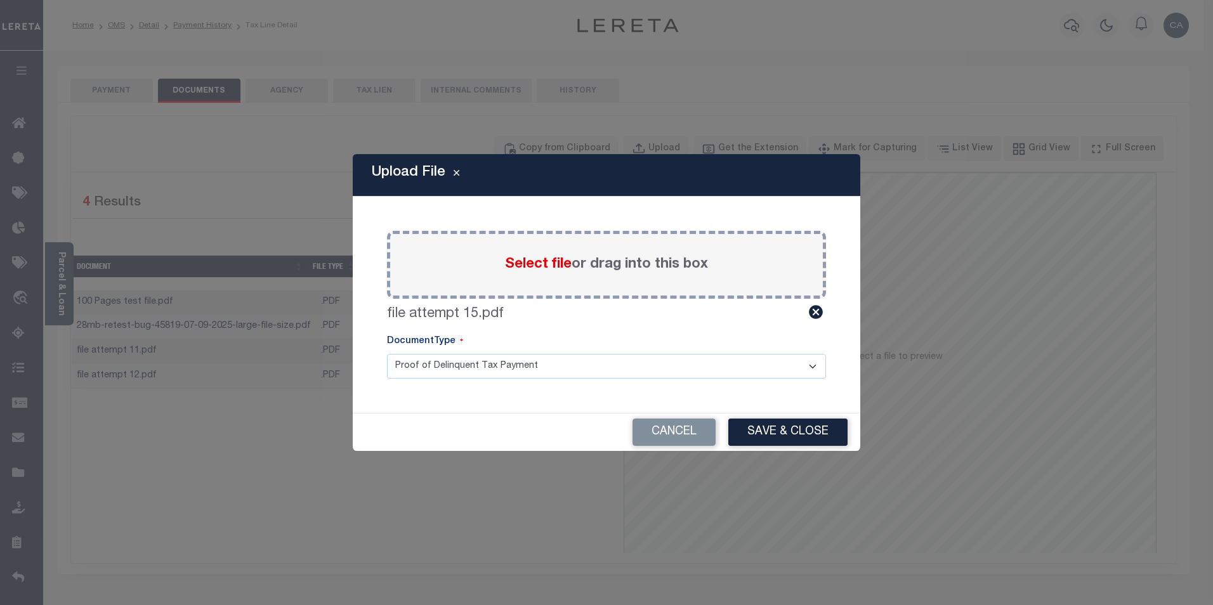
drag, startPoint x: 792, startPoint y: 433, endPoint x: 758, endPoint y: 399, distance: 48.5
click at [773, 406] on div "Upload File Paste copied image or file into this box Select file or drag into t…" at bounding box center [607, 302] width 508 height 297
click at [713, 373] on select "Proof of Delinquent Tax Payment" at bounding box center [606, 366] width 439 height 25
click at [751, 419] on button "Save & Close" at bounding box center [788, 432] width 119 height 27
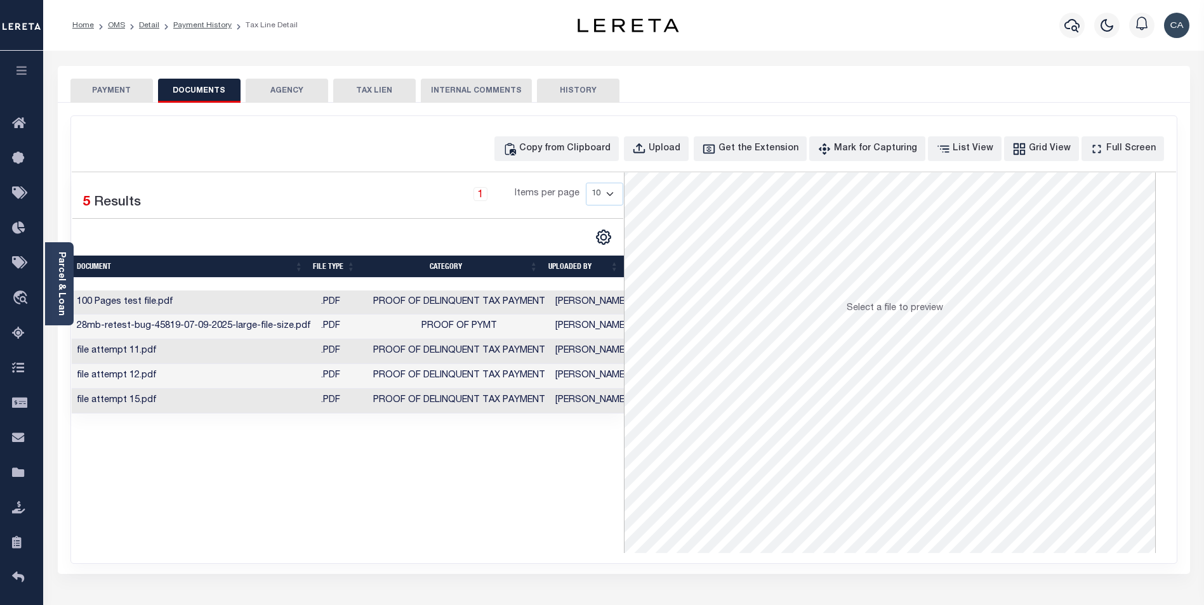
scroll to position [63, 0]
click at [448, 451] on div "Selected 5 Results 1 Items per page 10 25 50 100" at bounding box center [348, 363] width 552 height 381
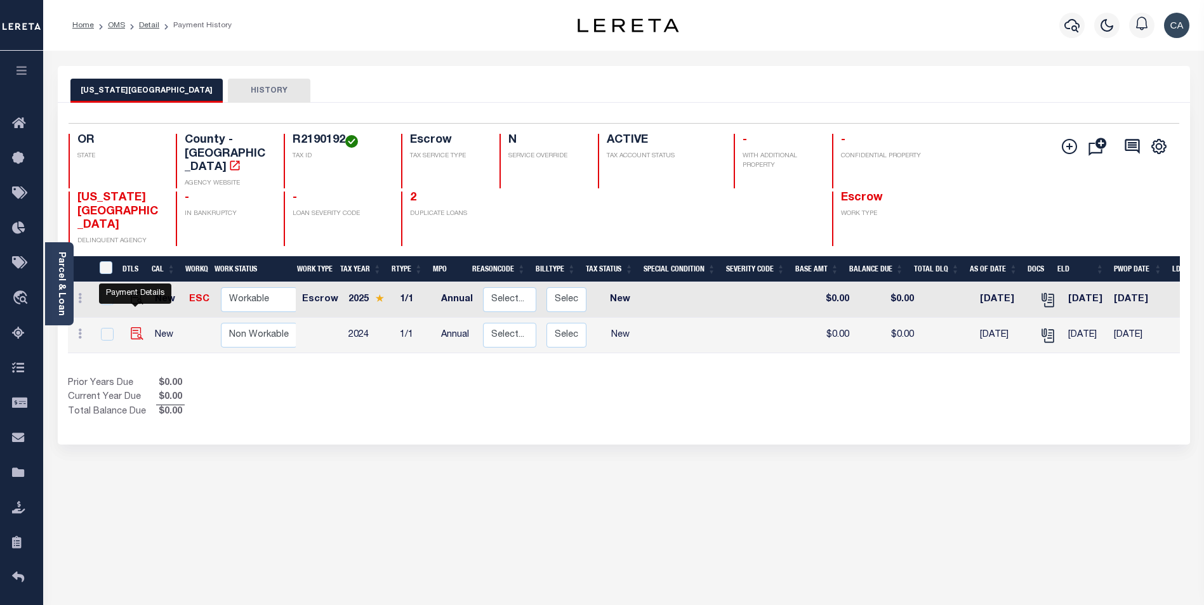
click at [137, 327] on img "" at bounding box center [137, 333] width 13 height 13
checkbox input "true"
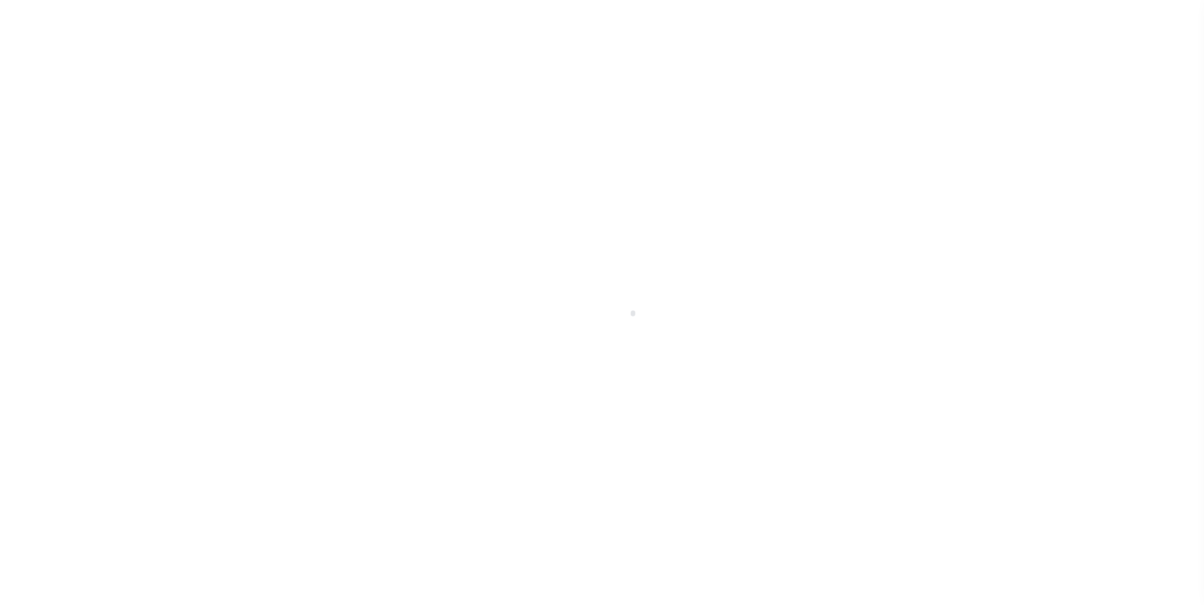
select select "NW2"
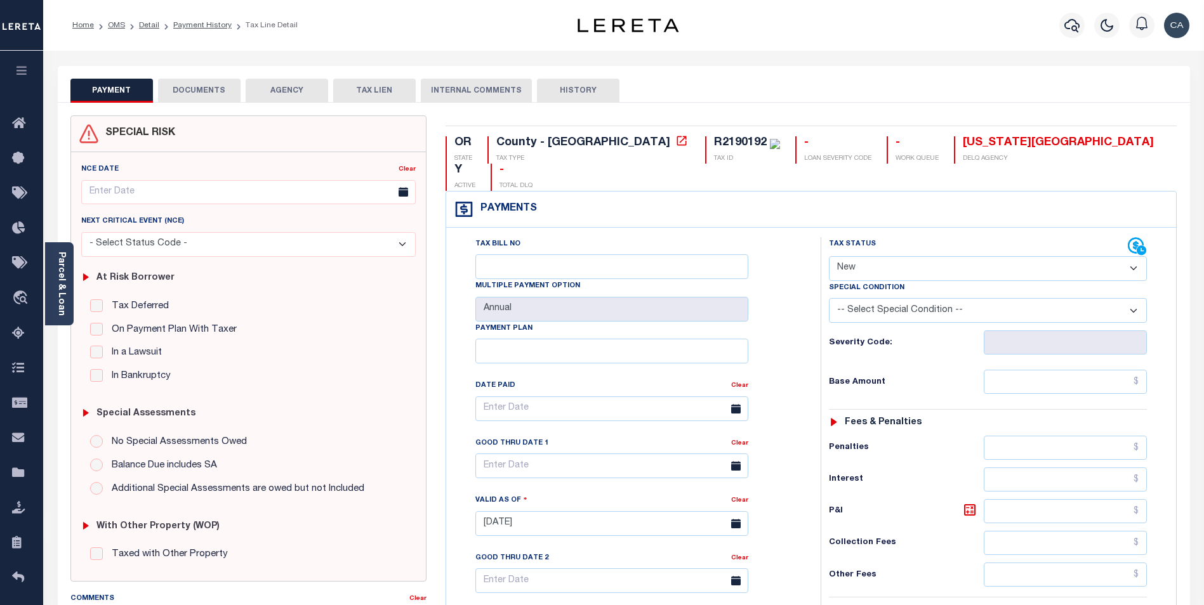
click at [248, 93] on button "AGENCY" at bounding box center [287, 91] width 82 height 24
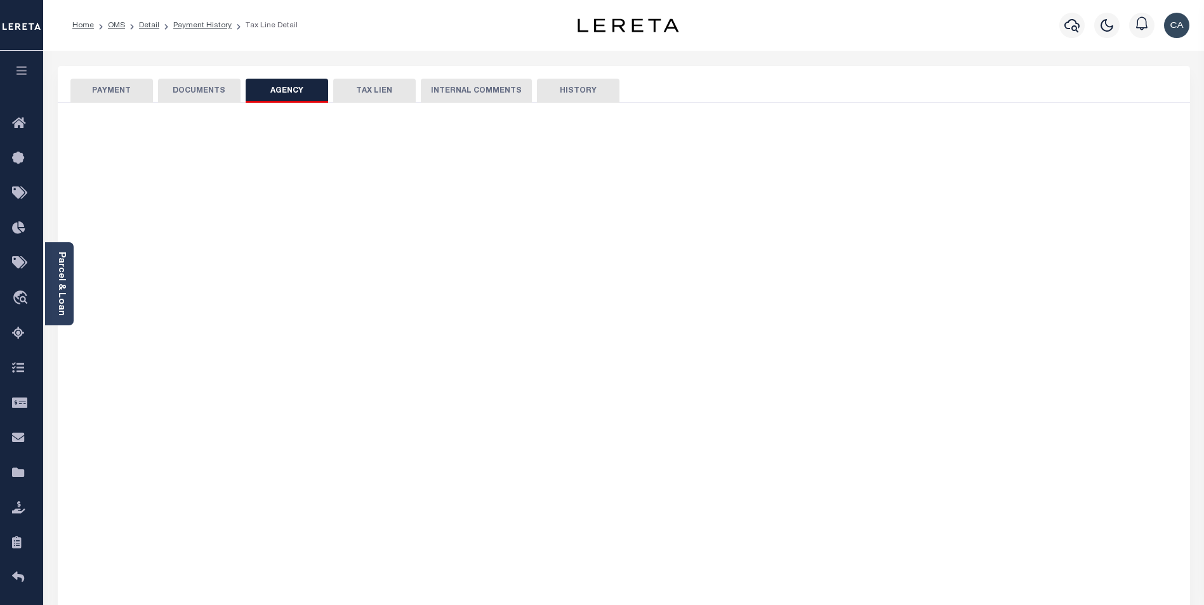
click at [223, 93] on button "DOCUMENTS" at bounding box center [199, 91] width 82 height 24
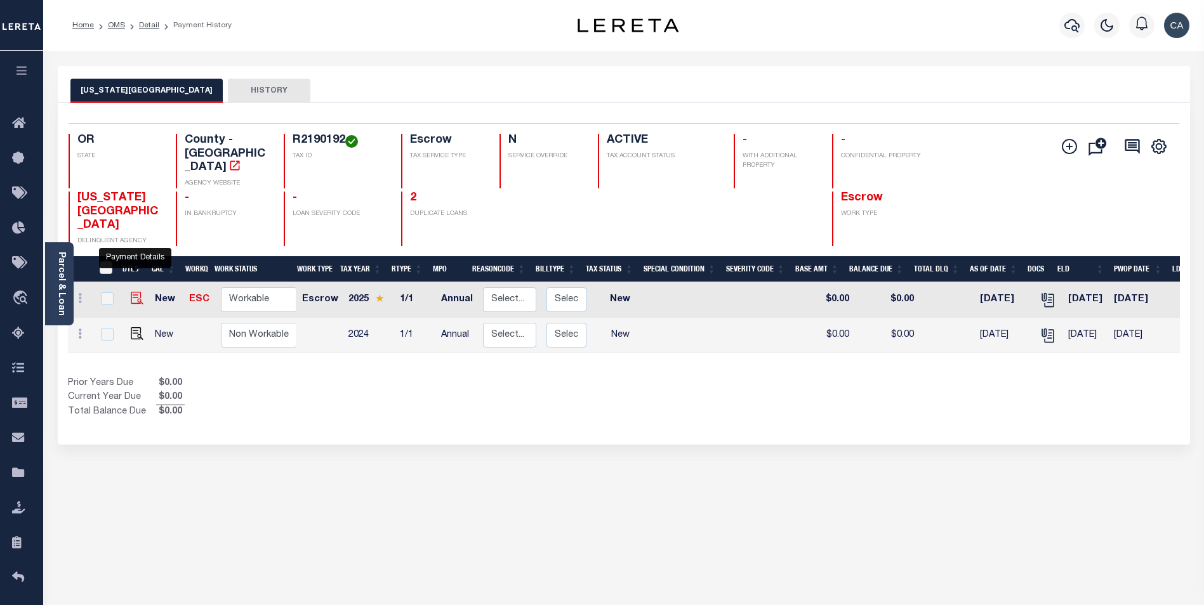
click at [131, 292] on img "" at bounding box center [137, 298] width 13 height 13
checkbox input "true"
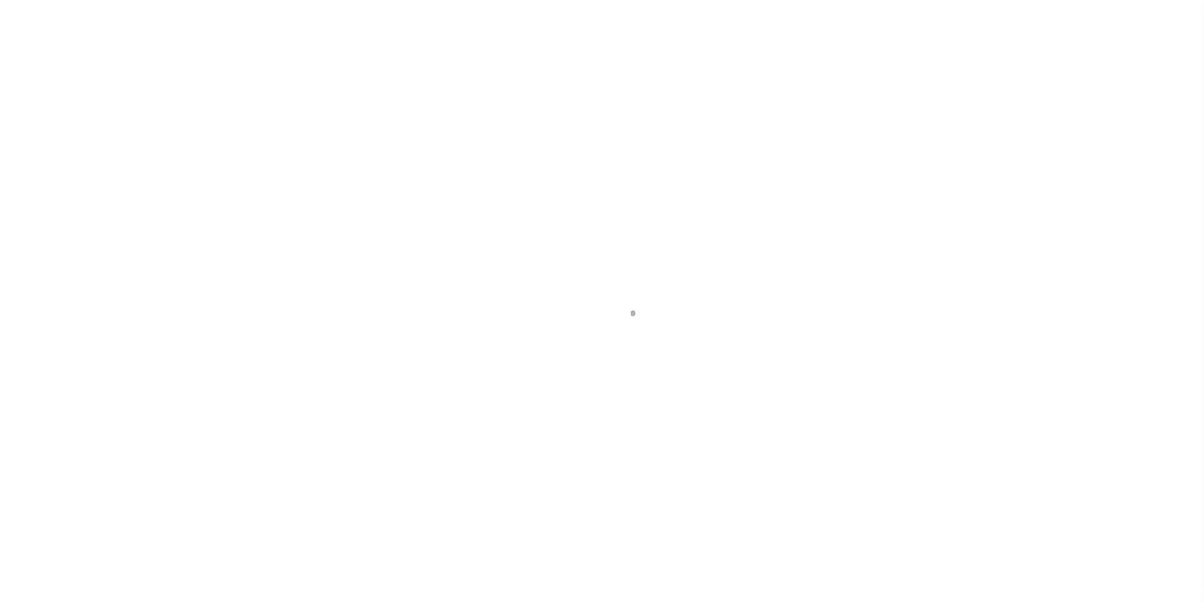
checkbox input "false"
type input "Annual"
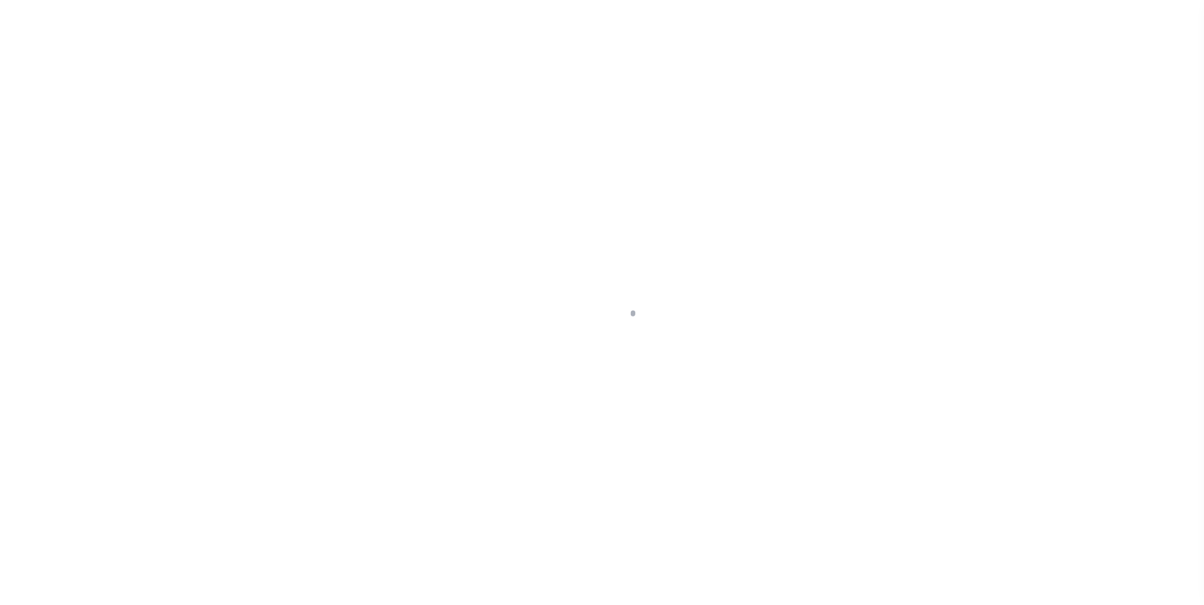
type input "[DATE]"
select select "NW2"
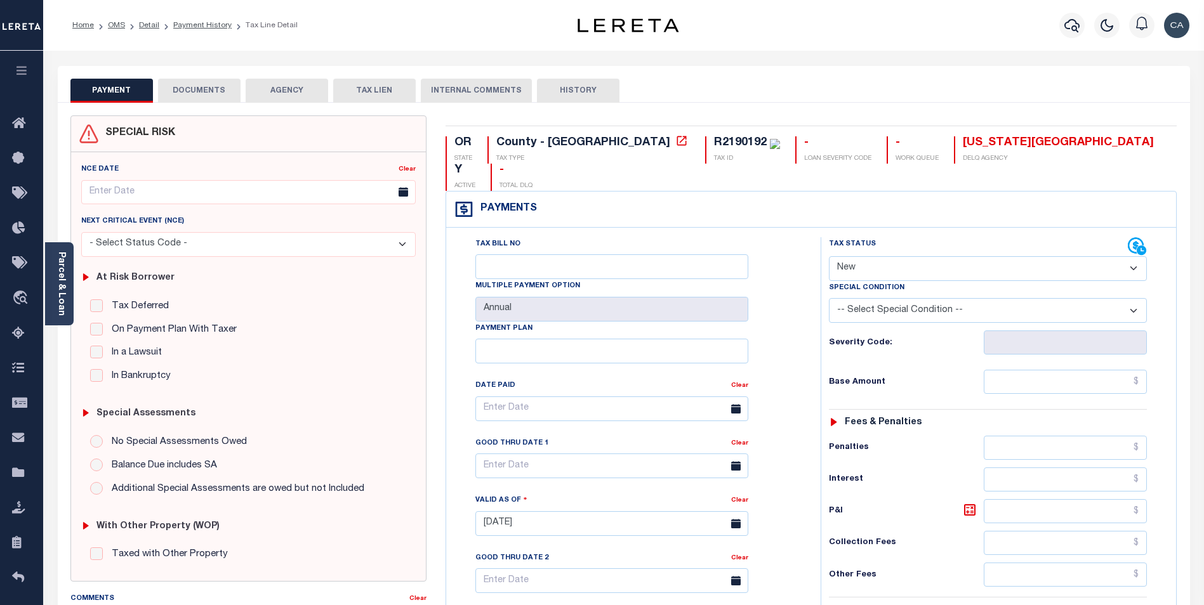
click at [208, 109] on div "SPECIAL RISK NCE Date Clear" at bounding box center [624, 522] width 1132 height 838
click at [212, 93] on button "DOCUMENTS" at bounding box center [199, 91] width 82 height 24
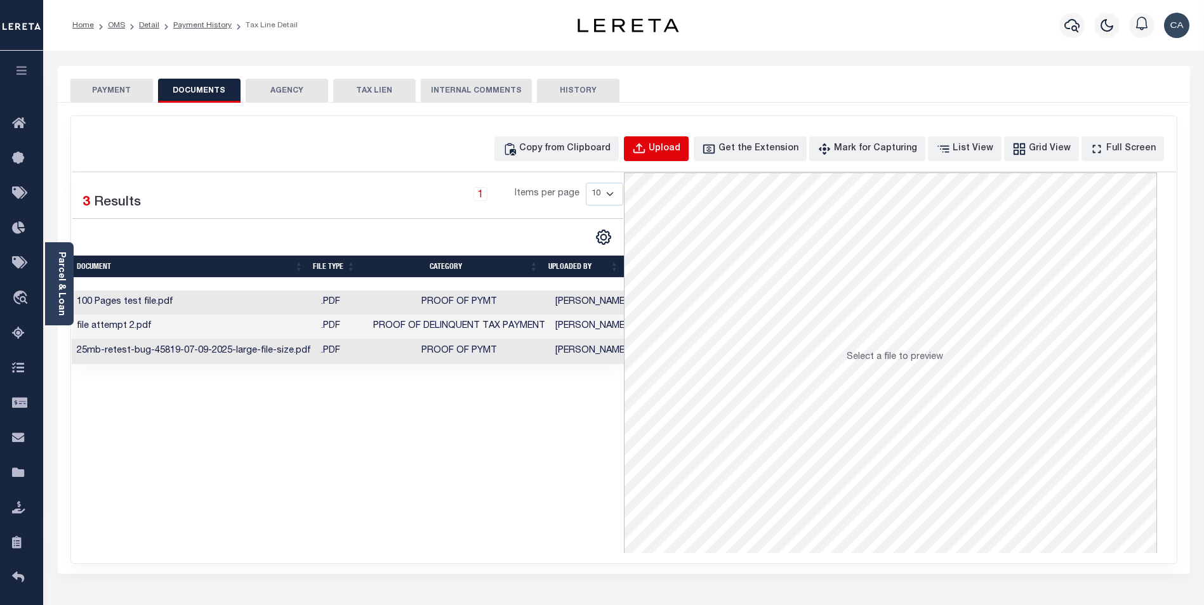
click at [673, 138] on button "Upload" at bounding box center [656, 148] width 65 height 25
select select "POP"
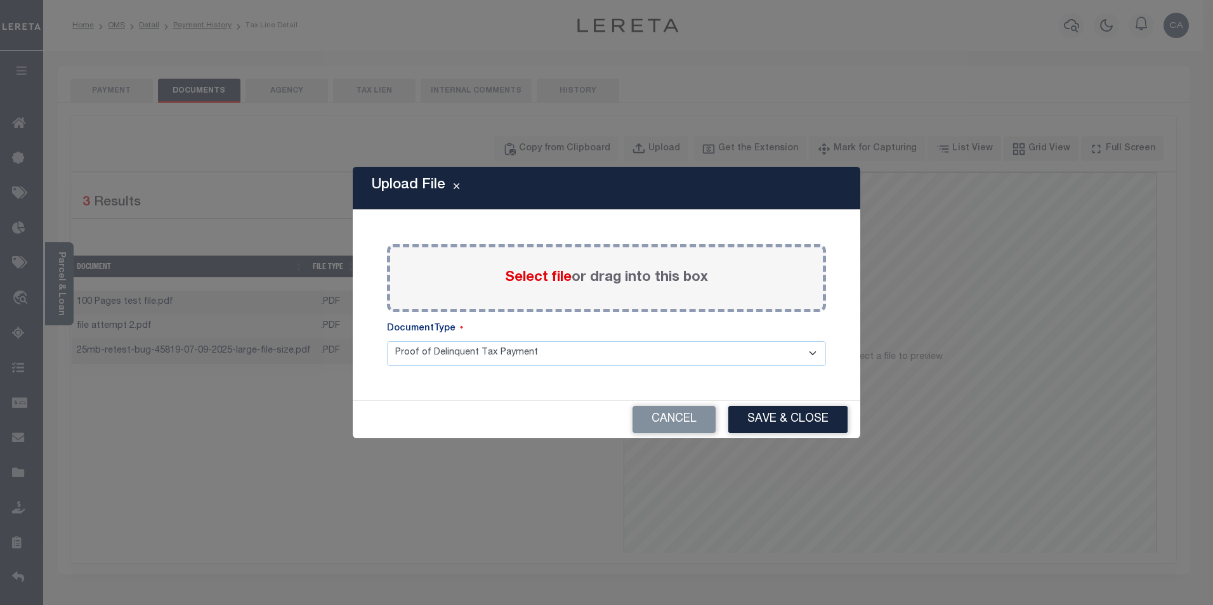
click at [549, 279] on span "Select file" at bounding box center [538, 278] width 67 height 14
click at [0, 0] on input "Select file or drag into this box" at bounding box center [0, 0] width 0 height 0
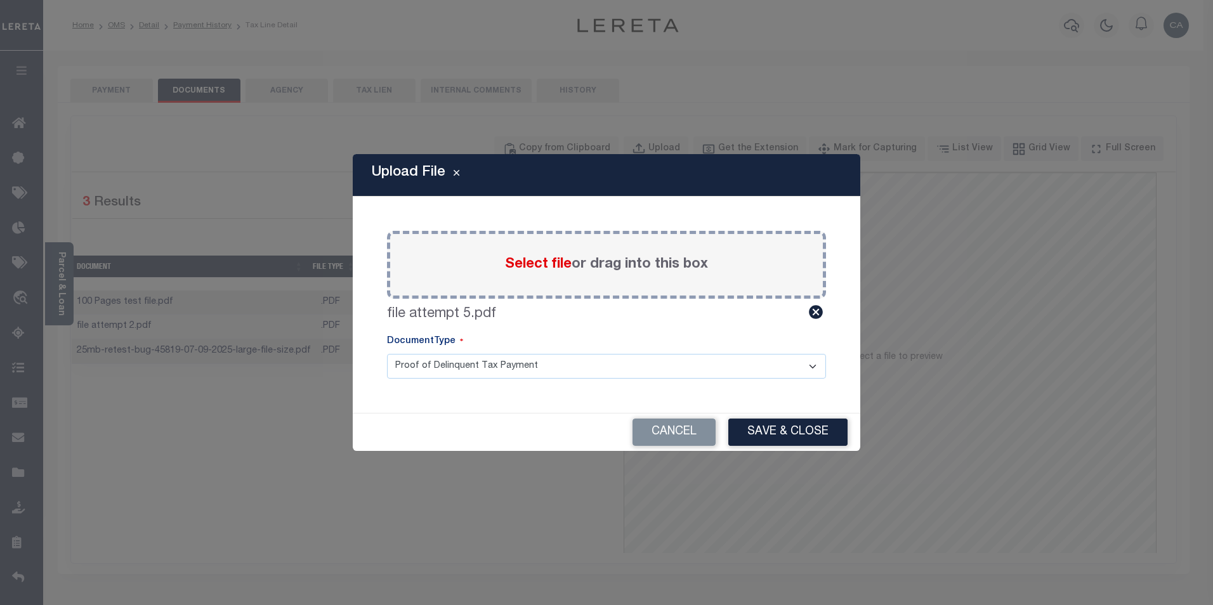
click at [747, 357] on select "Proof of Delinquent Tax Payment" at bounding box center [606, 366] width 439 height 25
click at [748, 437] on button "Save & Close" at bounding box center [788, 432] width 119 height 27
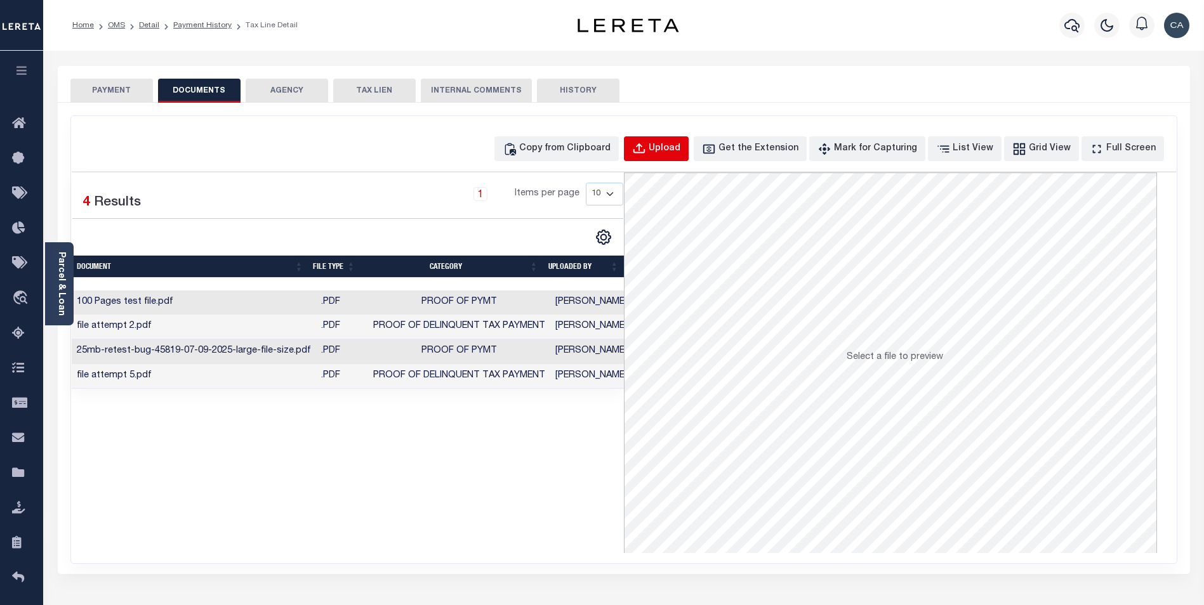
click at [680, 155] on div "Upload" at bounding box center [665, 149] width 32 height 14
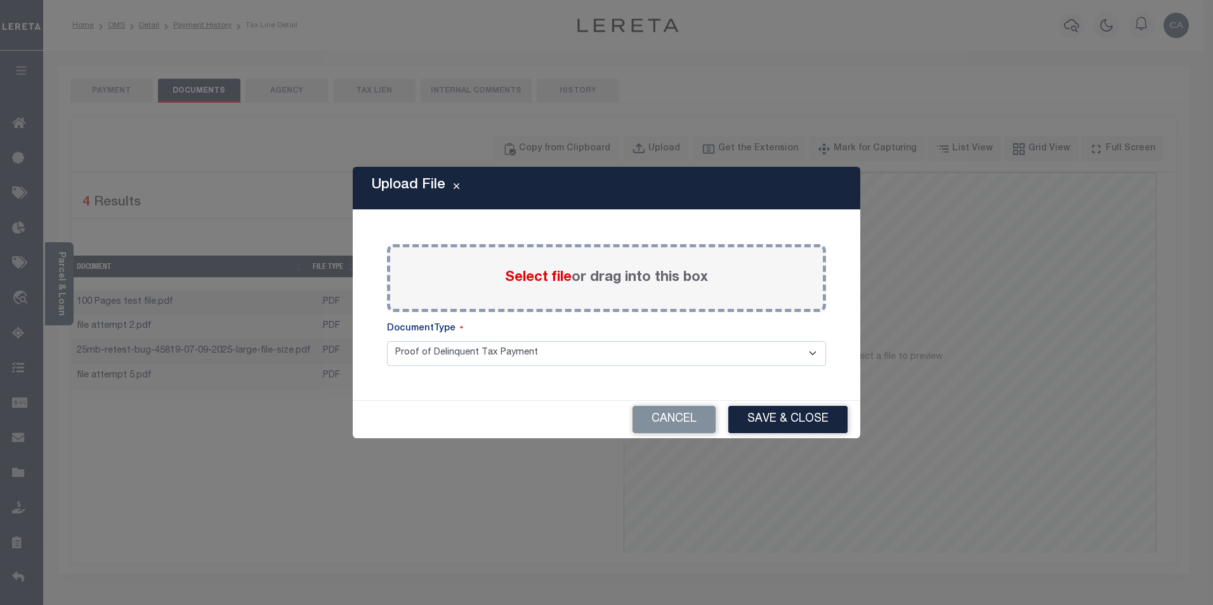
click at [539, 275] on span "Select file" at bounding box center [538, 278] width 67 height 14
click at [0, 0] on input "Select file or drag into this box" at bounding box center [0, 0] width 0 height 0
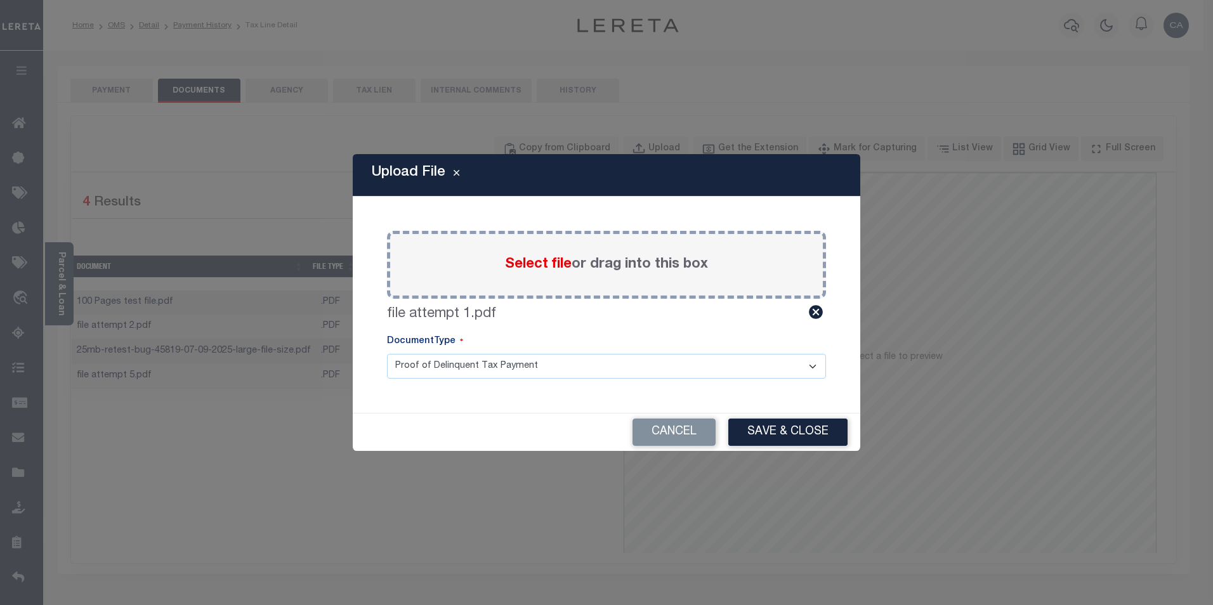
click at [725, 381] on div "Paste copied image or file into this box Select file or drag into this box file…" at bounding box center [606, 305] width 477 height 186
click at [809, 447] on div "Cancel Save & Close" at bounding box center [607, 432] width 508 height 37
click at [810, 434] on button "Save & Close" at bounding box center [788, 432] width 119 height 27
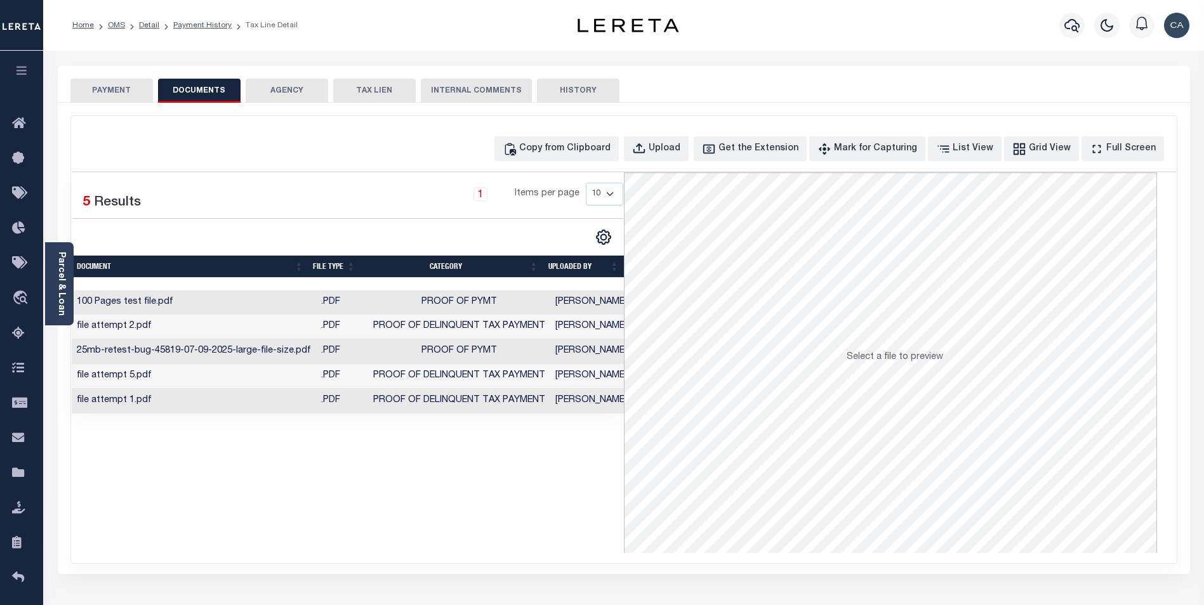
click at [159, 25] on li "Payment History" at bounding box center [195, 25] width 72 height 11
click at [157, 25] on link "Detail" at bounding box center [149, 26] width 20 height 8
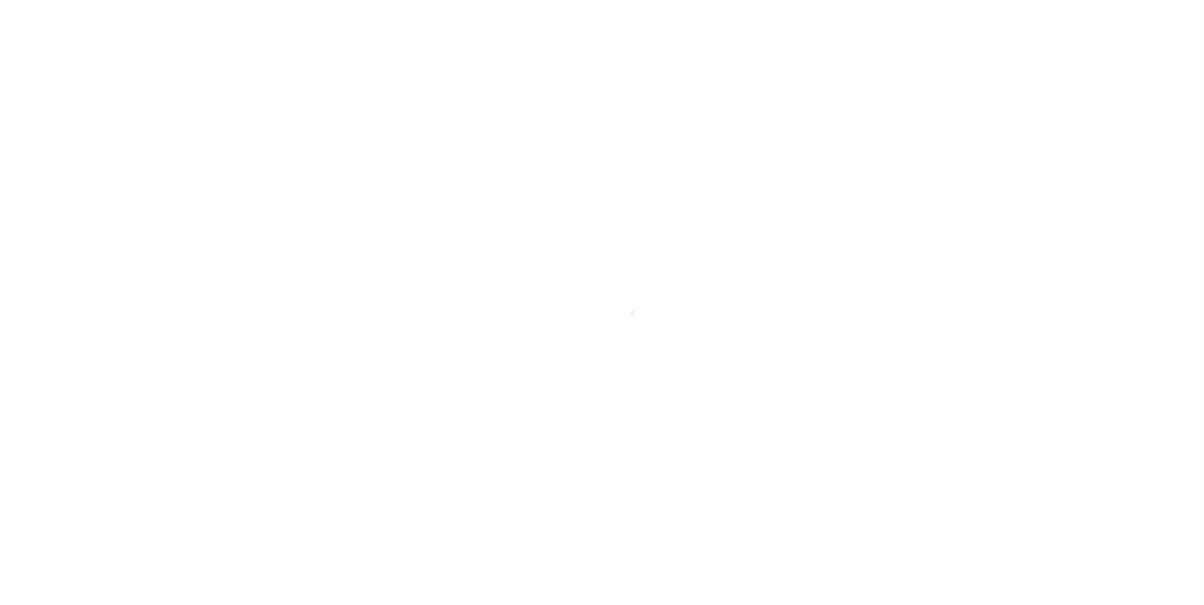
select select "10"
select select "Escrow"
type input "[STREET_ADDRESS]"
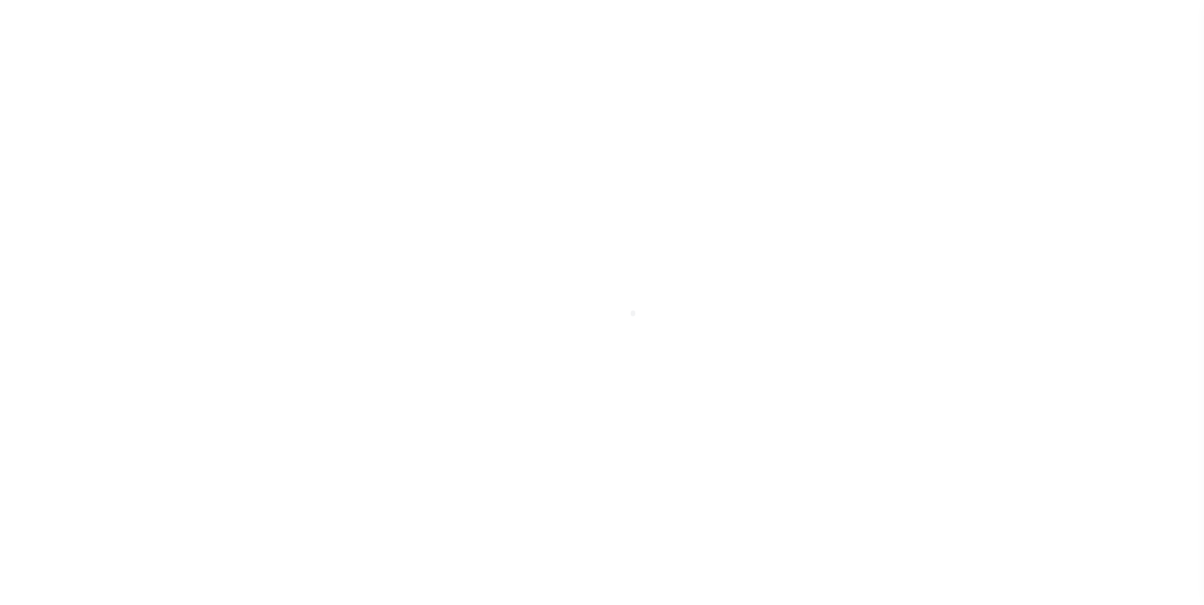
type input "1"
type input "[GEOGRAPHIC_DATA] OR 97005-2483"
type input "1302"
type input "OR"
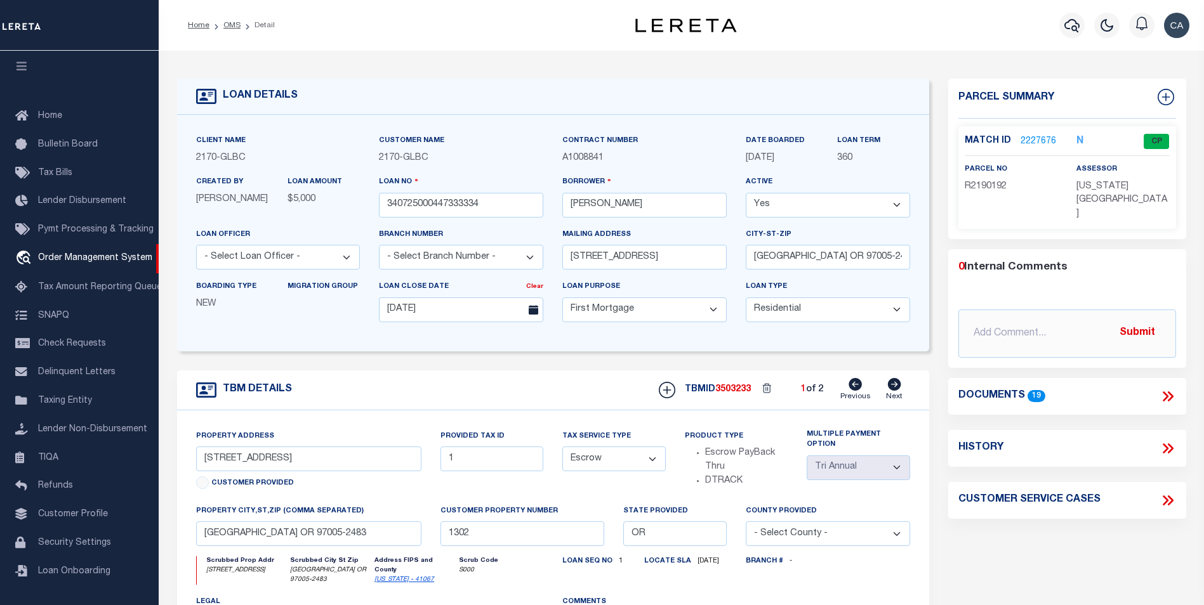
click at [1162, 389] on icon at bounding box center [1167, 396] width 16 height 16
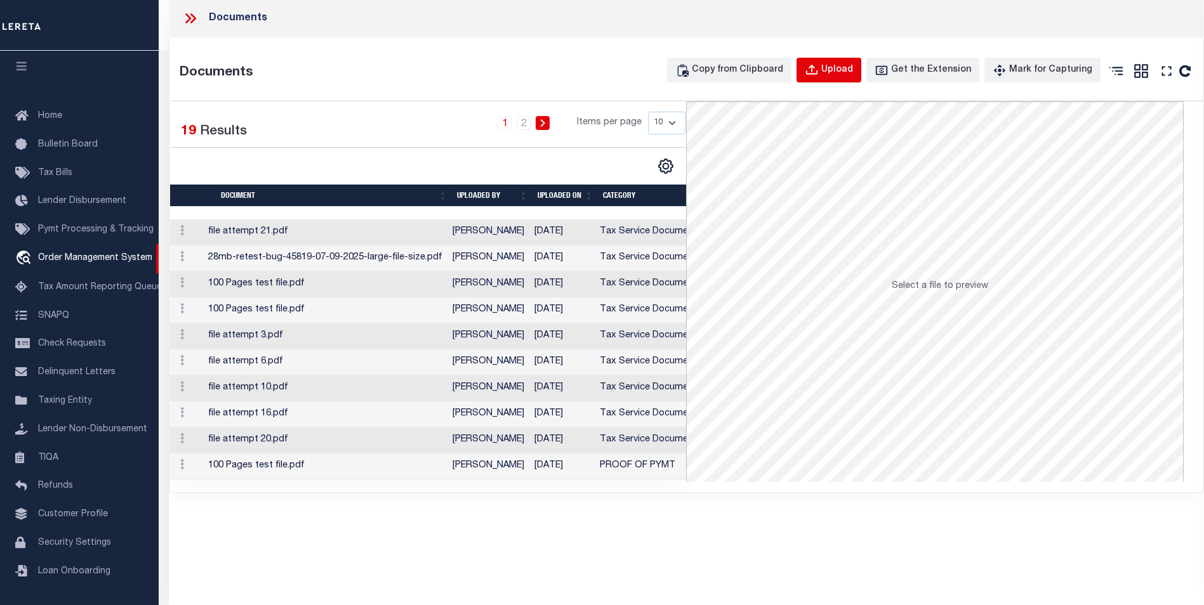
click at [835, 71] on button "Upload" at bounding box center [828, 70] width 65 height 25
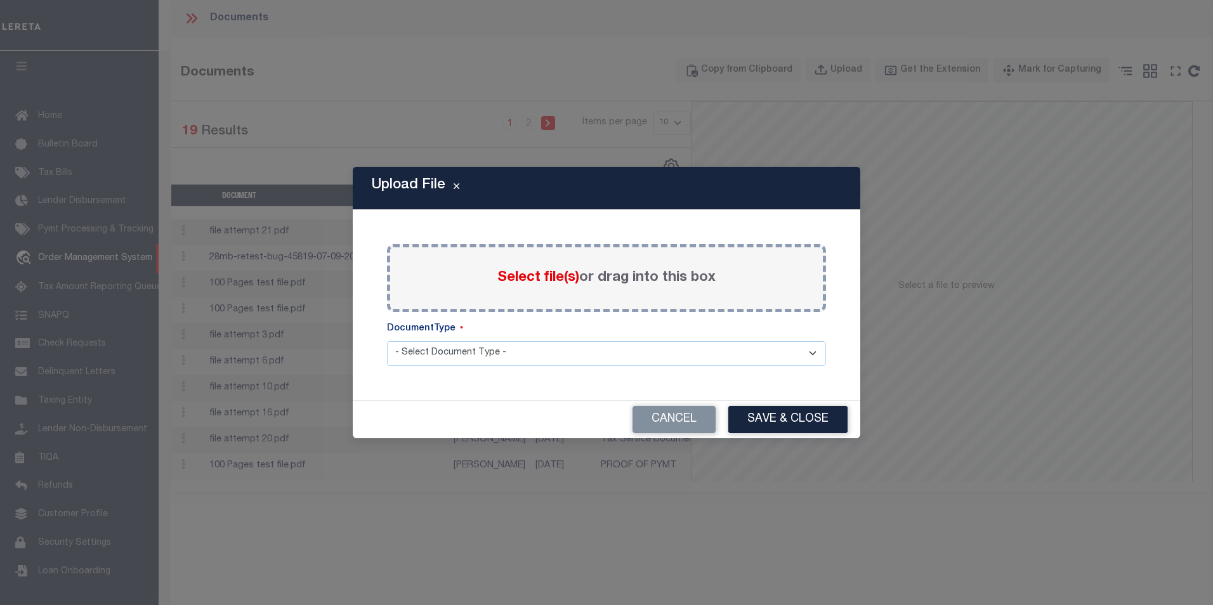
click at [526, 271] on span "Select file(s)" at bounding box center [539, 278] width 82 height 14
click at [0, 0] on input "Select file(s) or drag into this box" at bounding box center [0, 0] width 0 height 0
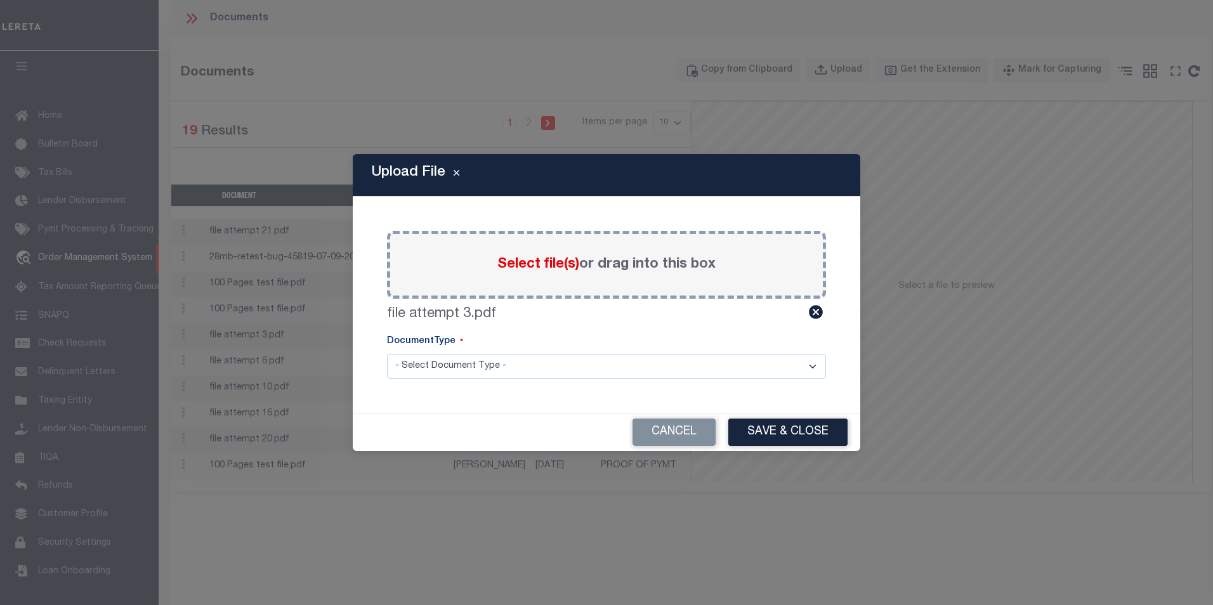
click at [498, 357] on select "- Select Document Type - Tax Service Documents" at bounding box center [606, 366] width 439 height 25
select select "TAX"
click at [387, 354] on select "- Select Document Type - Tax Service Documents" at bounding box center [606, 366] width 439 height 25
click at [758, 425] on button "Save & Close" at bounding box center [788, 432] width 119 height 27
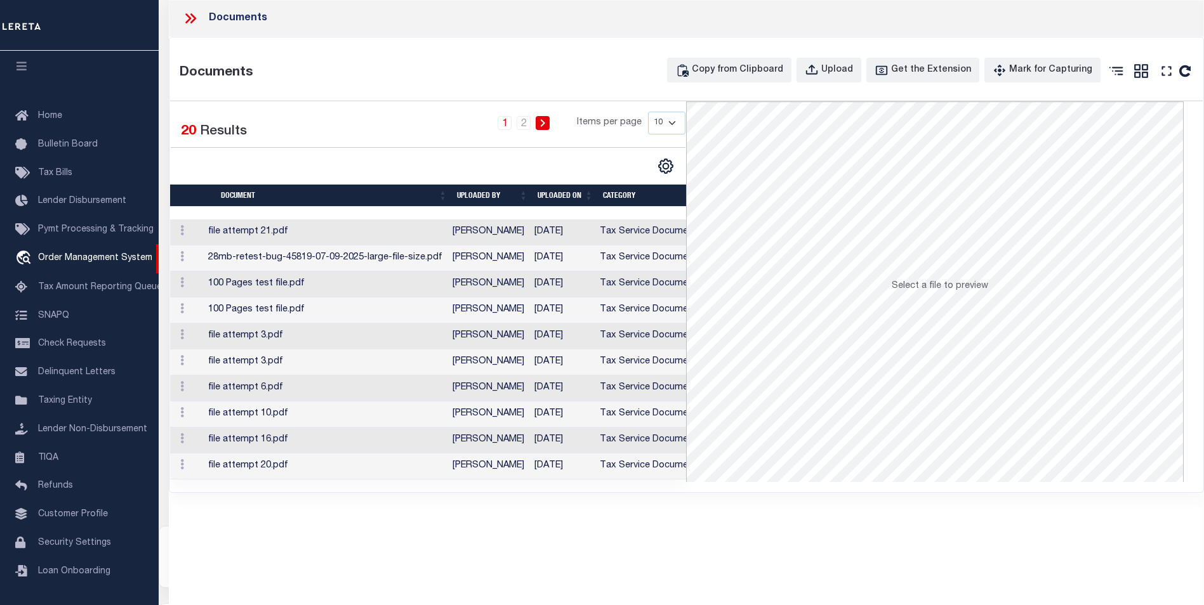
scroll to position [374, 0]
click at [419, 329] on td "file attempt 3.pdf" at bounding box center [325, 337] width 244 height 26
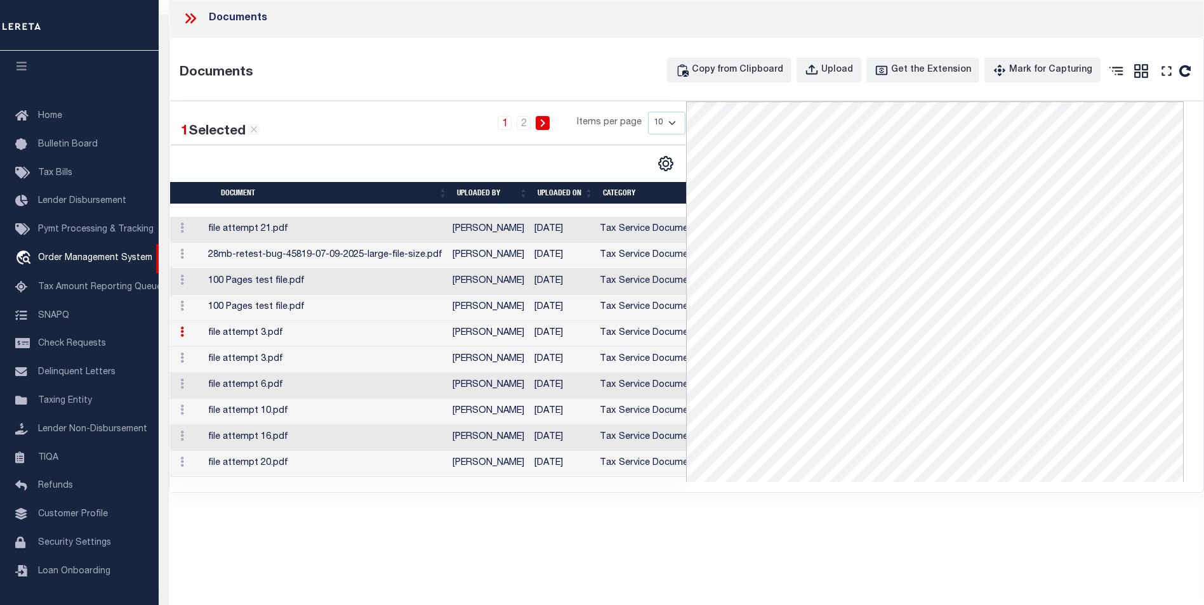
scroll to position [0, 0]
click at [652, 121] on select "10 25 50 100" at bounding box center [666, 123] width 37 height 23
click at [666, 120] on select "10 25 50 100" at bounding box center [666, 123] width 37 height 23
select select "50"
click at [648, 112] on select "10 25 50 100" at bounding box center [666, 123] width 37 height 23
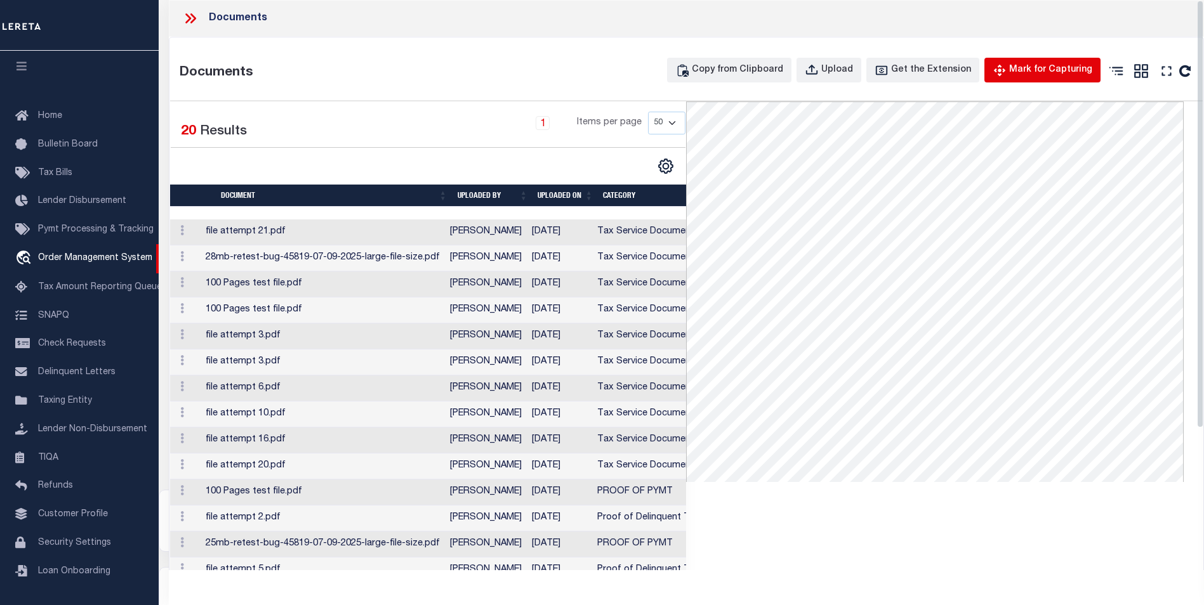
scroll to position [311, 0]
click at [853, 65] on div "Upload" at bounding box center [837, 70] width 32 height 14
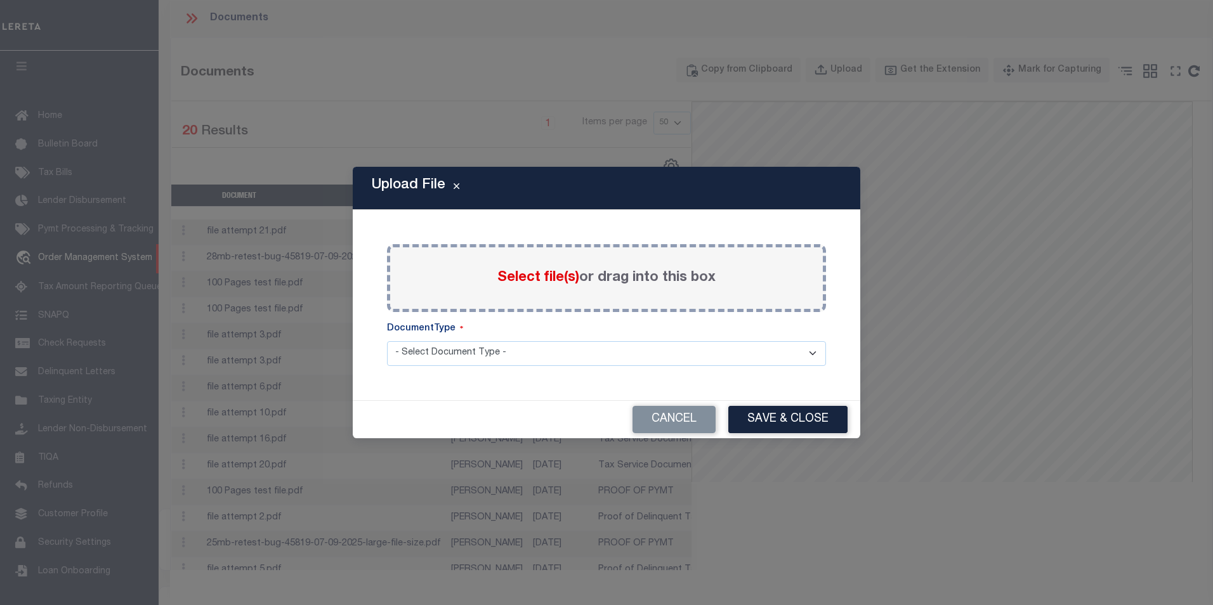
click at [521, 286] on label "Select file(s) or drag into this box" at bounding box center [607, 278] width 218 height 21
click at [0, 0] on input "Select file(s) or drag into this box" at bounding box center [0, 0] width 0 height 0
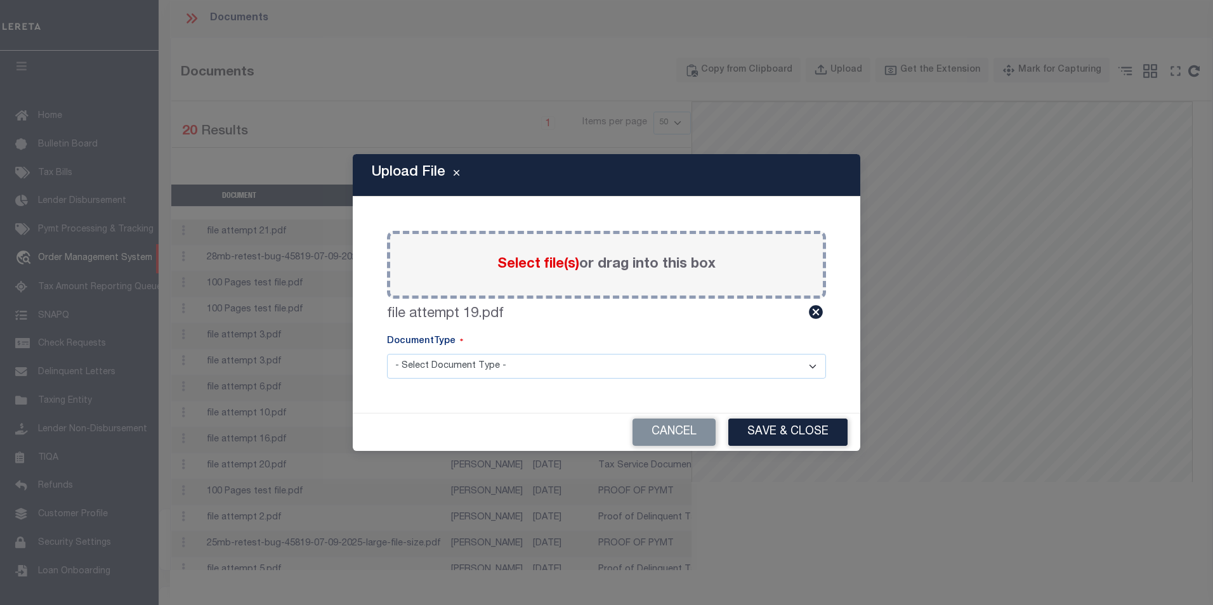
click at [466, 372] on select "- Select Document Type - Tax Service Documents" at bounding box center [606, 366] width 439 height 25
select select "TAX"
click at [387, 354] on select "- Select Document Type - Tax Service Documents" at bounding box center [606, 366] width 439 height 25
click at [813, 430] on button "Save & Close" at bounding box center [788, 432] width 119 height 27
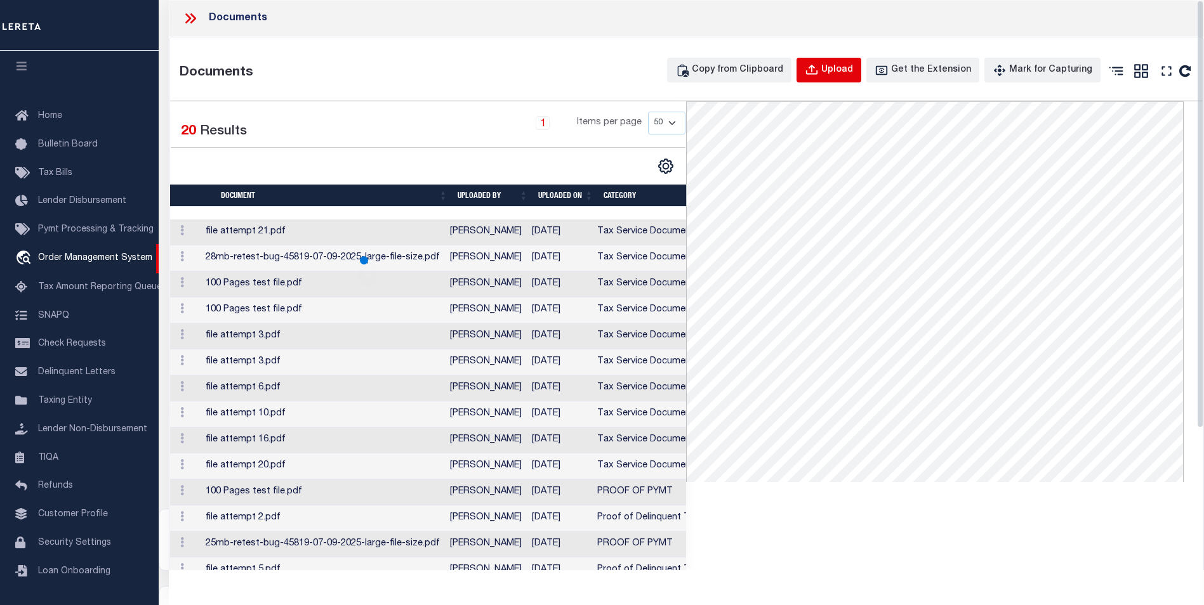
click at [853, 72] on div "Upload" at bounding box center [837, 70] width 32 height 14
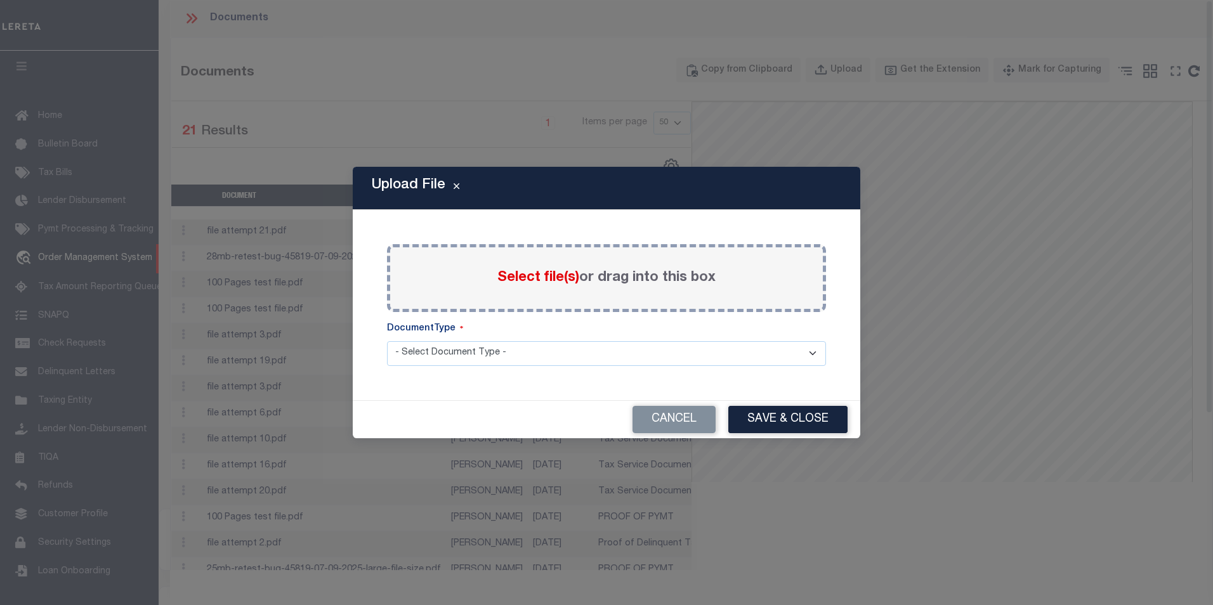
click at [500, 340] on div "DocumentType" at bounding box center [606, 331] width 439 height 19
click at [504, 346] on select "- Select Document Type - Tax Service Documents" at bounding box center [606, 353] width 439 height 25
select select "TAX"
click at [387, 341] on select "- Select Document Type - Tax Service Documents" at bounding box center [606, 353] width 439 height 25
click at [545, 267] on div "Select file(s) or drag into this box" at bounding box center [606, 278] width 439 height 68
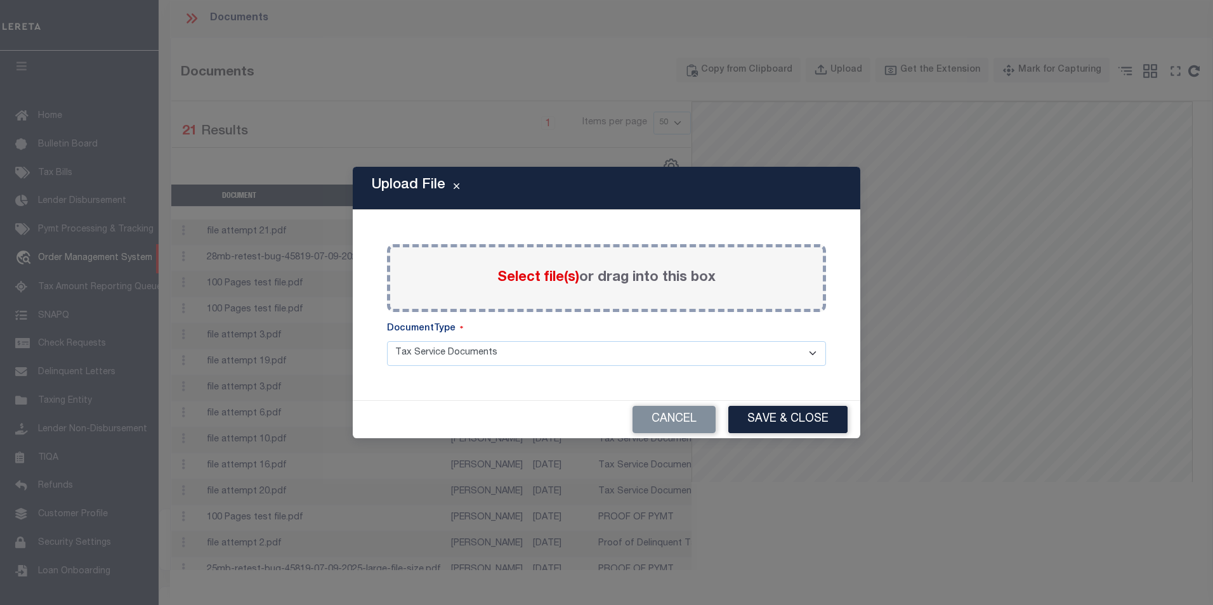
click at [492, 286] on div "Select file(s) or drag into this box" at bounding box center [606, 278] width 439 height 68
click at [512, 277] on span "Select file(s)" at bounding box center [539, 278] width 82 height 14
click at [0, 0] on input "Select file(s) or drag into this box" at bounding box center [0, 0] width 0 height 0
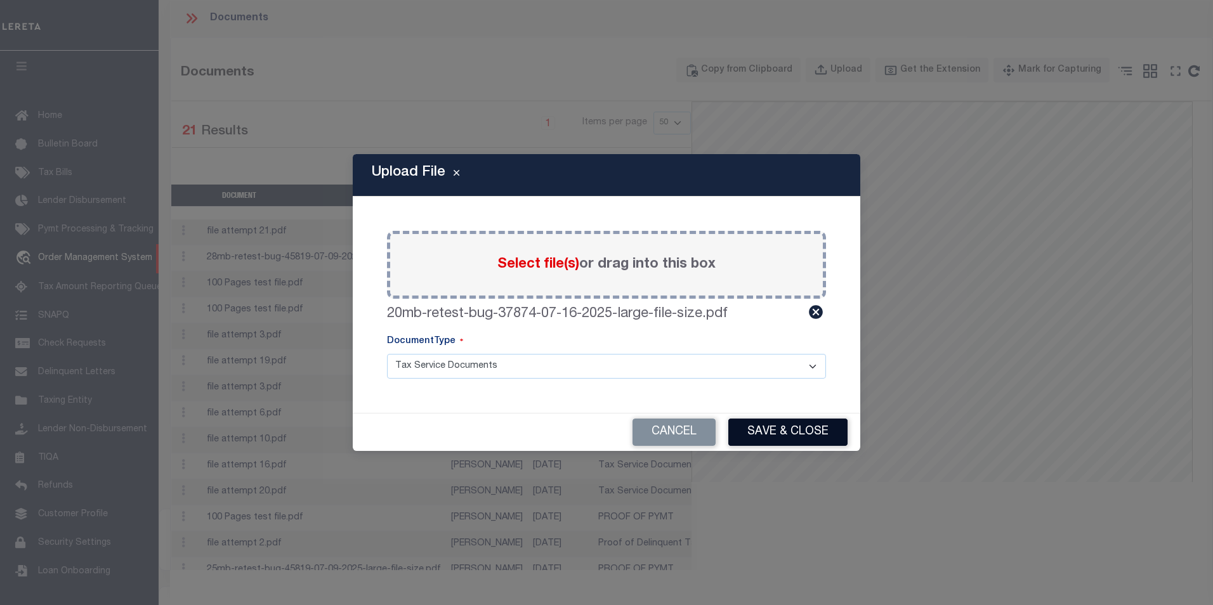
drag, startPoint x: 797, startPoint y: 412, endPoint x: 784, endPoint y: 421, distance: 15.9
click at [784, 420] on div "Upload File Paste copied image or file into this box Select file(s) or drag int…" at bounding box center [607, 302] width 508 height 297
drag, startPoint x: 784, startPoint y: 431, endPoint x: 801, endPoint y: 430, distance: 16.5
click at [784, 432] on button "Save & Close" at bounding box center [788, 432] width 119 height 27
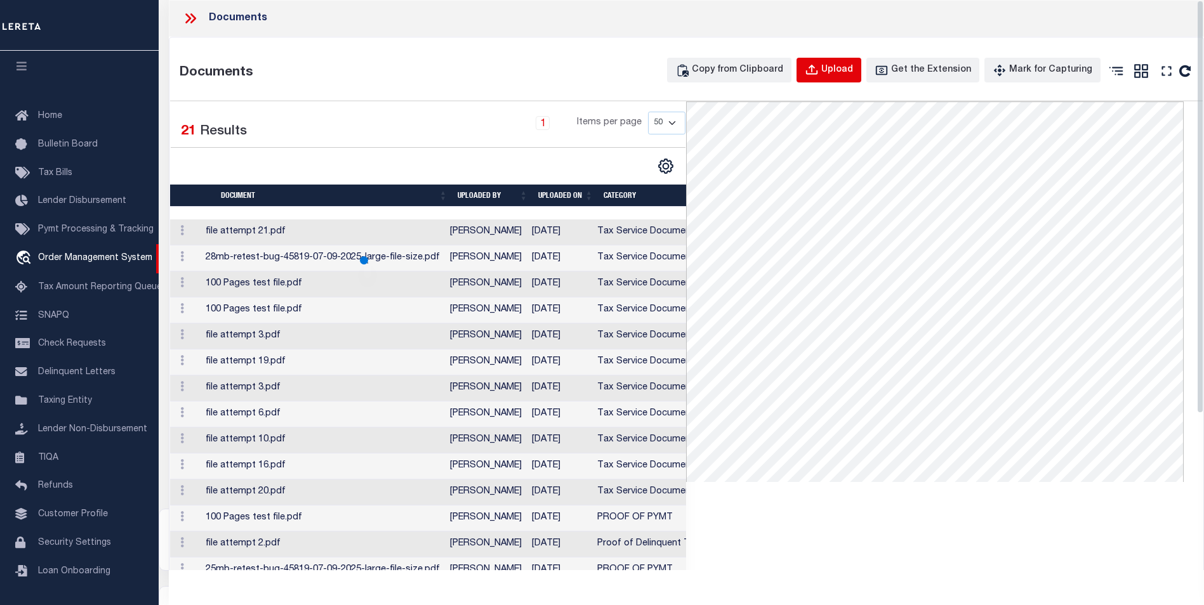
click at [850, 79] on button "Upload" at bounding box center [828, 70] width 65 height 25
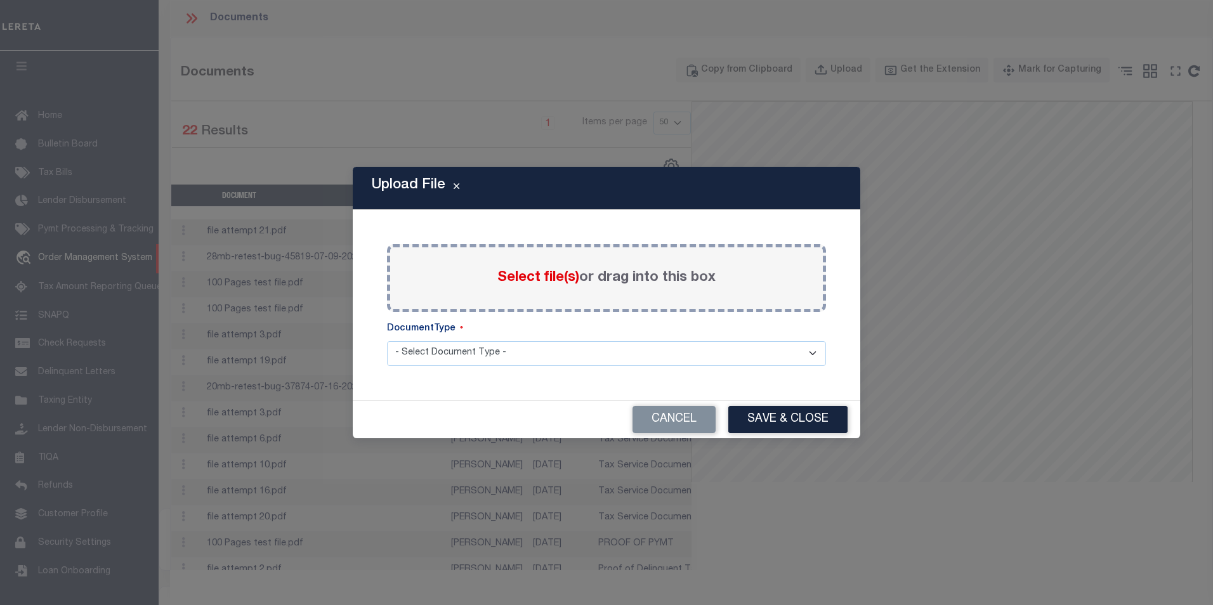
drag, startPoint x: 588, startPoint y: 317, endPoint x: 588, endPoint y: 349, distance: 31.7
click at [588, 327] on div "Paste copied image or file into this box Select file(s) or drag into this box 2…" at bounding box center [606, 305] width 477 height 160
click at [588, 360] on select "- Select Document Type - Tax Service Documents" at bounding box center [606, 353] width 439 height 25
select select "TAX"
click at [387, 341] on select "- Select Document Type - Tax Service Documents" at bounding box center [606, 353] width 439 height 25
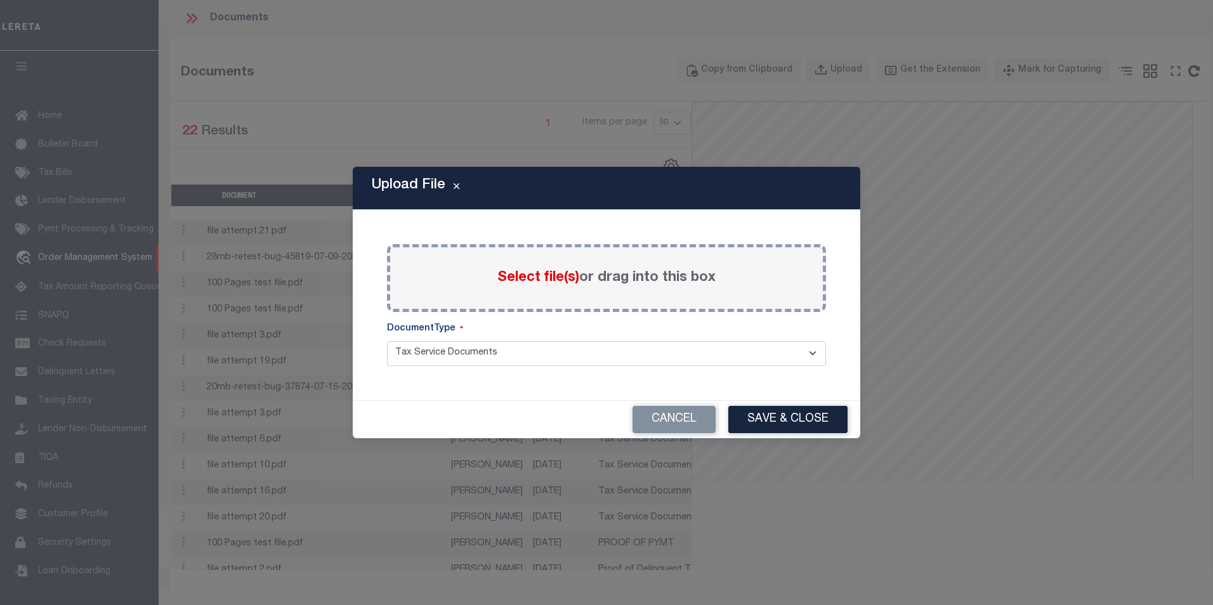
click at [562, 282] on span "Select file(s)" at bounding box center [539, 278] width 82 height 14
click at [0, 0] on input "Select file(s) or drag into this box" at bounding box center [0, 0] width 0 height 0
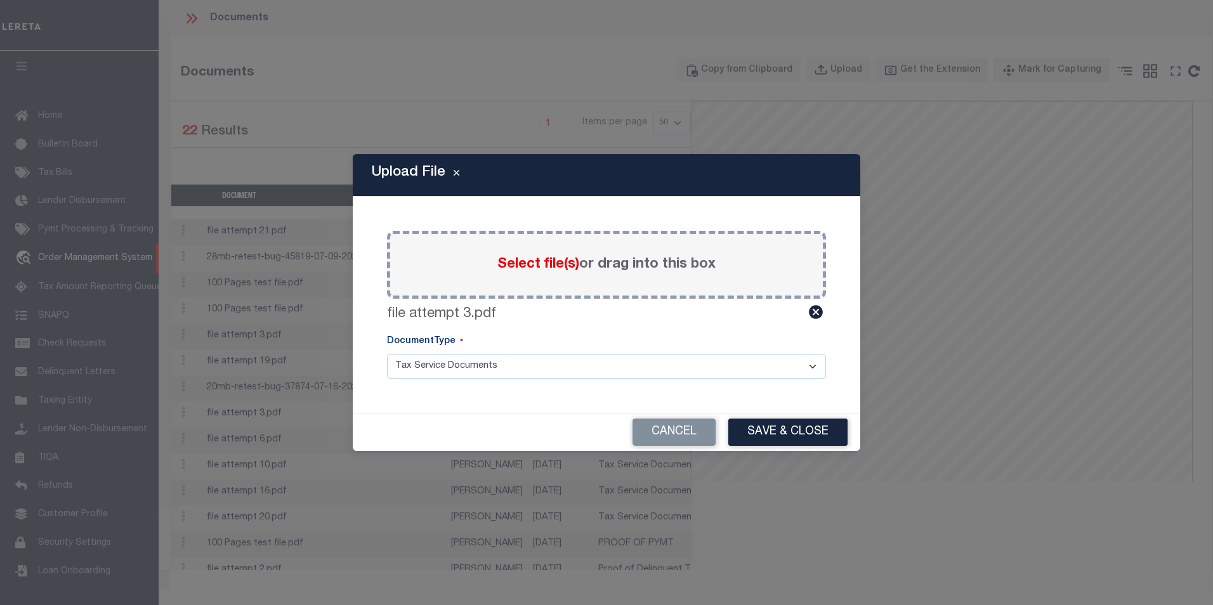
click at [798, 421] on button "Save & Close" at bounding box center [788, 432] width 119 height 27
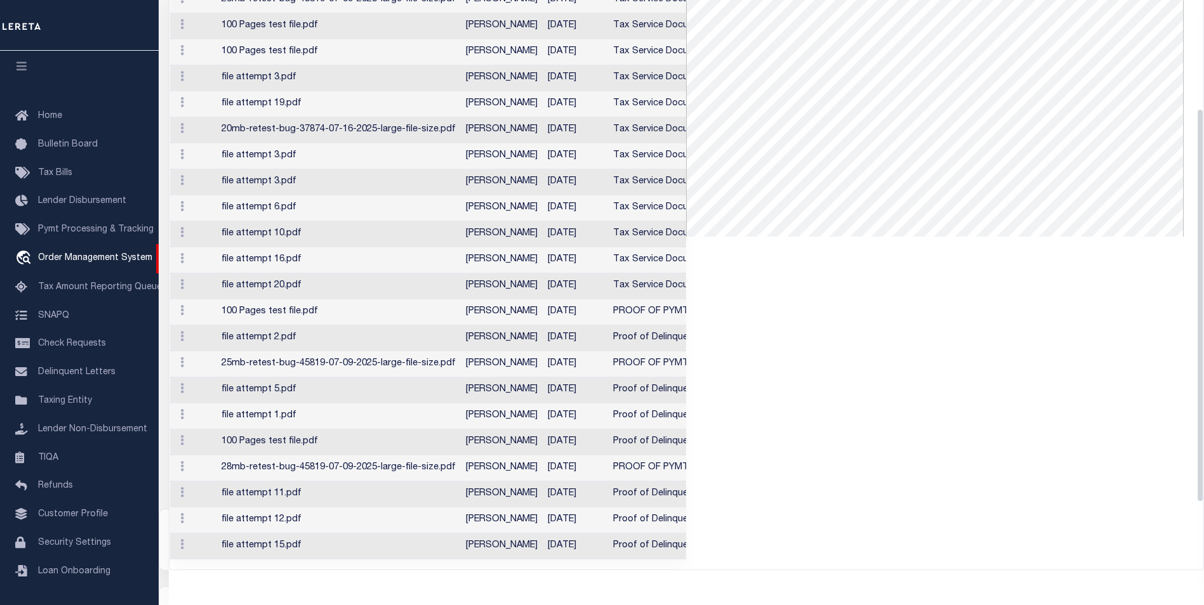
scroll to position [0, 0]
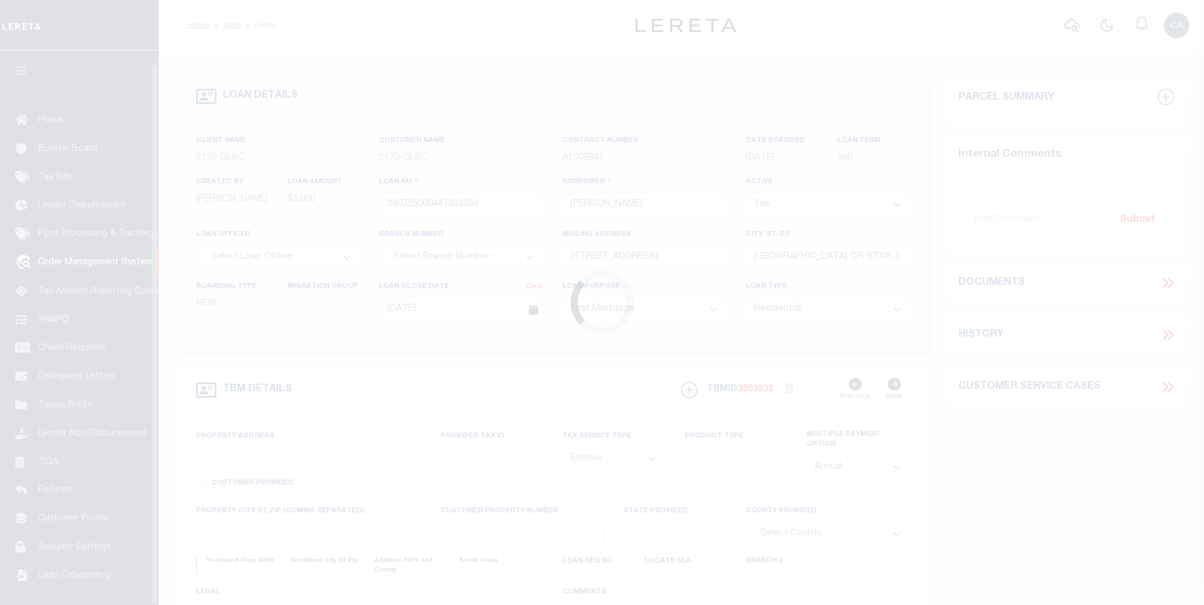
select select "10"
select select "Escrow"
type input "[STREET_ADDRESS]"
type input "1"
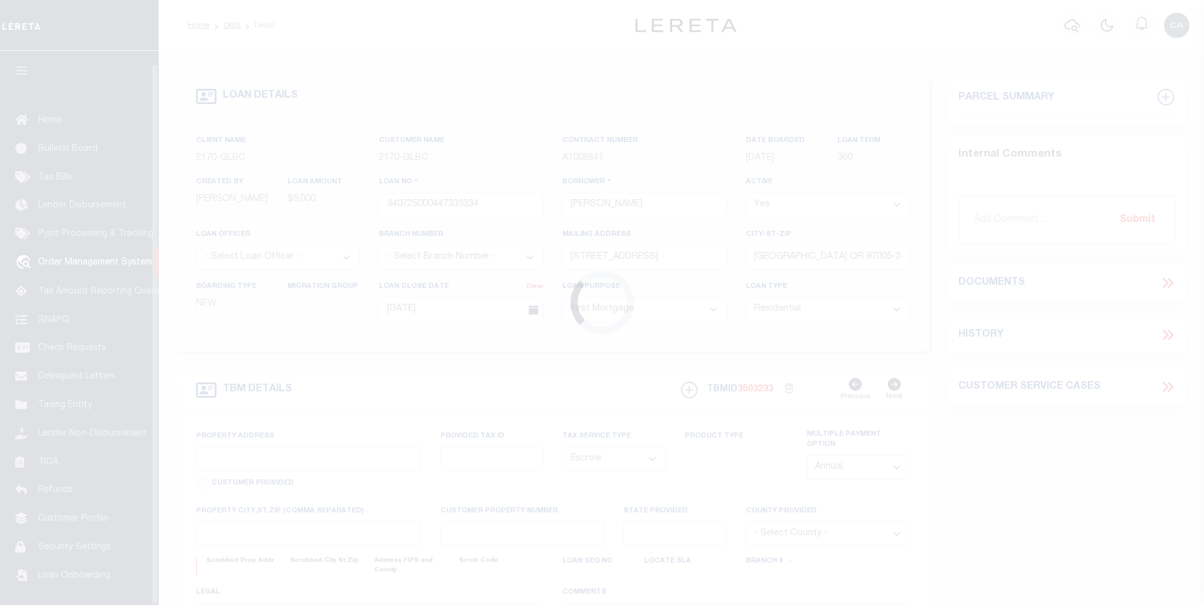
type input "[GEOGRAPHIC_DATA] OR 97005-2483"
type input "1302"
type input "OR"
